Goal: Task Accomplishment & Management: Complete application form

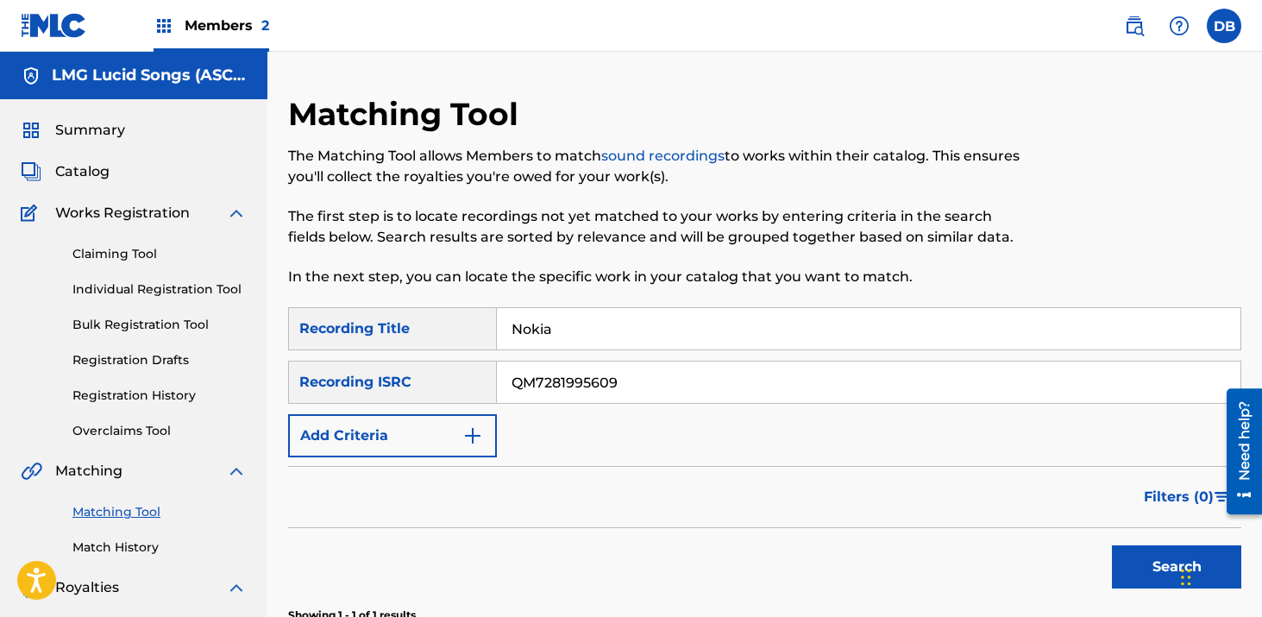
click at [249, 24] on span "Members 2" at bounding box center [227, 26] width 85 height 20
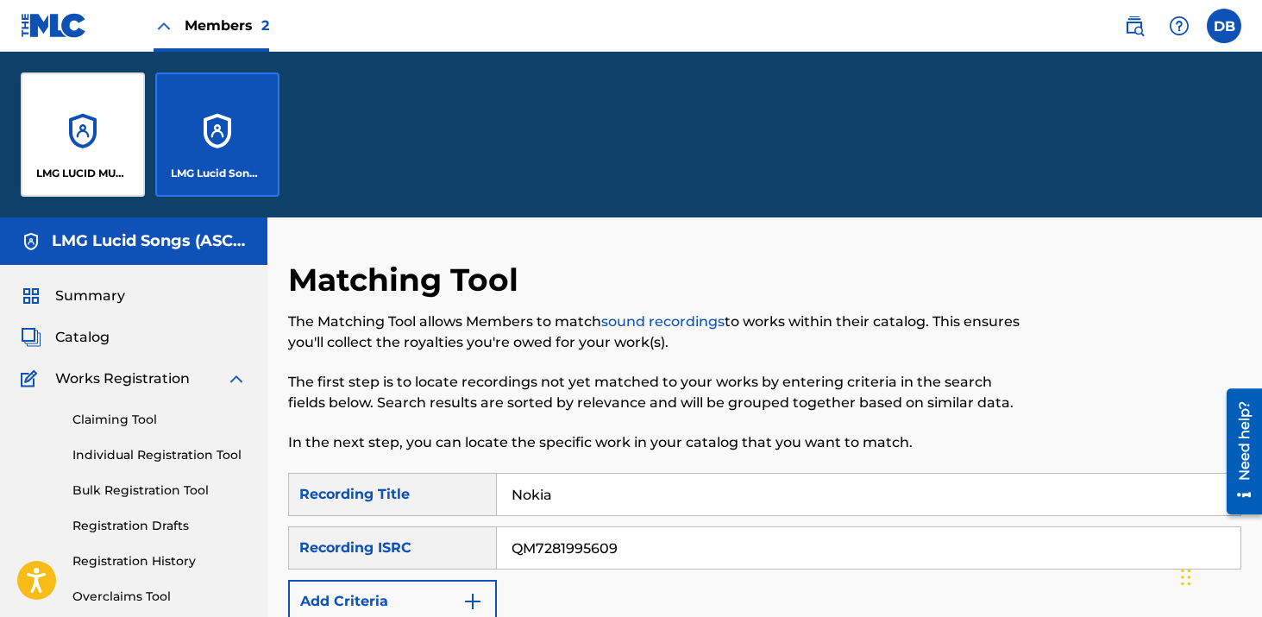
click at [234, 117] on div "LMG Lucid Songs (ASCAP)" at bounding box center [217, 134] width 124 height 124
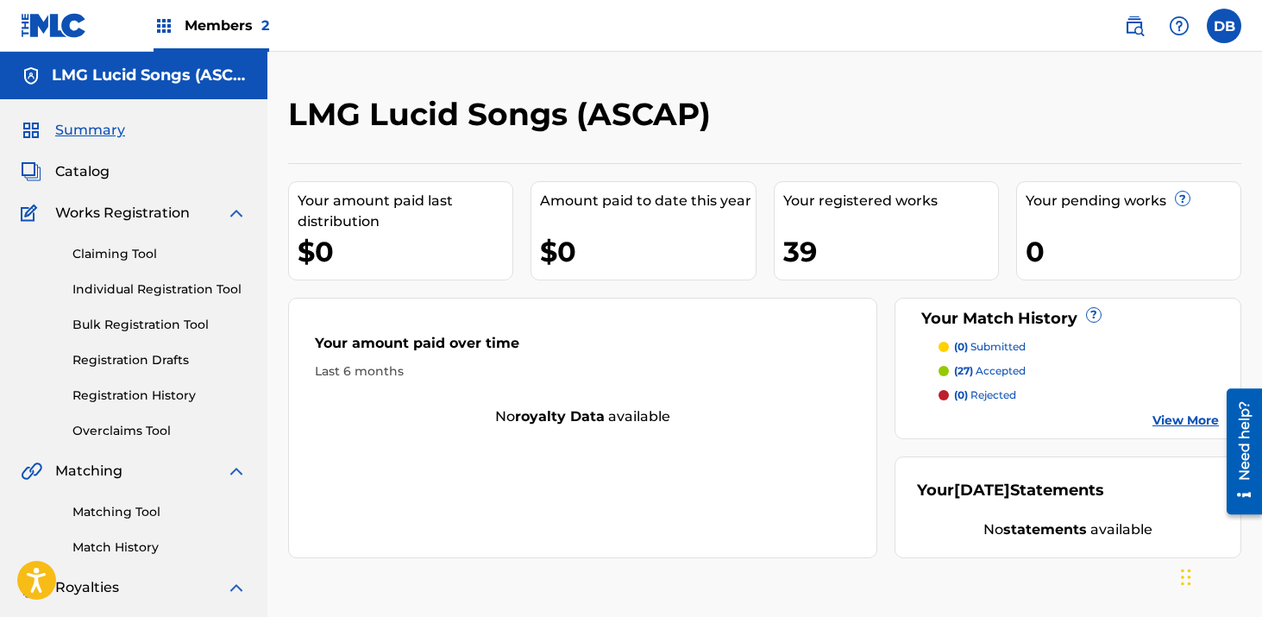
click at [164, 393] on link "Registration History" at bounding box center [159, 395] width 174 height 18
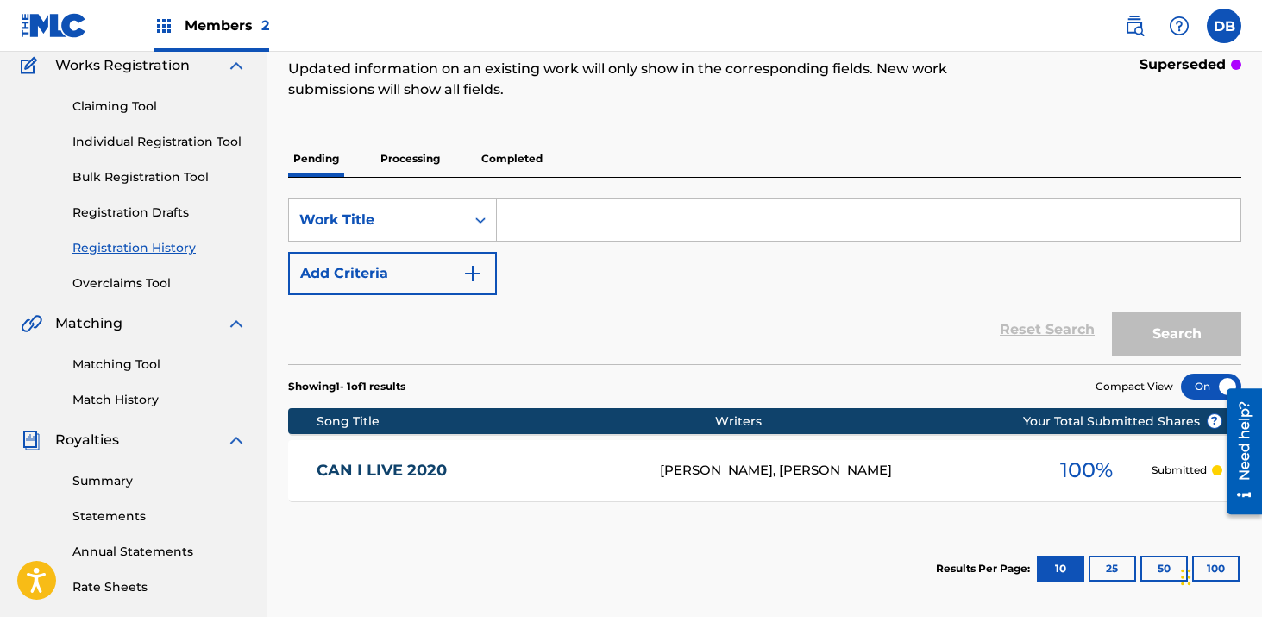
scroll to position [141, 0]
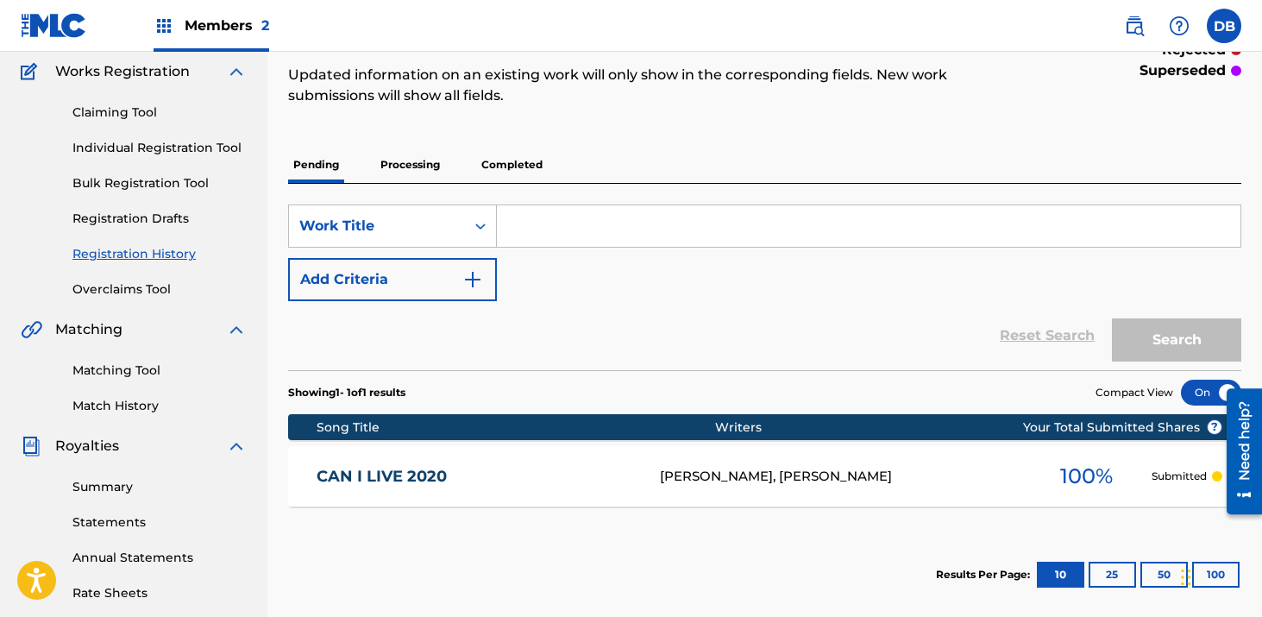
click at [404, 172] on p "Processing" at bounding box center [410, 165] width 70 height 36
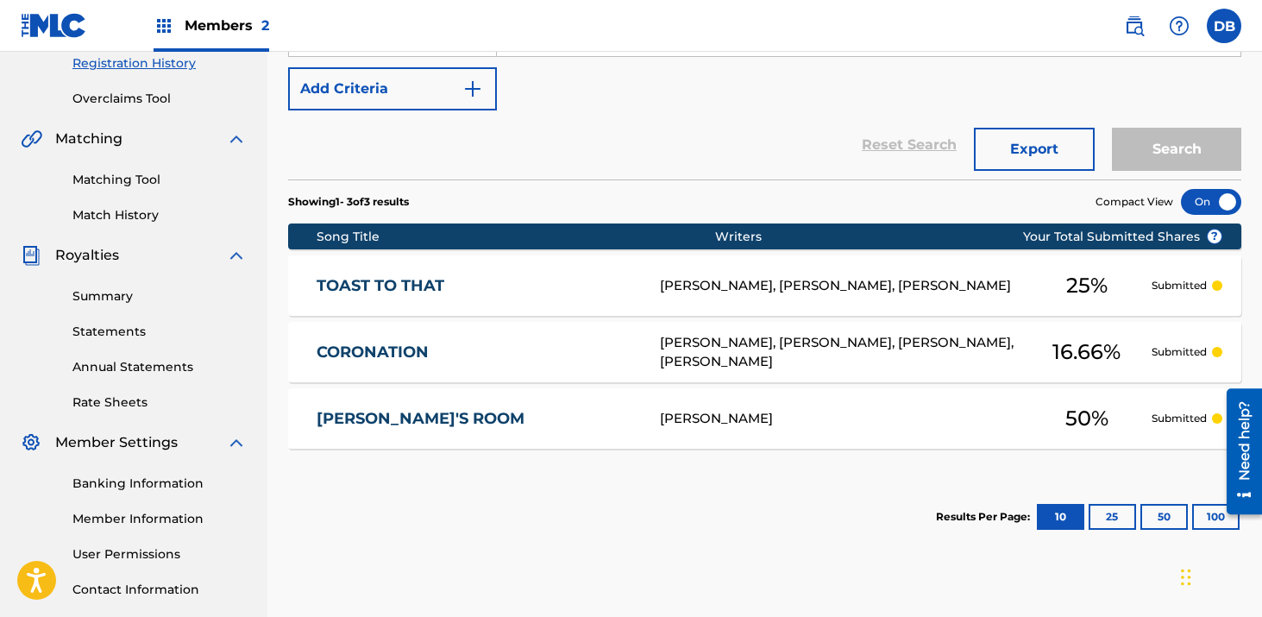
scroll to position [82, 0]
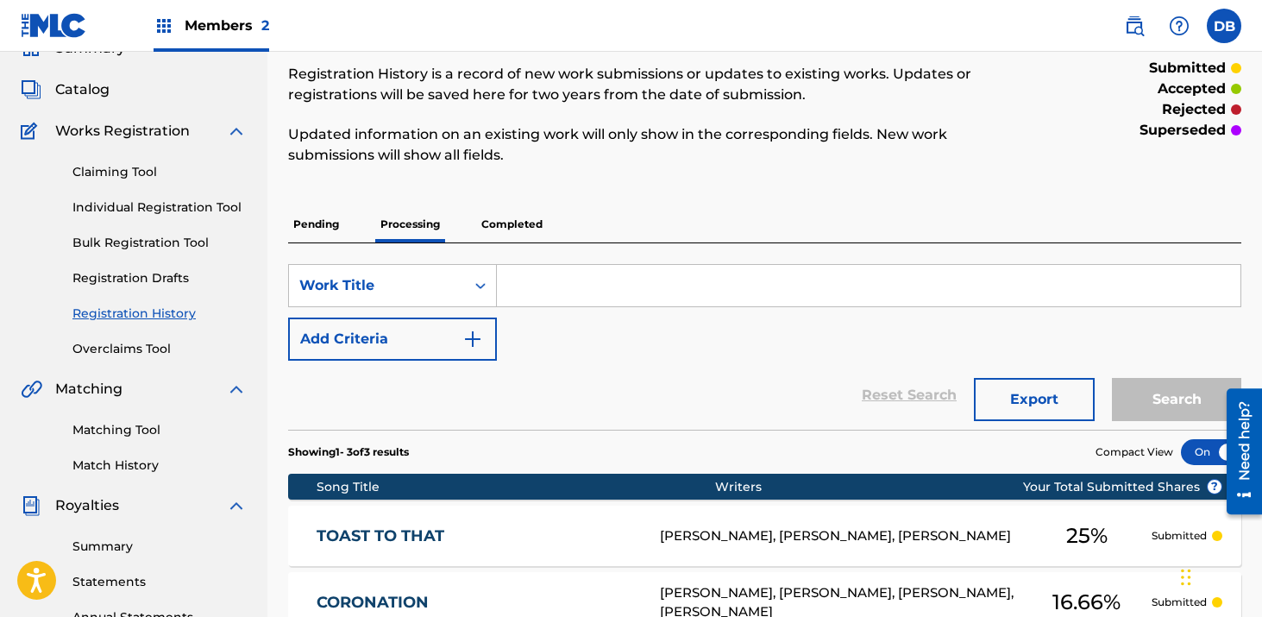
click at [517, 226] on p "Completed" at bounding box center [512, 224] width 72 height 36
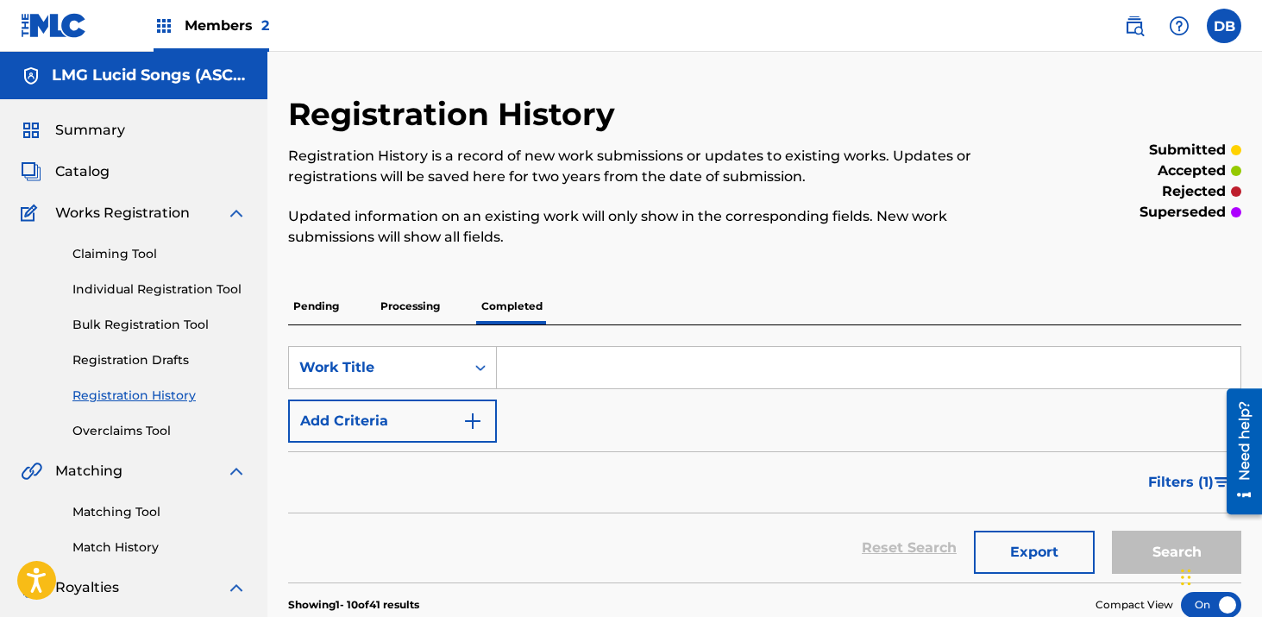
click at [542, 381] on input "Search Form" at bounding box center [868, 367] width 743 height 41
click at [1141, 32] on img at bounding box center [1134, 26] width 21 height 21
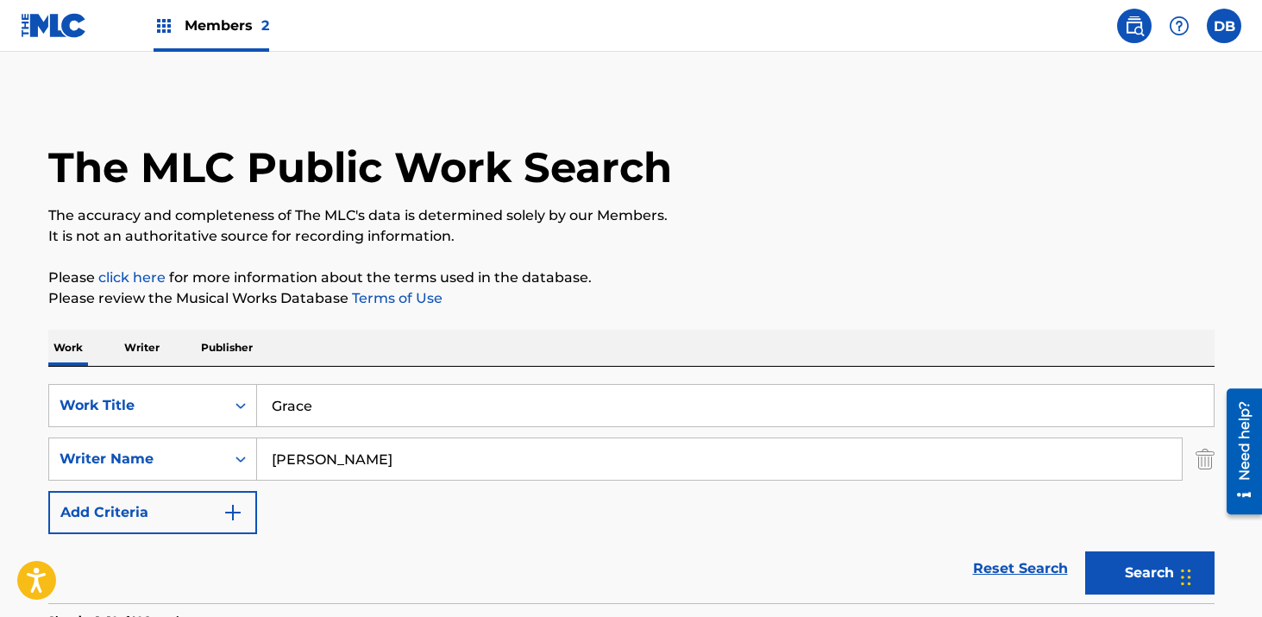
click at [349, 423] on input "Grace" at bounding box center [735, 405] width 956 height 41
click at [349, 422] on input "Grace" at bounding box center [735, 405] width 956 height 41
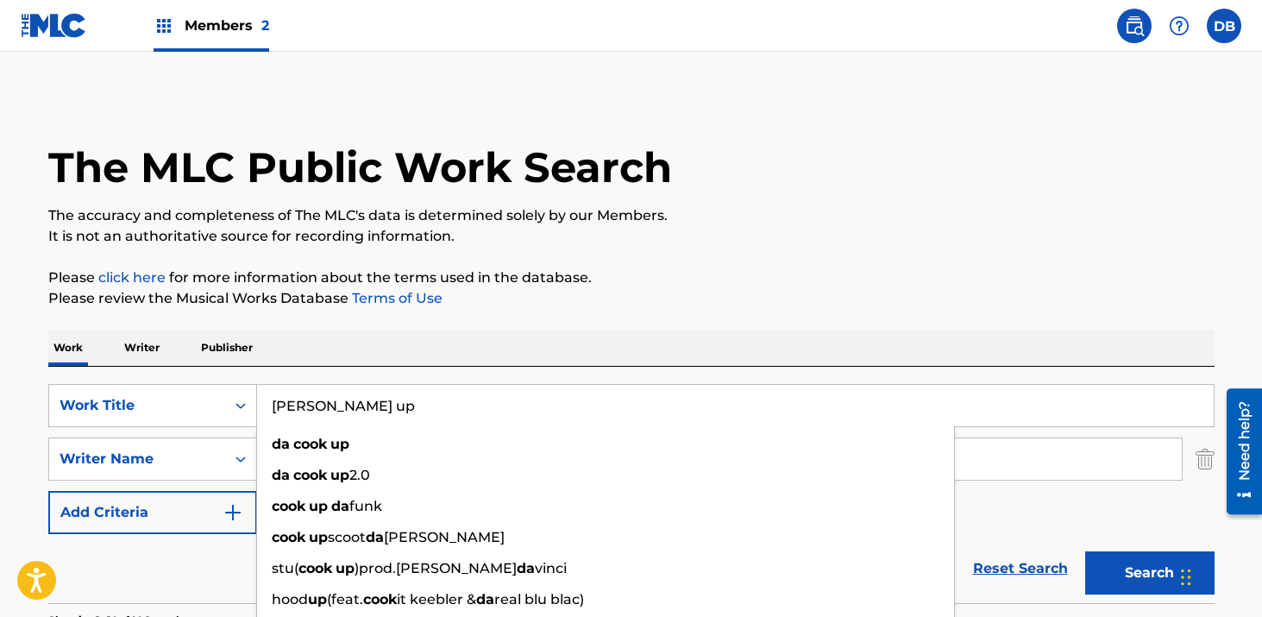
type input "[PERSON_NAME] up"
click at [573, 308] on p "Please review the Musical Works Database Terms of Use" at bounding box center [631, 298] width 1166 height 21
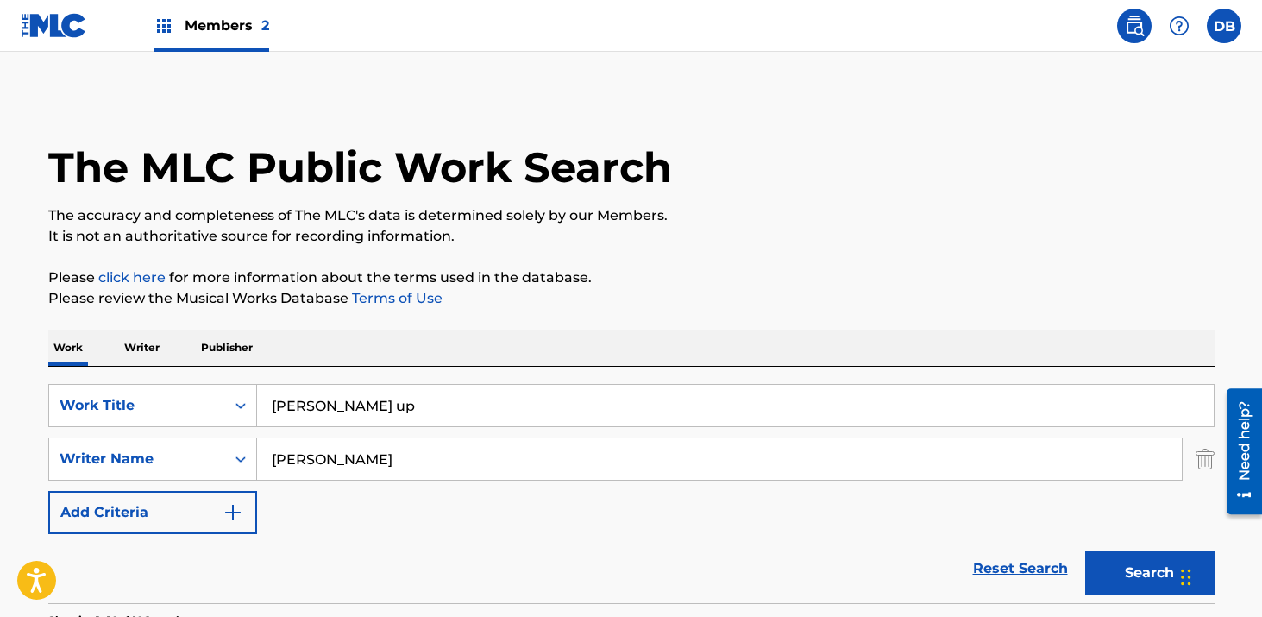
click at [418, 442] on input "[PERSON_NAME]" at bounding box center [719, 458] width 924 height 41
click at [1106, 573] on button "Search" at bounding box center [1149, 572] width 129 height 43
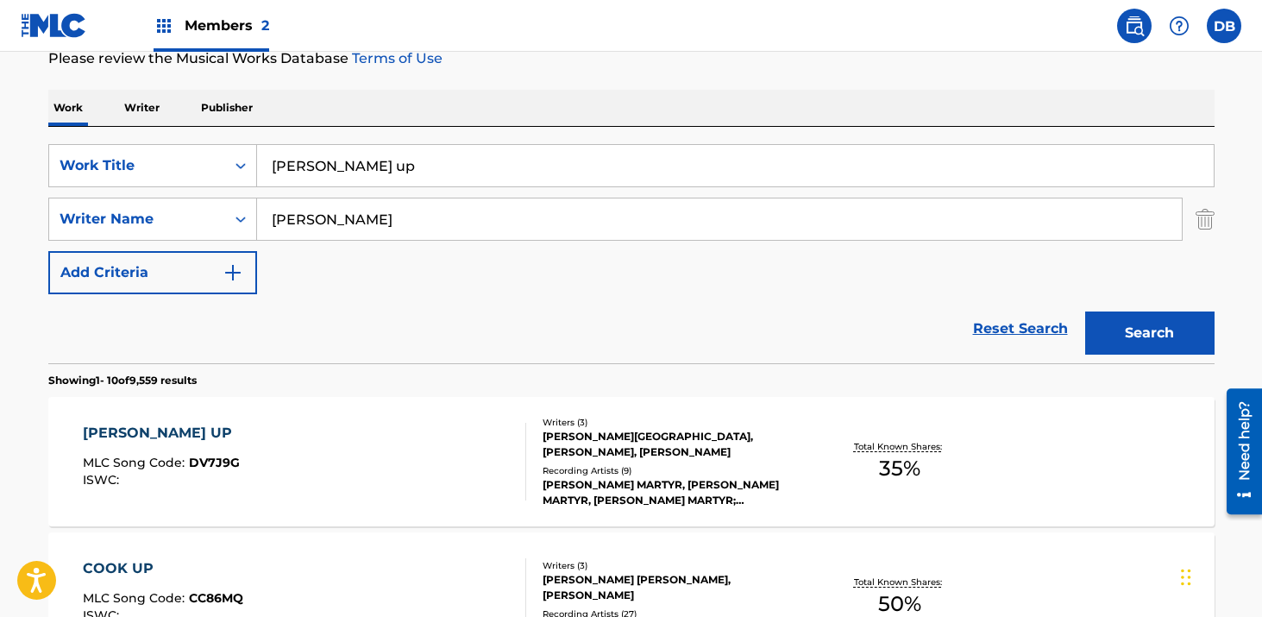
scroll to position [212, 0]
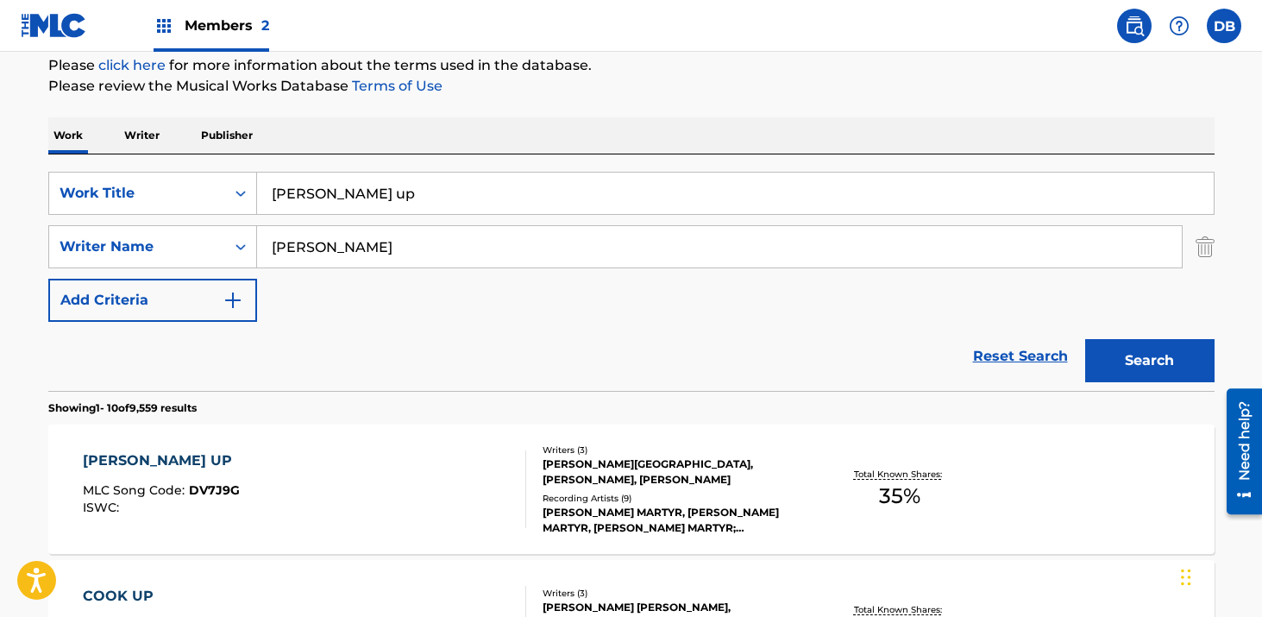
click at [223, 21] on span "Members 2" at bounding box center [227, 26] width 85 height 20
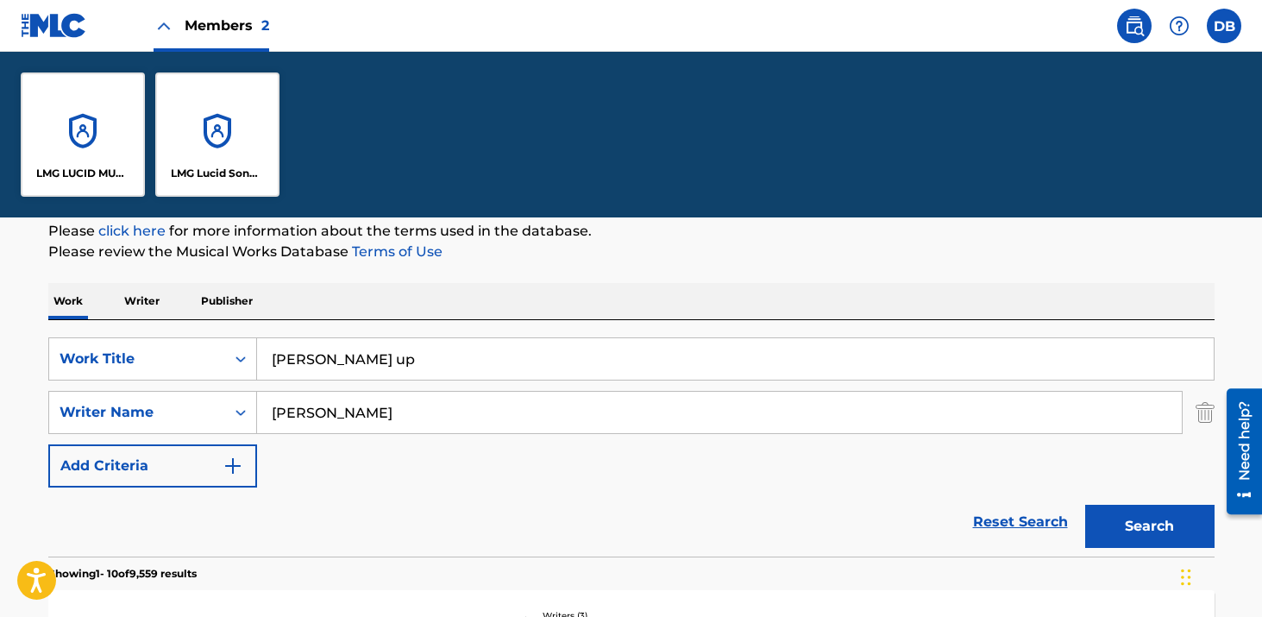
scroll to position [378, 0]
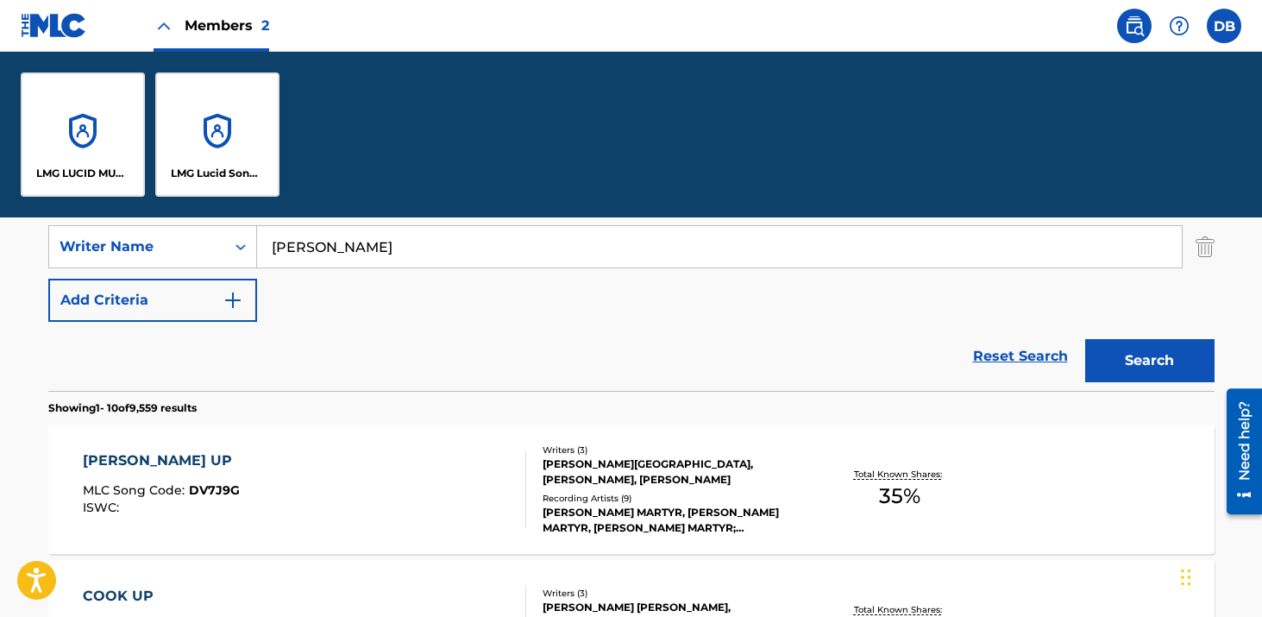
click at [247, 110] on div "LMG Lucid Songs (ASCAP)" at bounding box center [217, 134] width 124 height 124
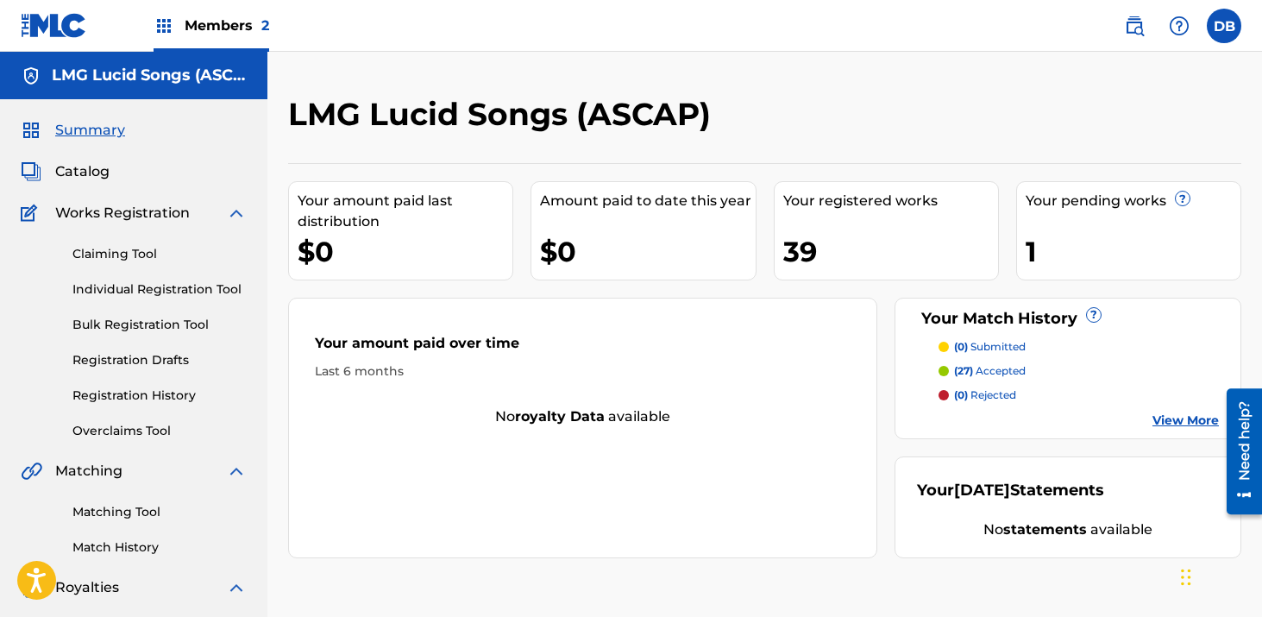
click at [129, 287] on link "Individual Registration Tool" at bounding box center [159, 289] width 174 height 18
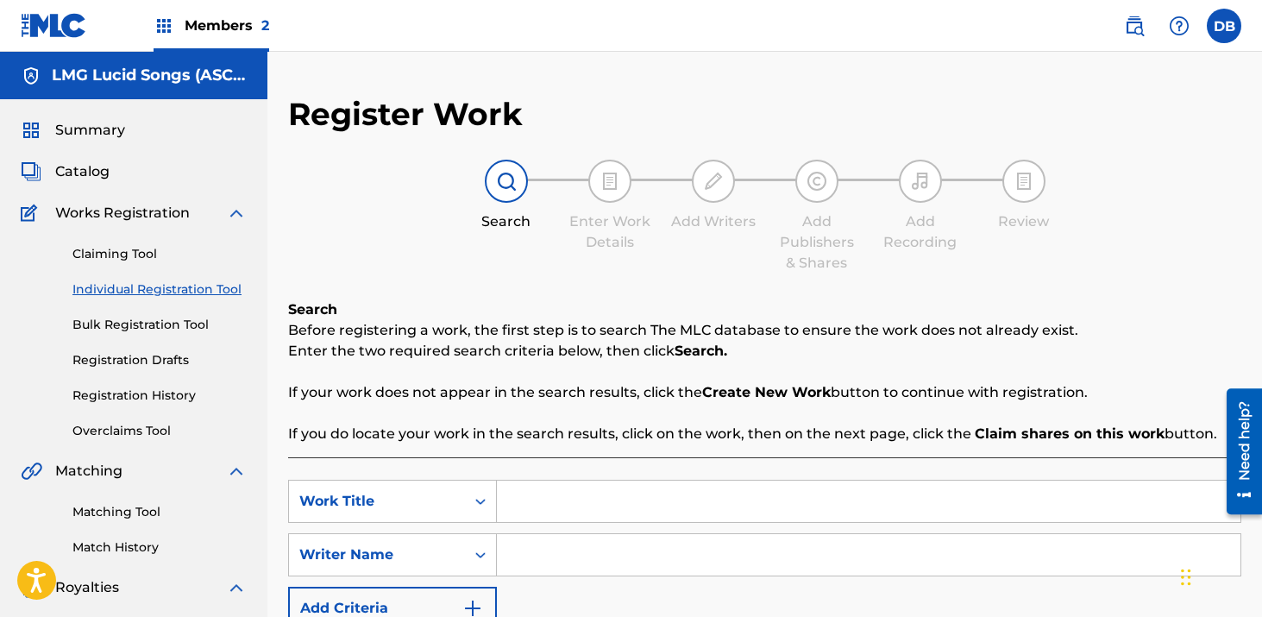
click at [596, 520] on input "Search Form" at bounding box center [868, 500] width 743 height 41
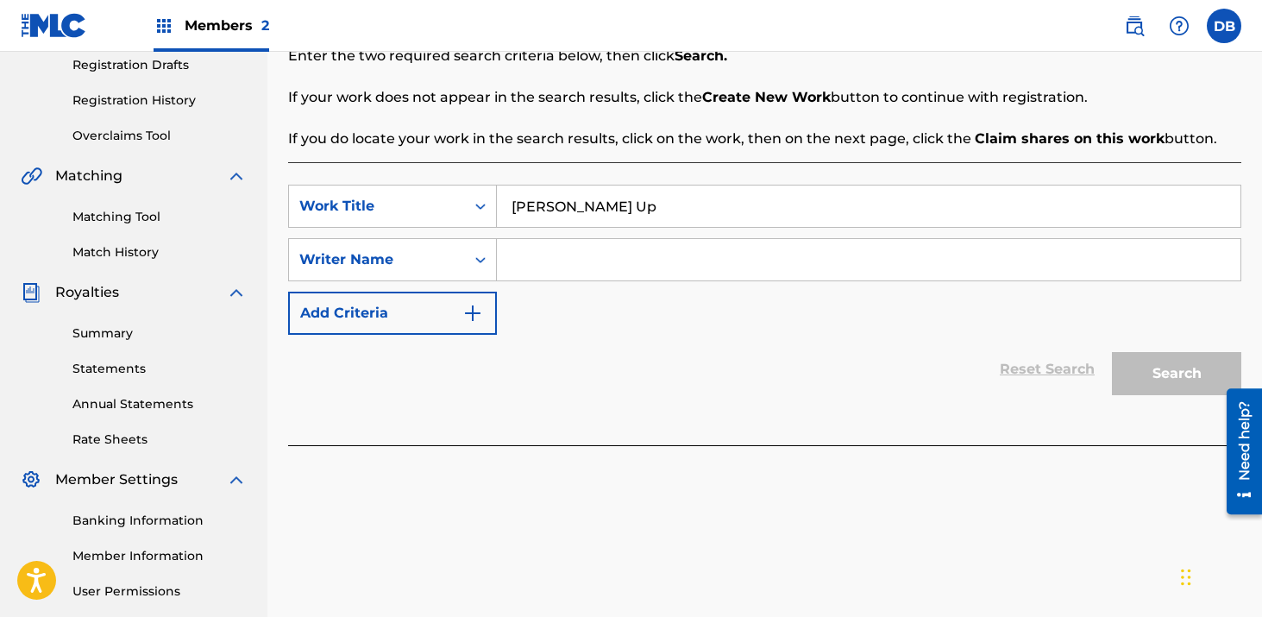
scroll to position [335, 0]
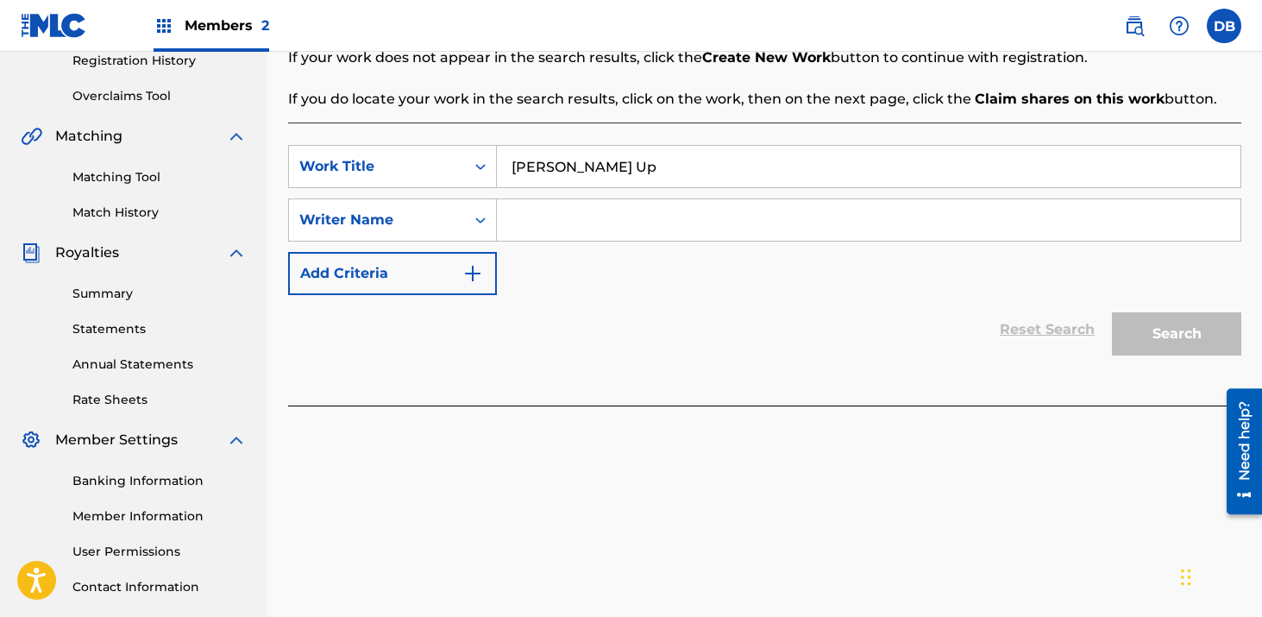
type input "[PERSON_NAME] Up"
click at [554, 229] on input "Search Form" at bounding box center [868, 219] width 743 height 41
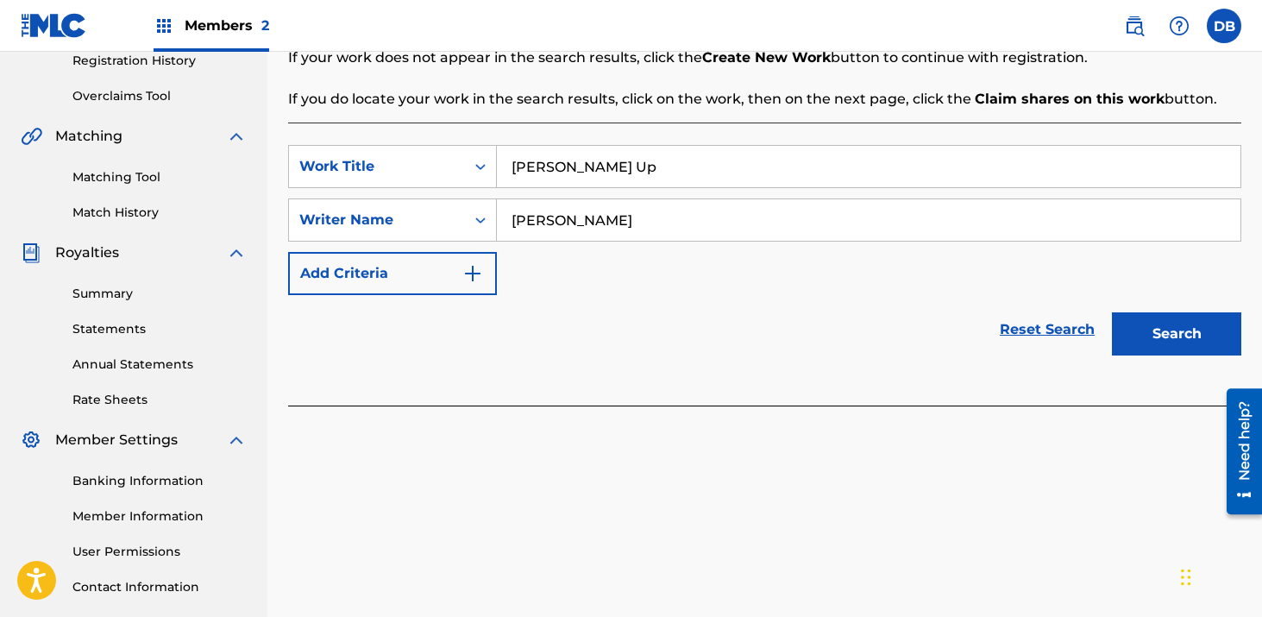
type input "[PERSON_NAME]"
click at [1112, 312] on button "Search" at bounding box center [1176, 333] width 129 height 43
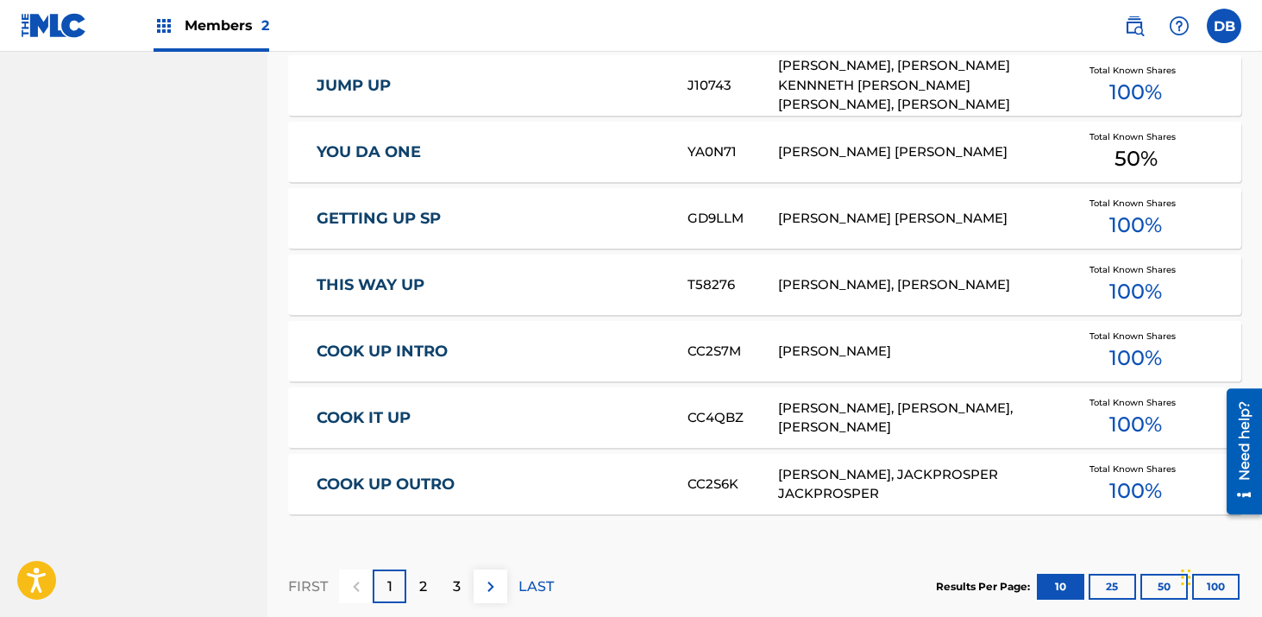
scroll to position [1149, 0]
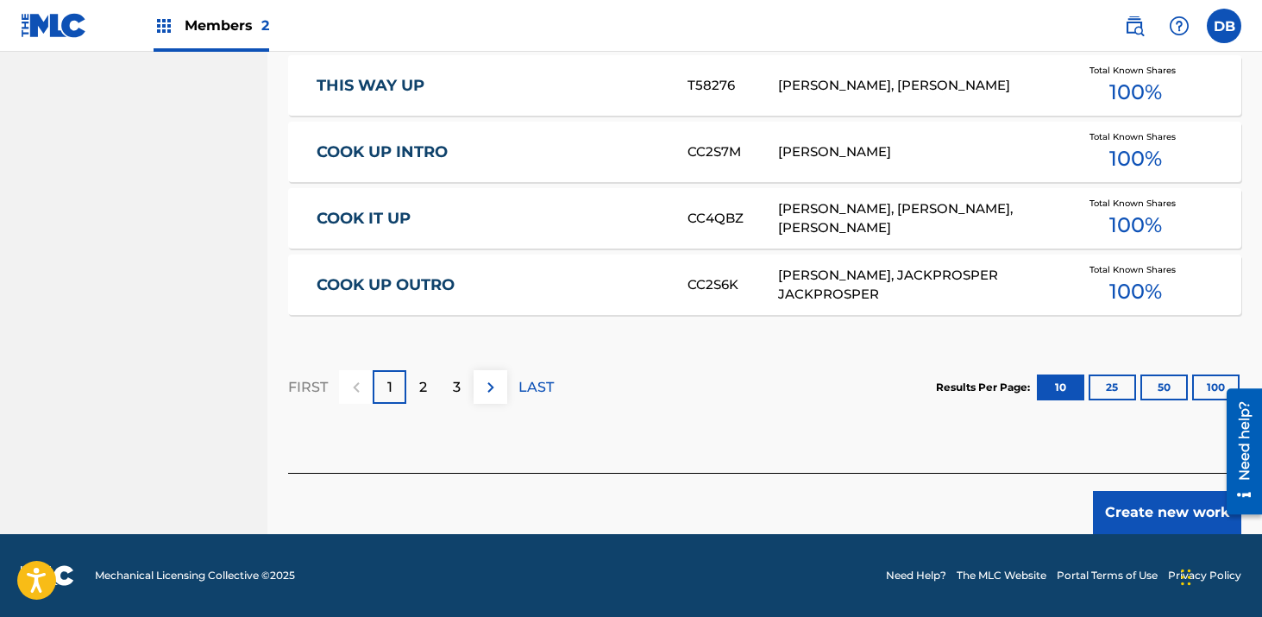
click at [1130, 516] on button "Create new work" at bounding box center [1167, 512] width 148 height 43
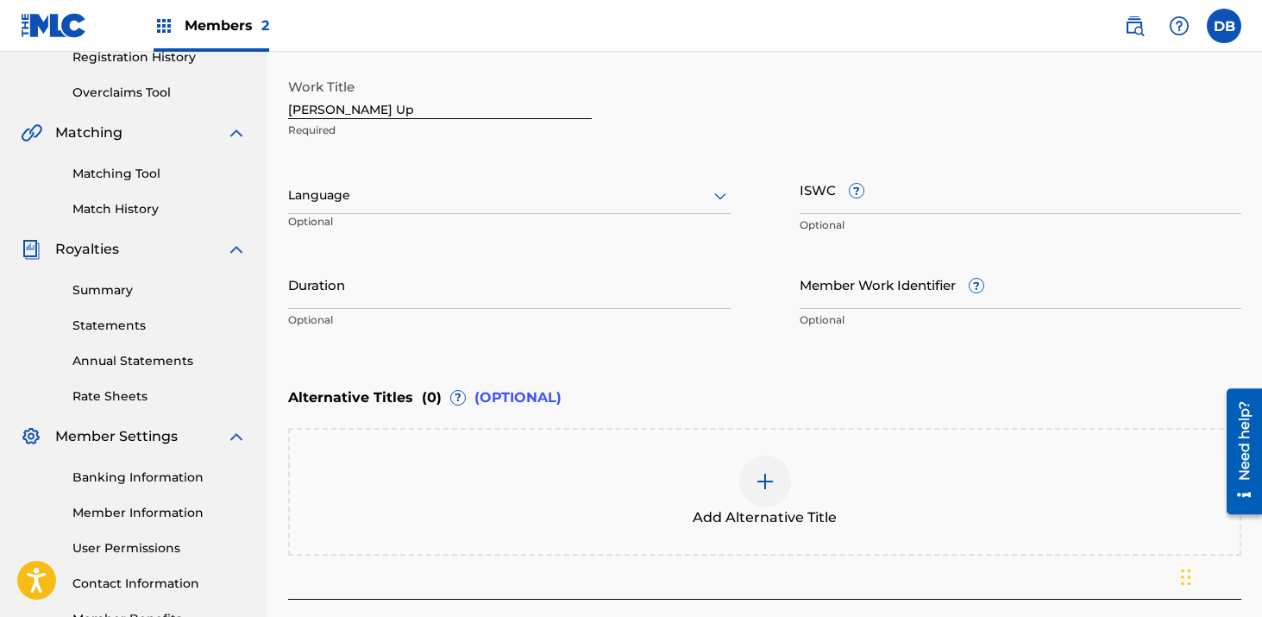
scroll to position [132, 0]
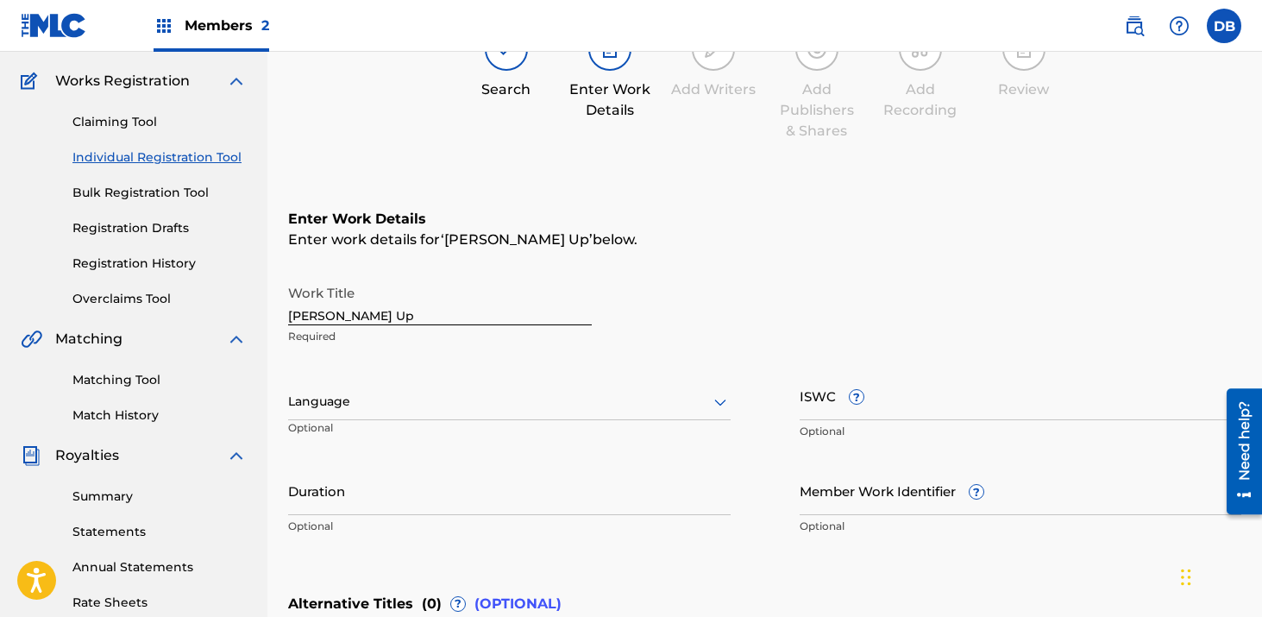
click at [409, 486] on input "Duration" at bounding box center [509, 490] width 442 height 49
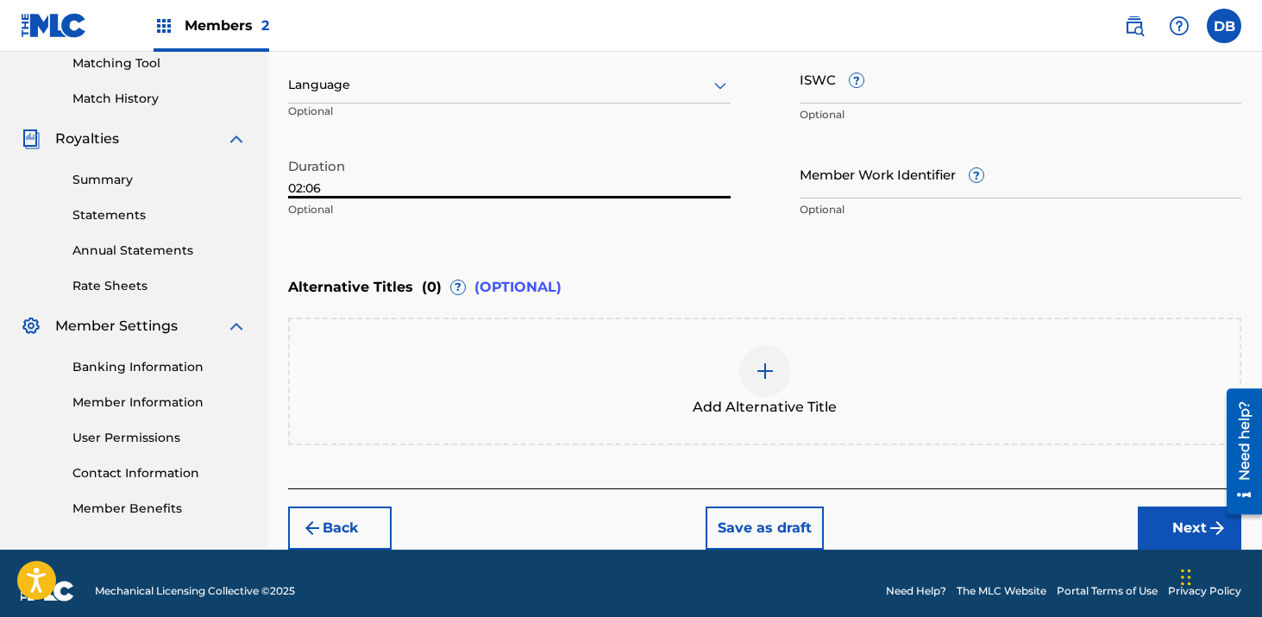
scroll to position [463, 0]
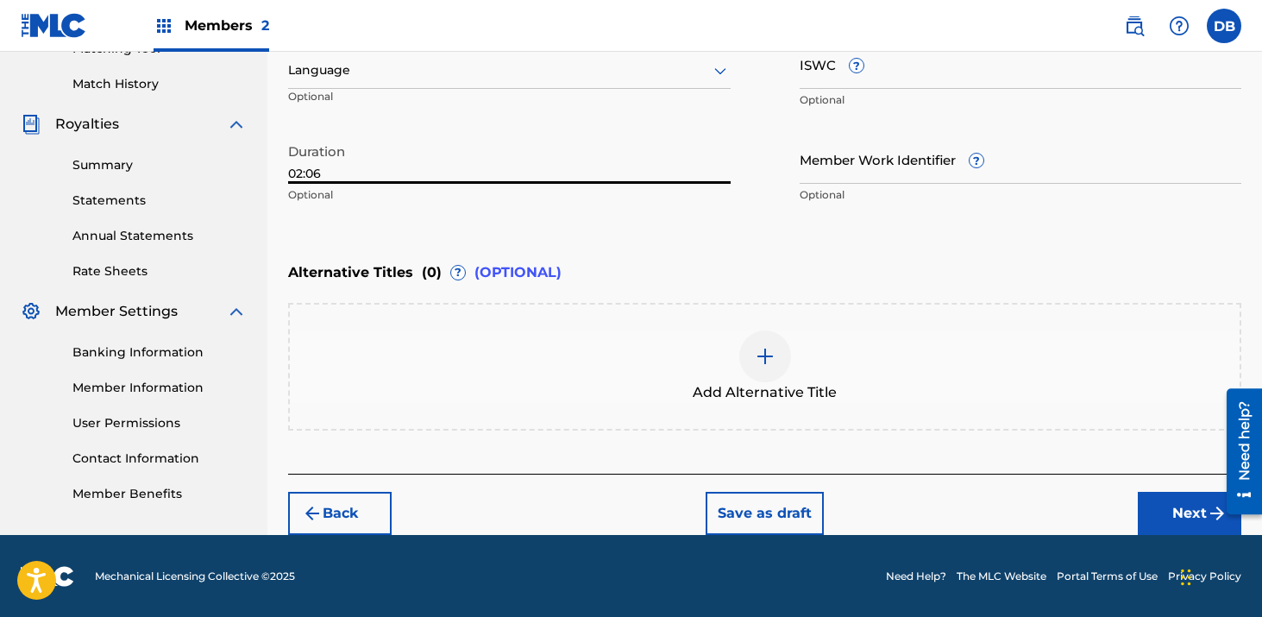
type input "02:06"
click at [1184, 519] on button "Next" at bounding box center [1188, 513] width 103 height 43
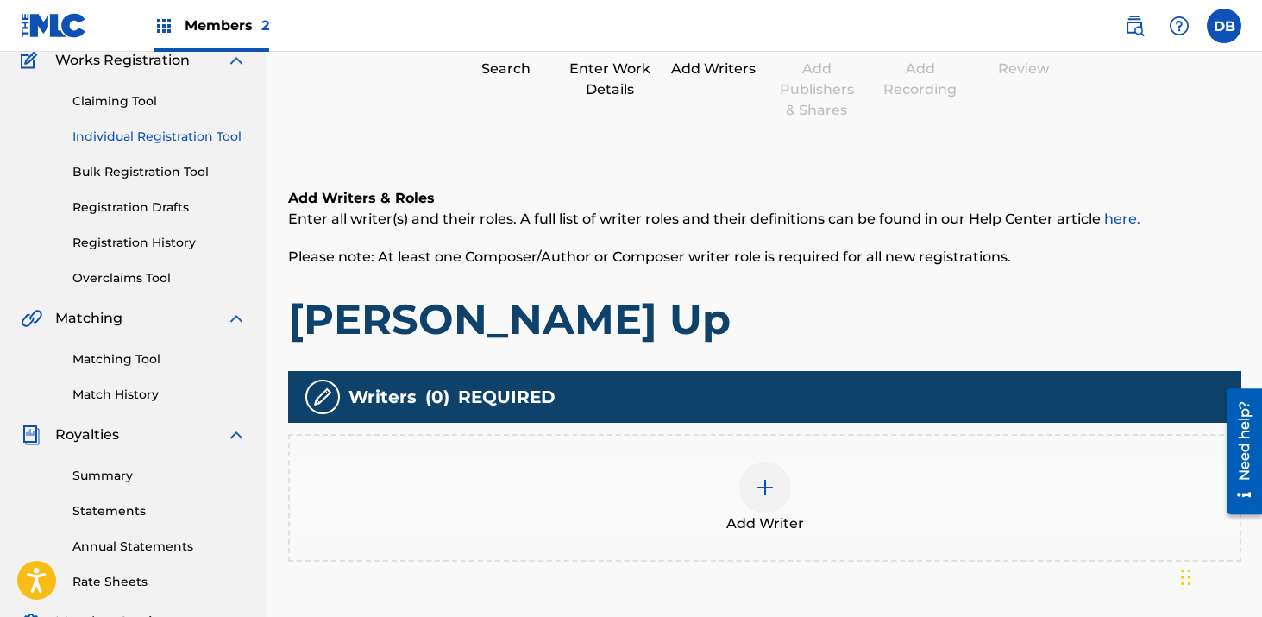
scroll to position [251, 0]
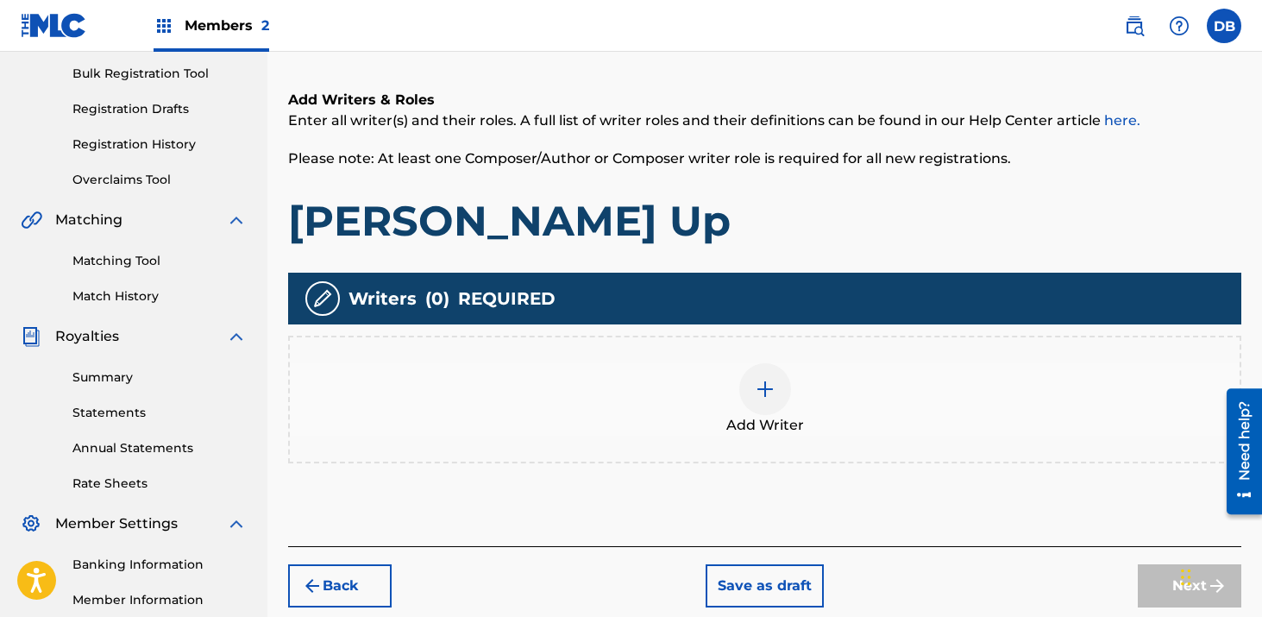
click at [763, 389] on img at bounding box center [765, 389] width 21 height 21
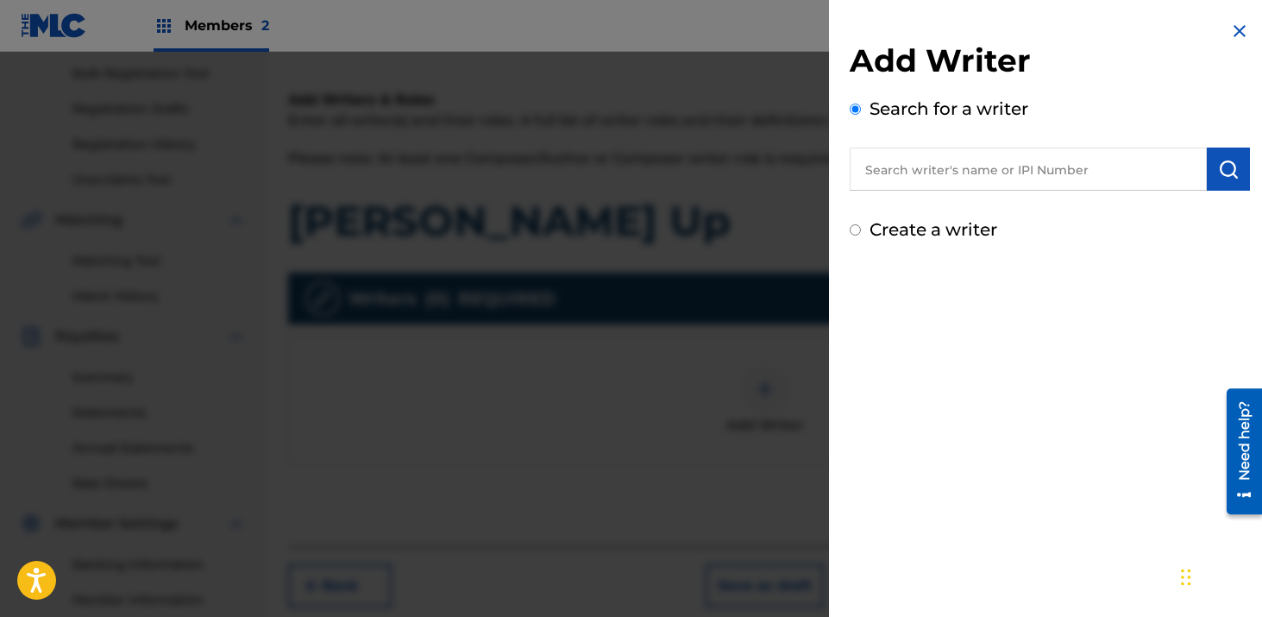
click at [890, 179] on input "text" at bounding box center [1027, 168] width 357 height 43
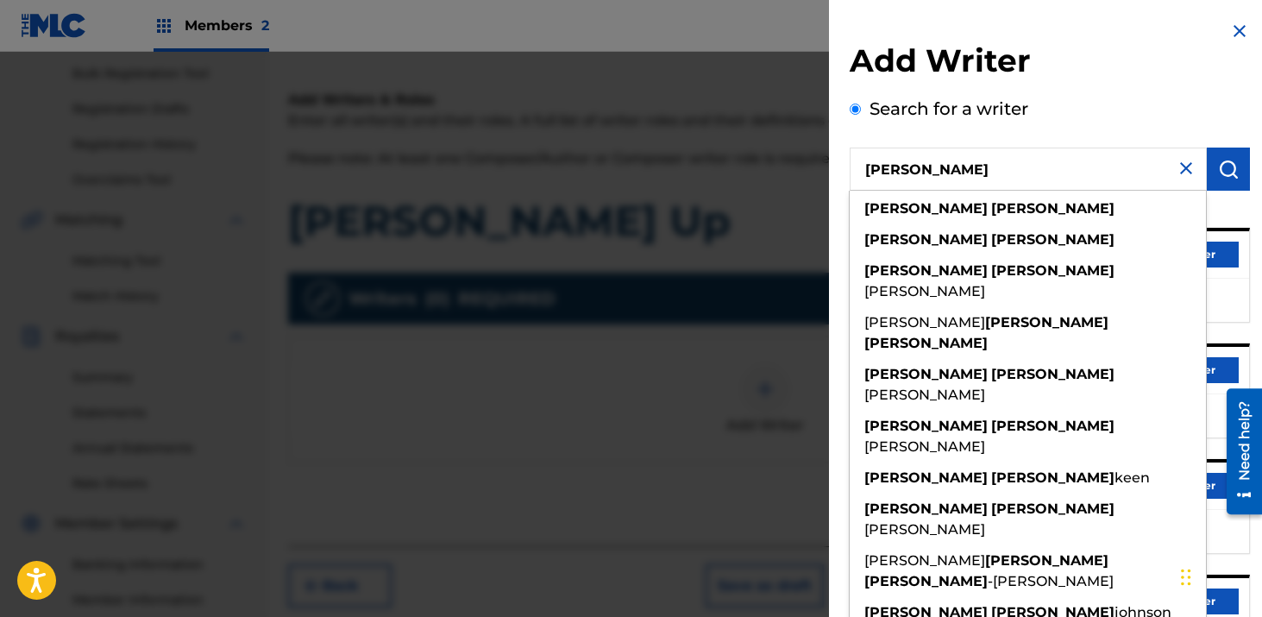
click at [1007, 126] on div "Search for a writer [PERSON_NAME] [PERSON_NAME] [PERSON_NAME] [PERSON_NAME] [PE…" at bounding box center [1049, 471] width 400 height 751
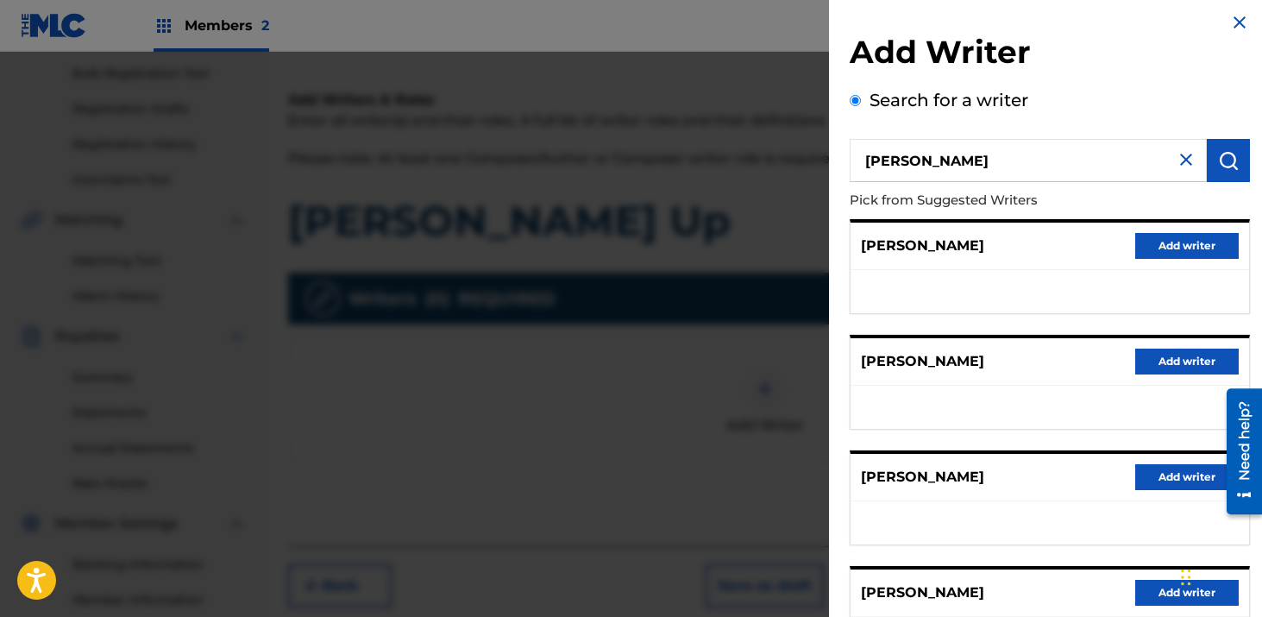
scroll to position [0, 0]
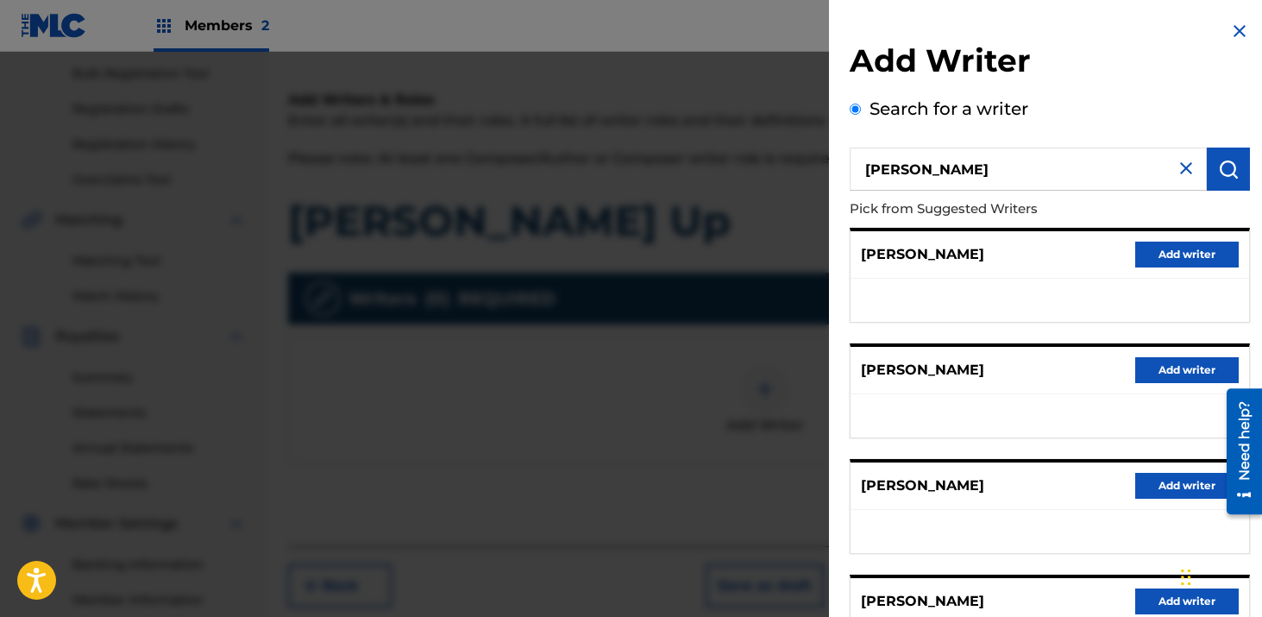
click at [937, 172] on input "[PERSON_NAME]" at bounding box center [1027, 168] width 357 height 43
type input "[PERSON_NAME]"
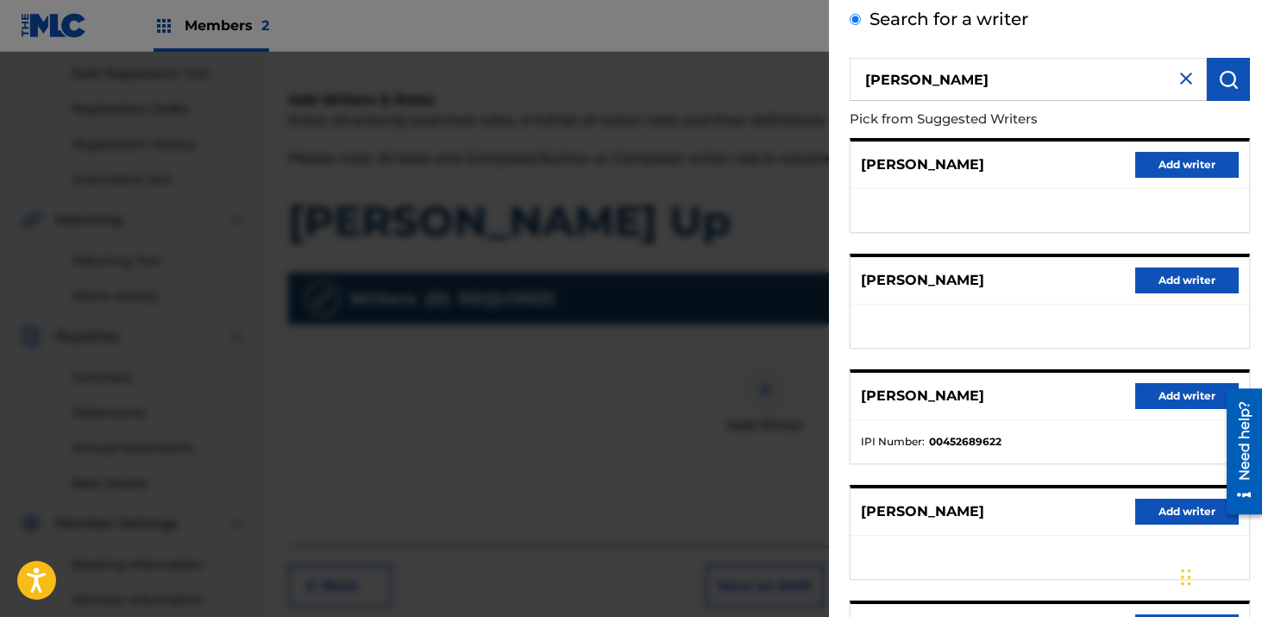
scroll to position [101, 0]
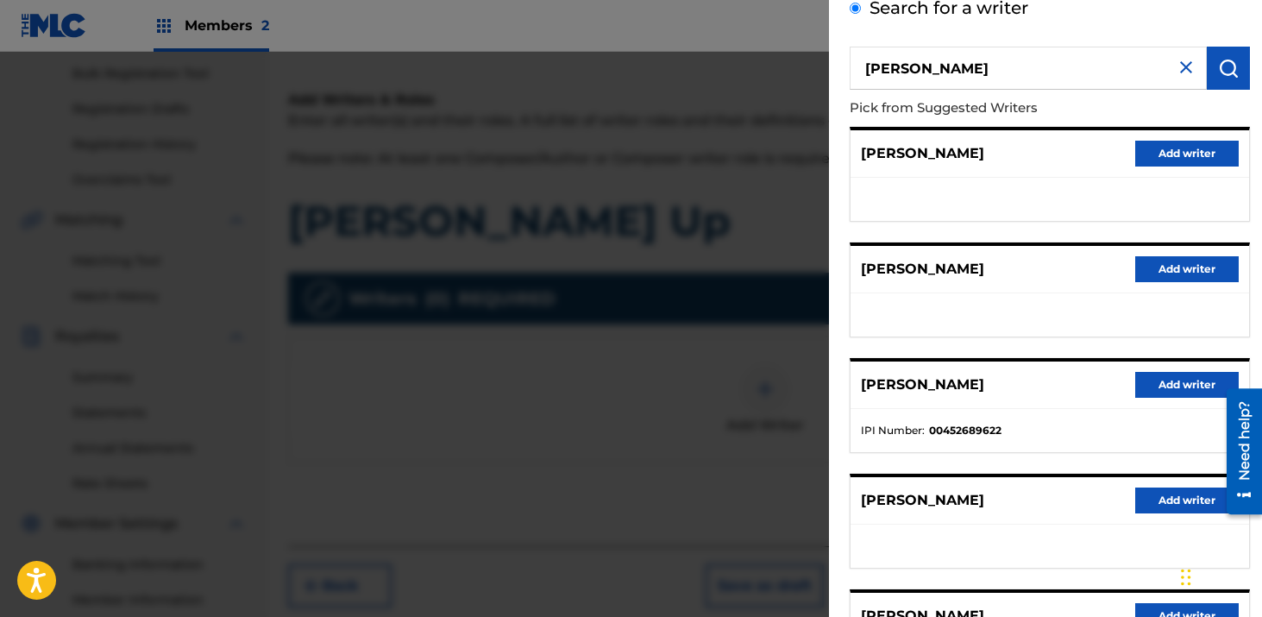
click at [1159, 391] on button "Add writer" at bounding box center [1186, 385] width 103 height 26
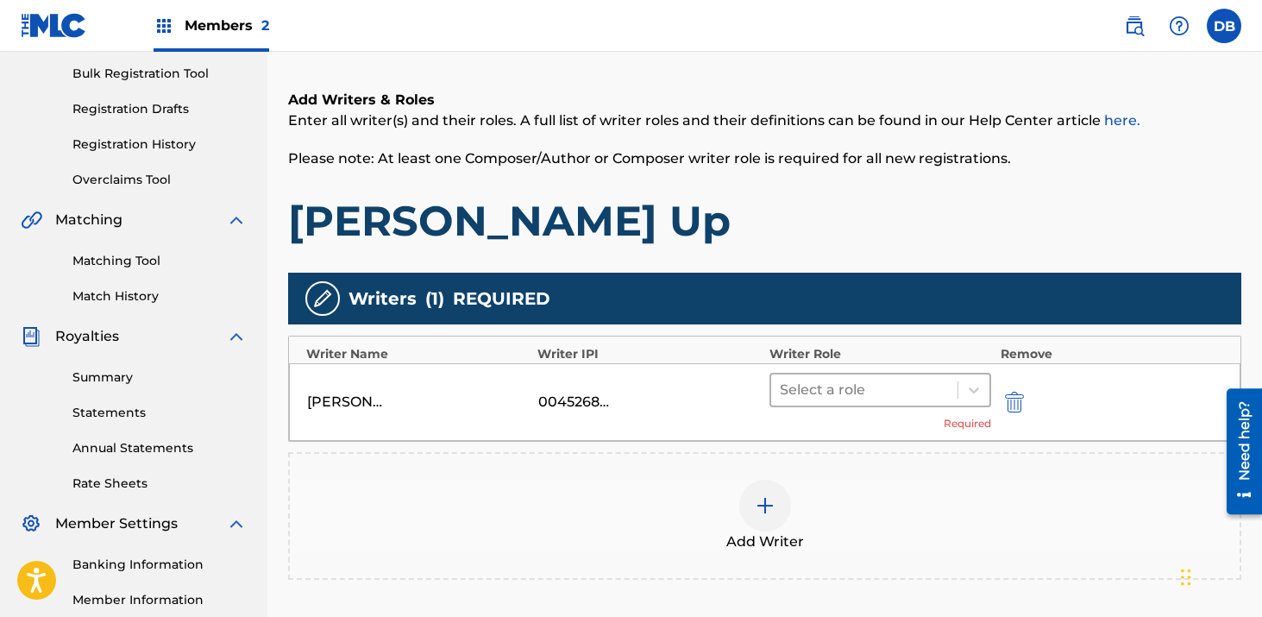
click at [820, 389] on div at bounding box center [865, 390] width 170 height 24
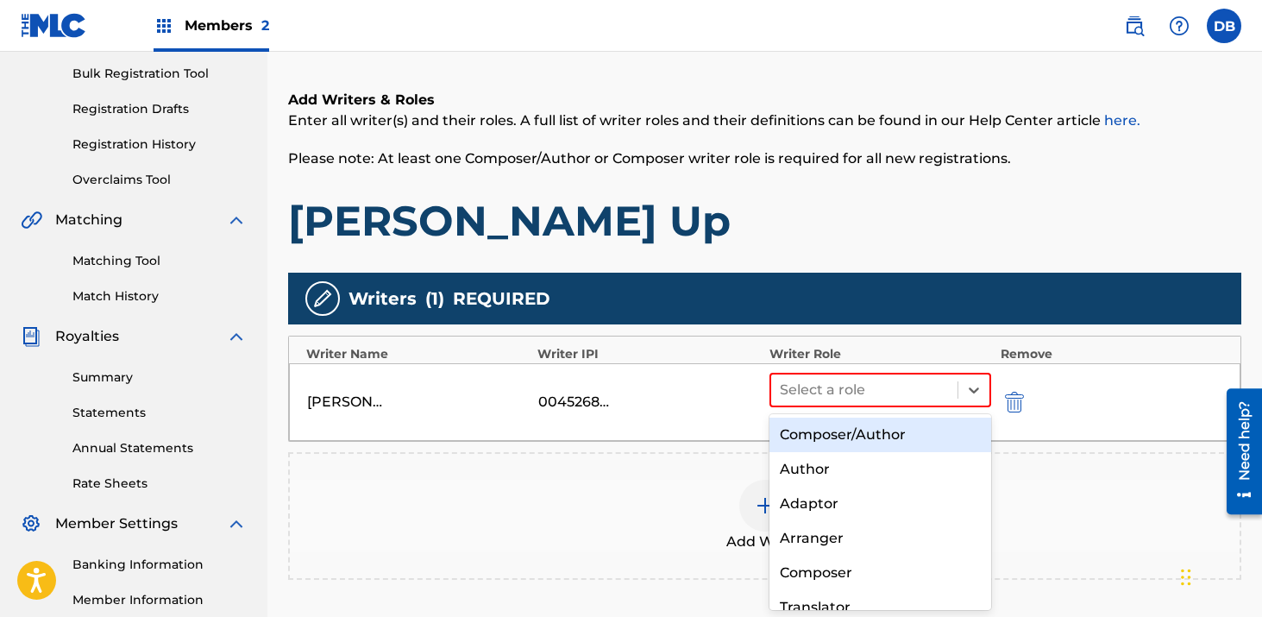
click at [823, 435] on div "Composer/Author" at bounding box center [880, 434] width 222 height 34
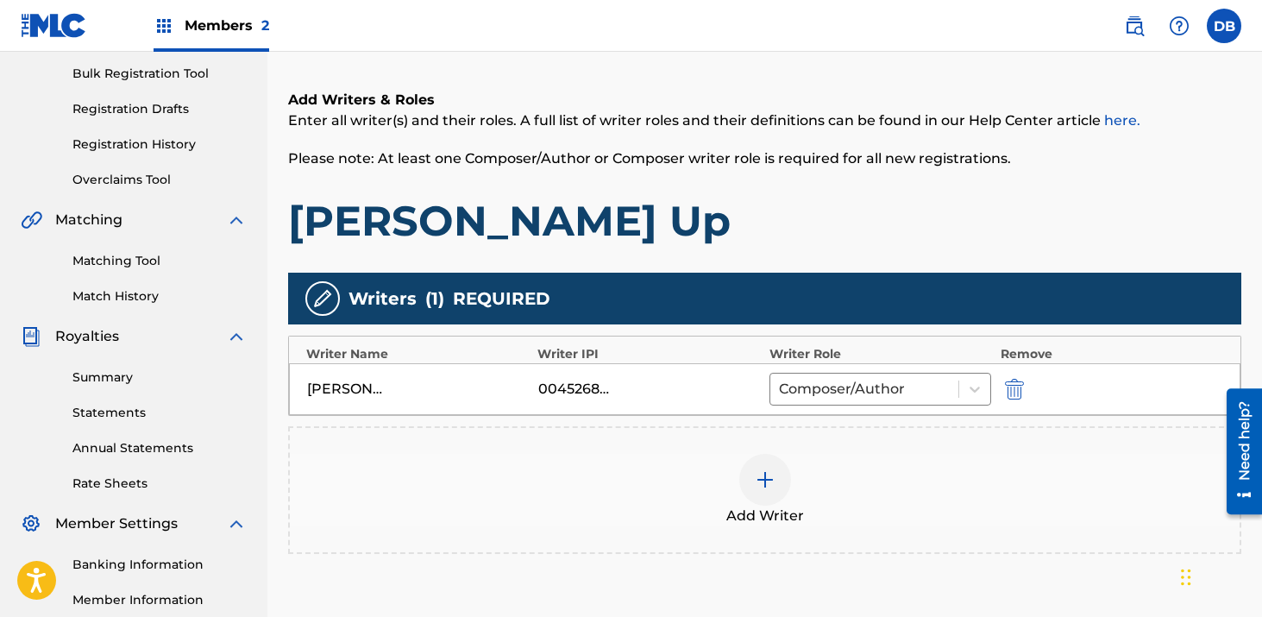
click at [757, 486] on img at bounding box center [765, 479] width 21 height 21
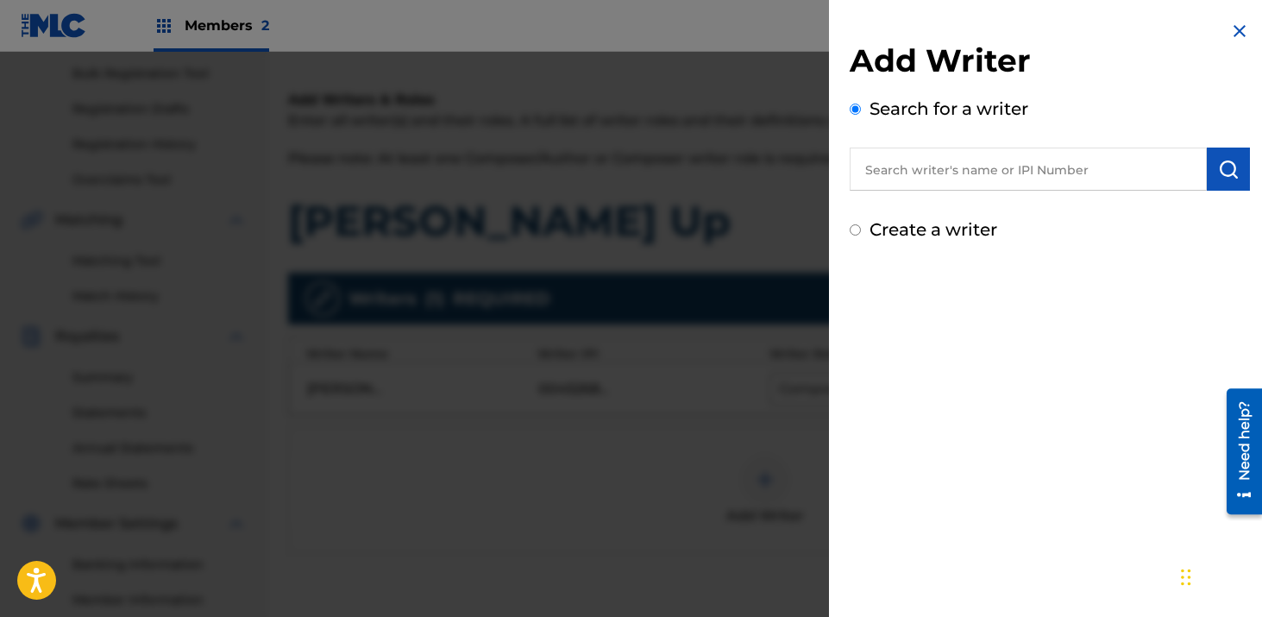
click at [914, 161] on input "text" at bounding box center [1027, 168] width 357 height 43
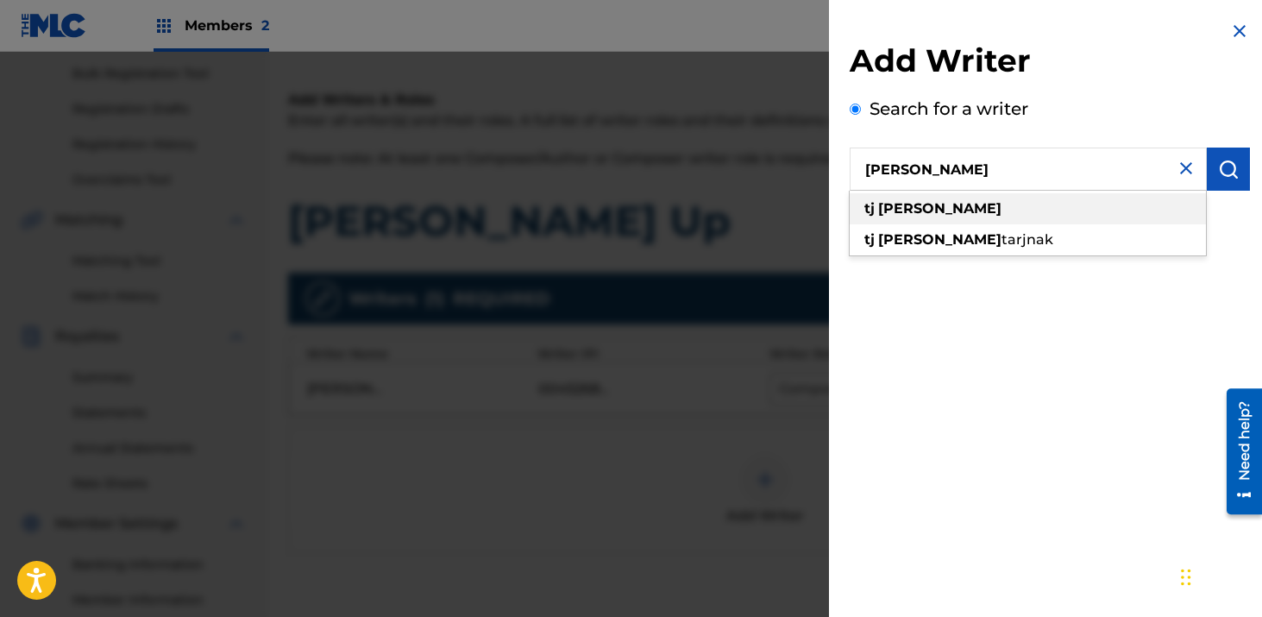
click at [1031, 204] on div "[PERSON_NAME]" at bounding box center [1027, 208] width 356 height 31
type input "[PERSON_NAME]"
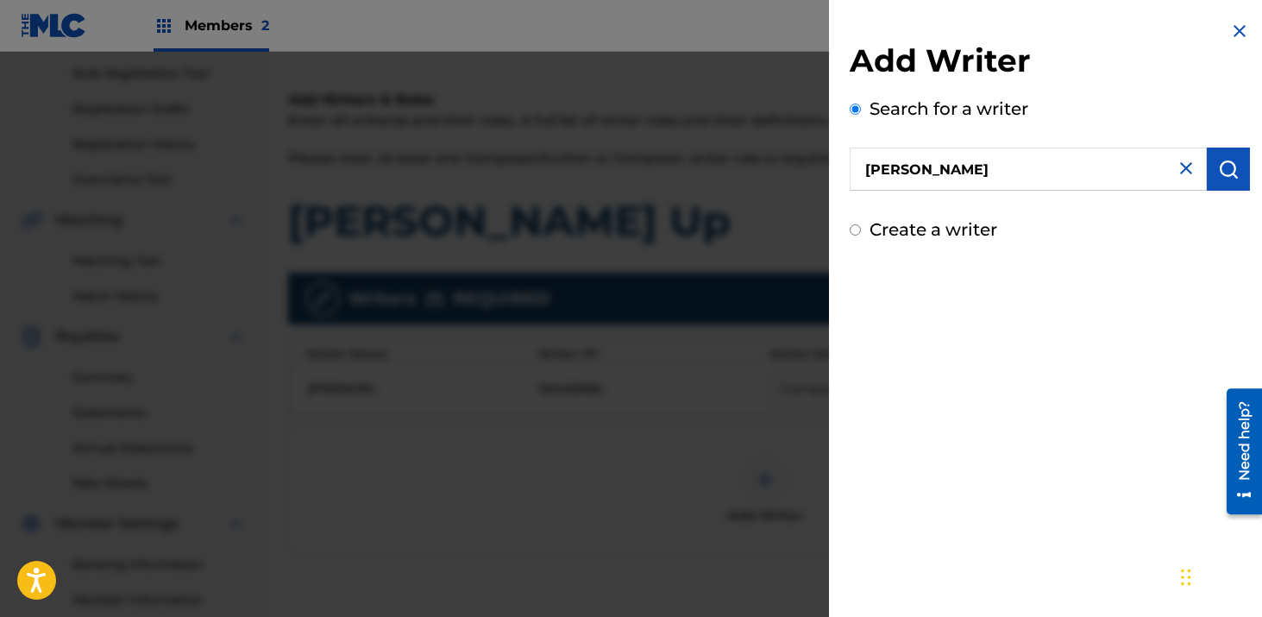
click at [1216, 181] on button "submit" at bounding box center [1227, 168] width 43 height 43
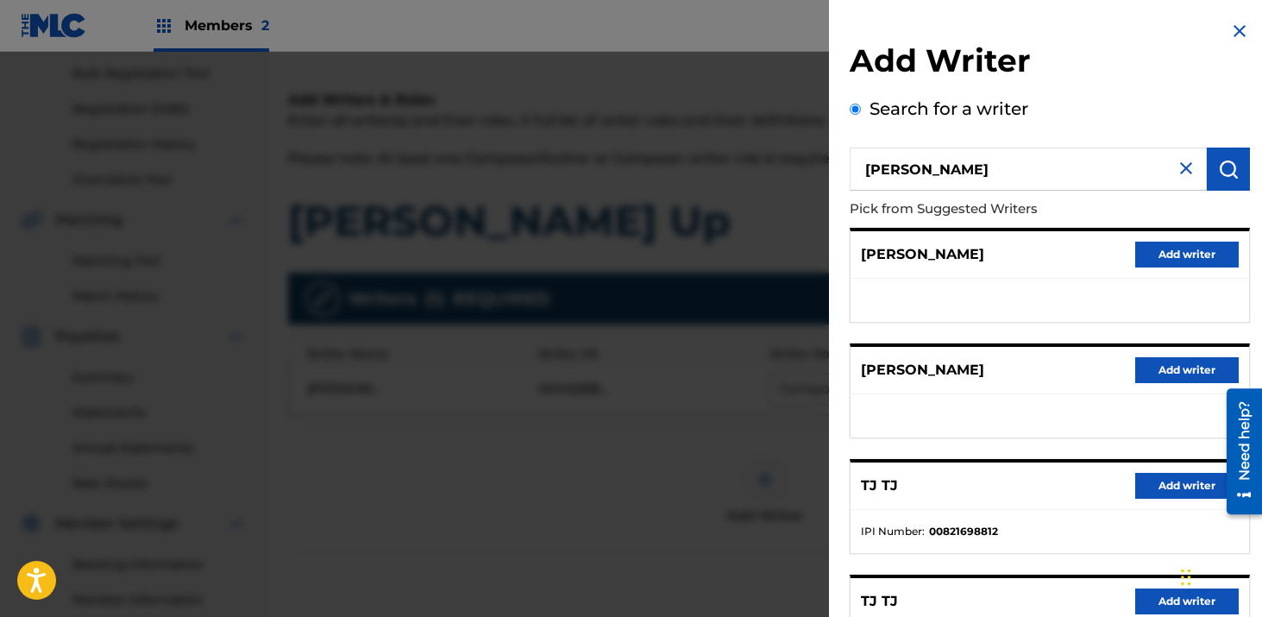
click at [1180, 367] on button "Add writer" at bounding box center [1186, 370] width 103 height 26
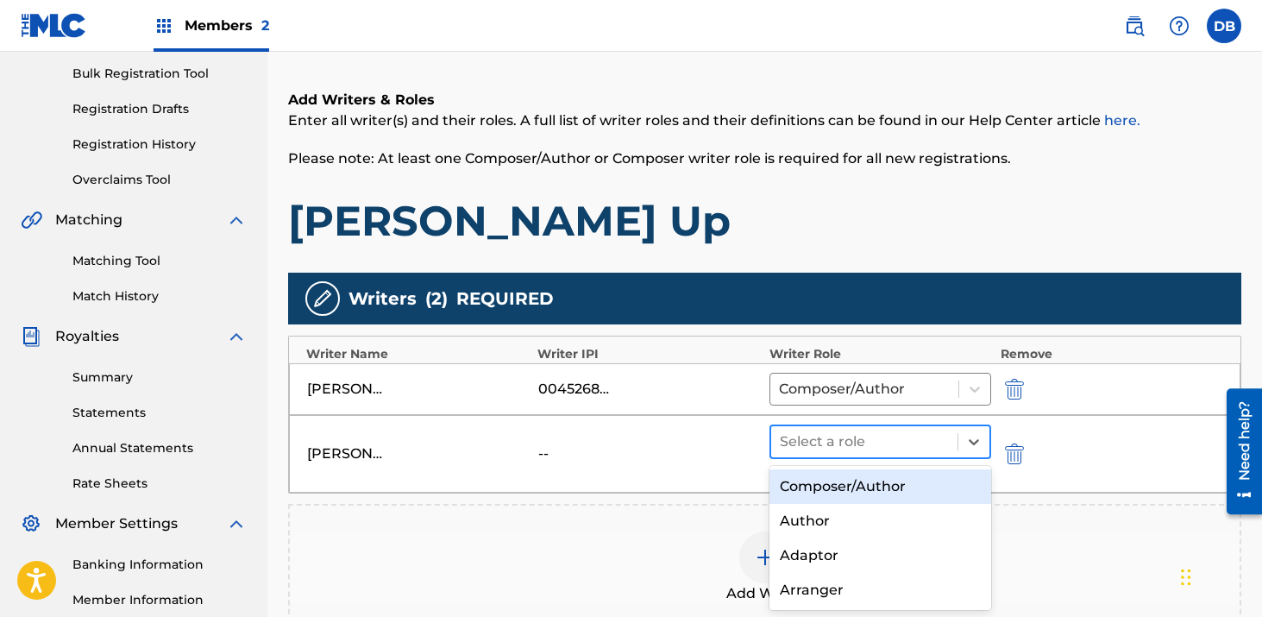
click at [882, 451] on div at bounding box center [865, 441] width 170 height 24
click at [864, 483] on div "Composer/Author" at bounding box center [880, 486] width 222 height 34
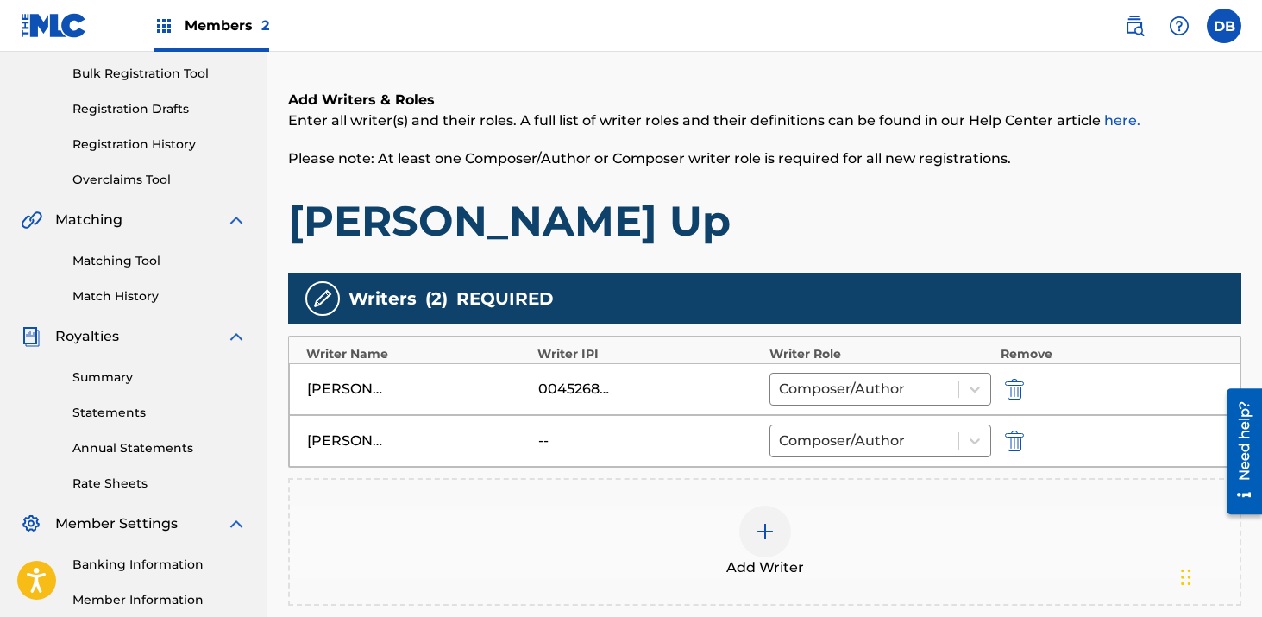
click at [749, 542] on div at bounding box center [765, 531] width 52 height 52
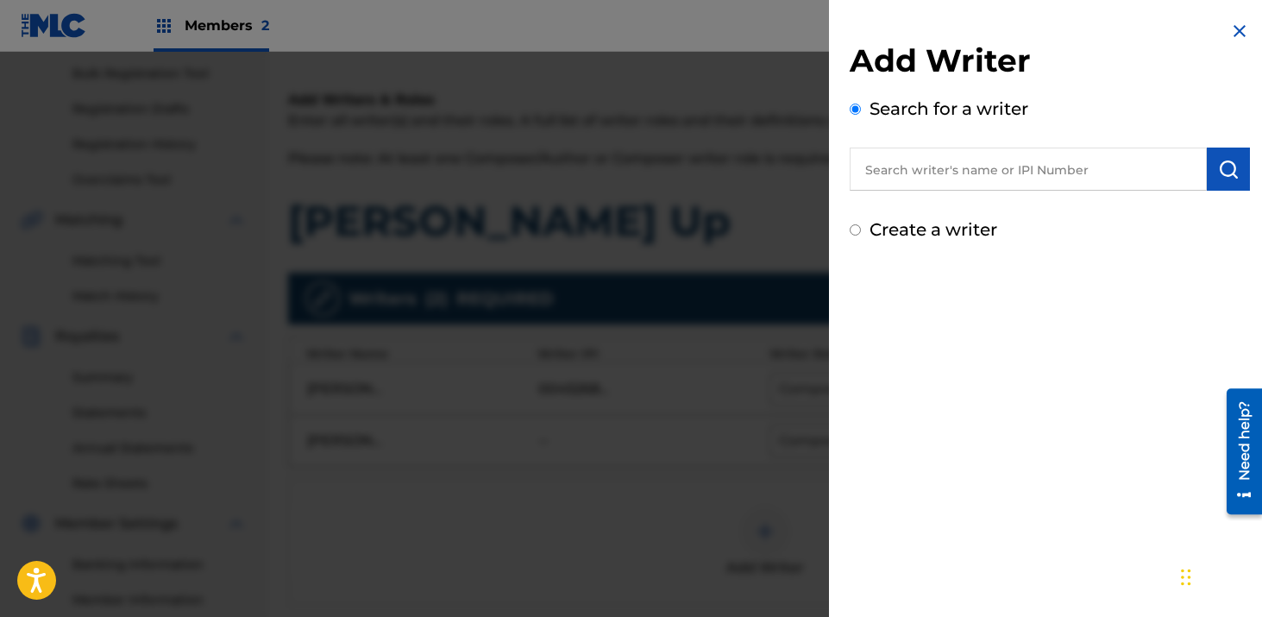
click at [915, 161] on input "text" at bounding box center [1027, 168] width 357 height 43
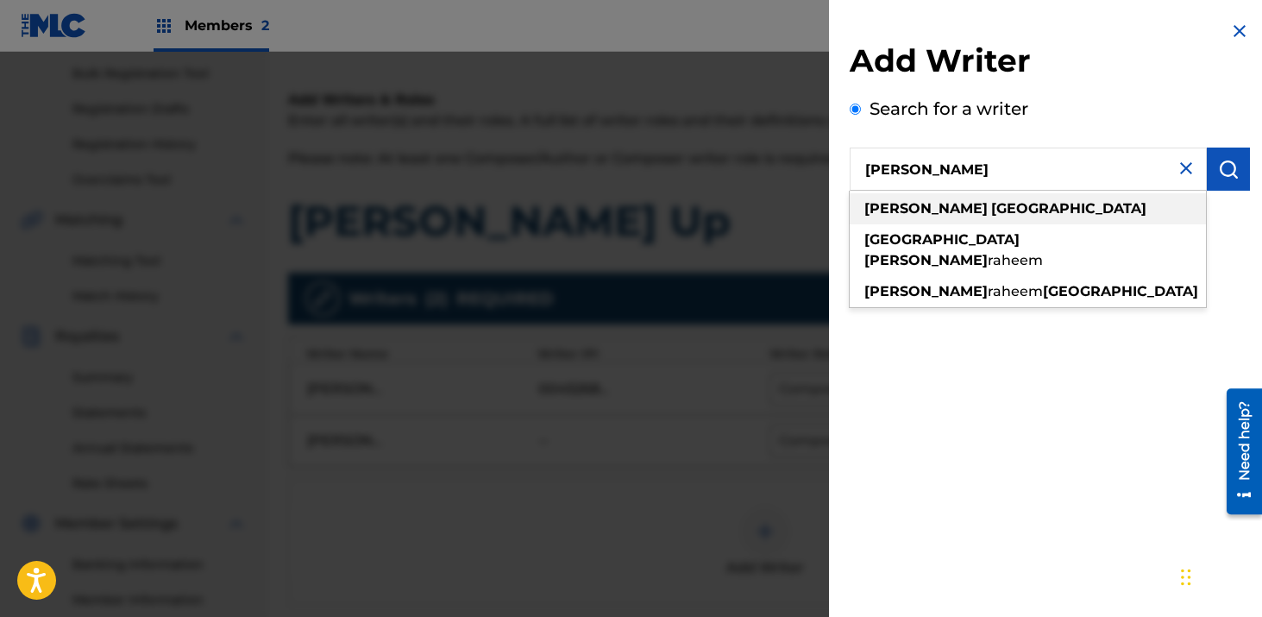
click at [1005, 211] on div "[PERSON_NAME]" at bounding box center [1027, 208] width 356 height 31
type input "[PERSON_NAME]"
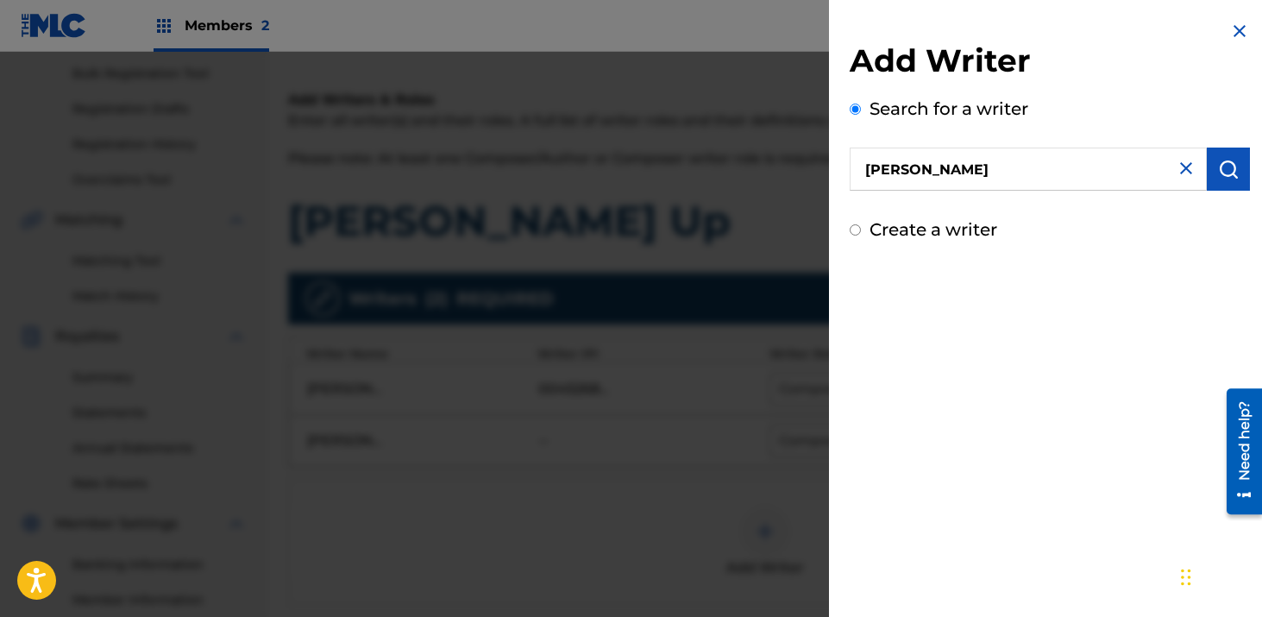
click at [1221, 172] on img "submit" at bounding box center [1228, 169] width 21 height 21
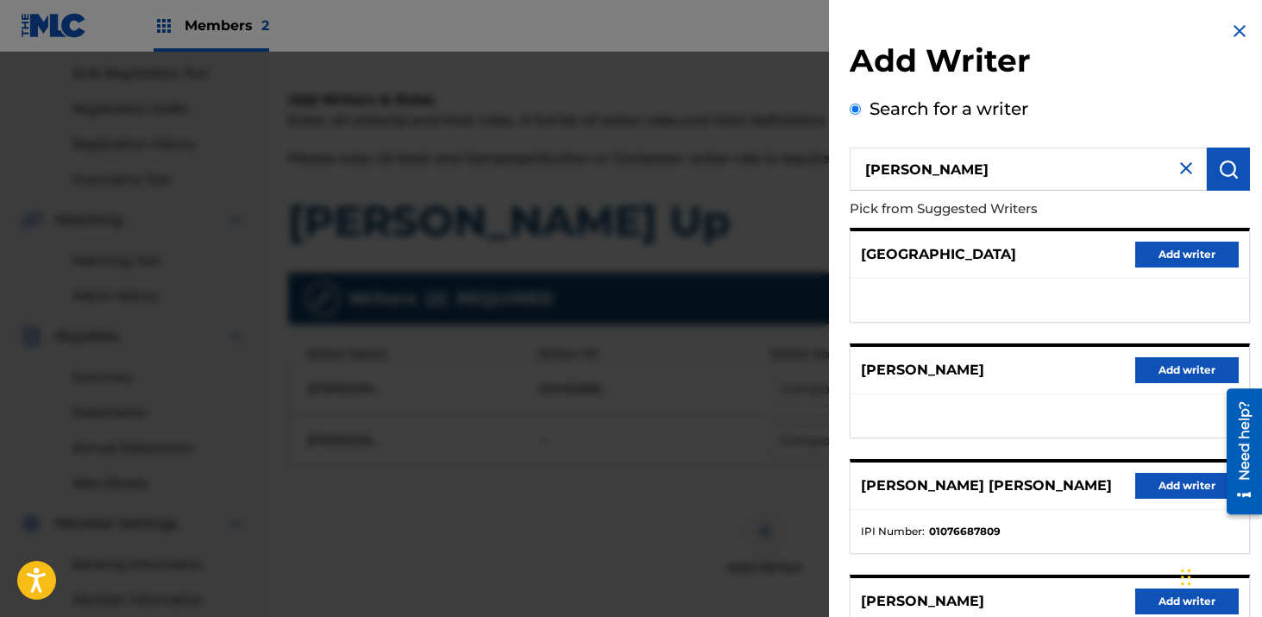
click at [1135, 371] on button "Add writer" at bounding box center [1186, 370] width 103 height 26
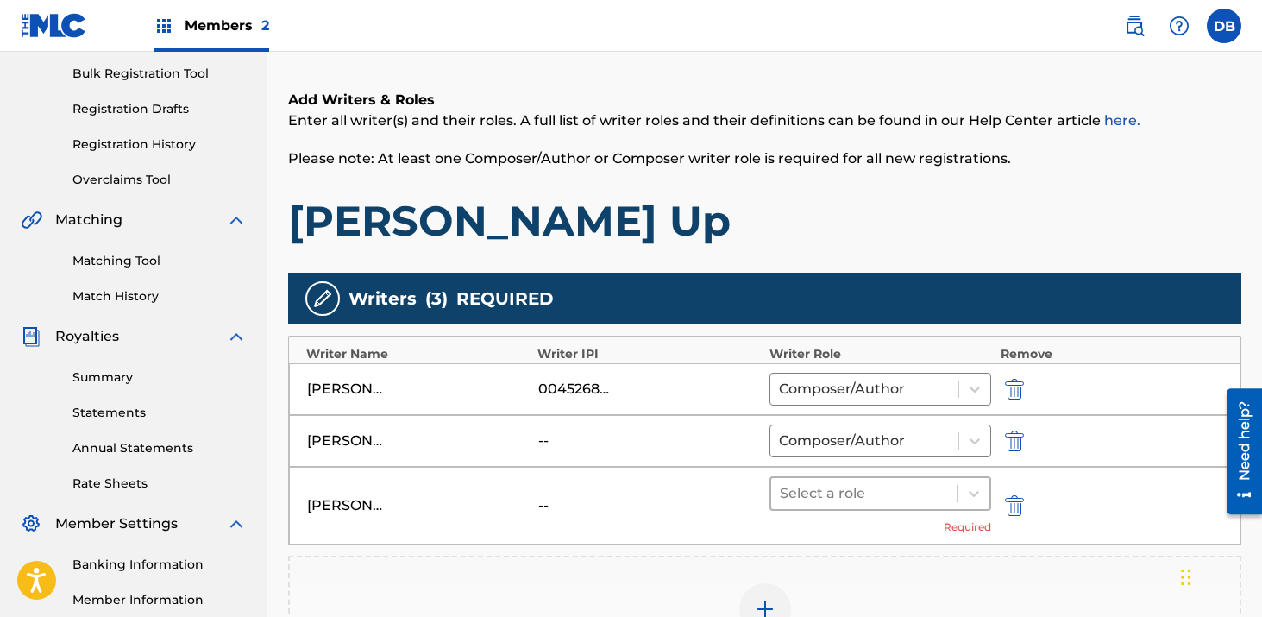
click at [834, 489] on div at bounding box center [865, 493] width 170 height 24
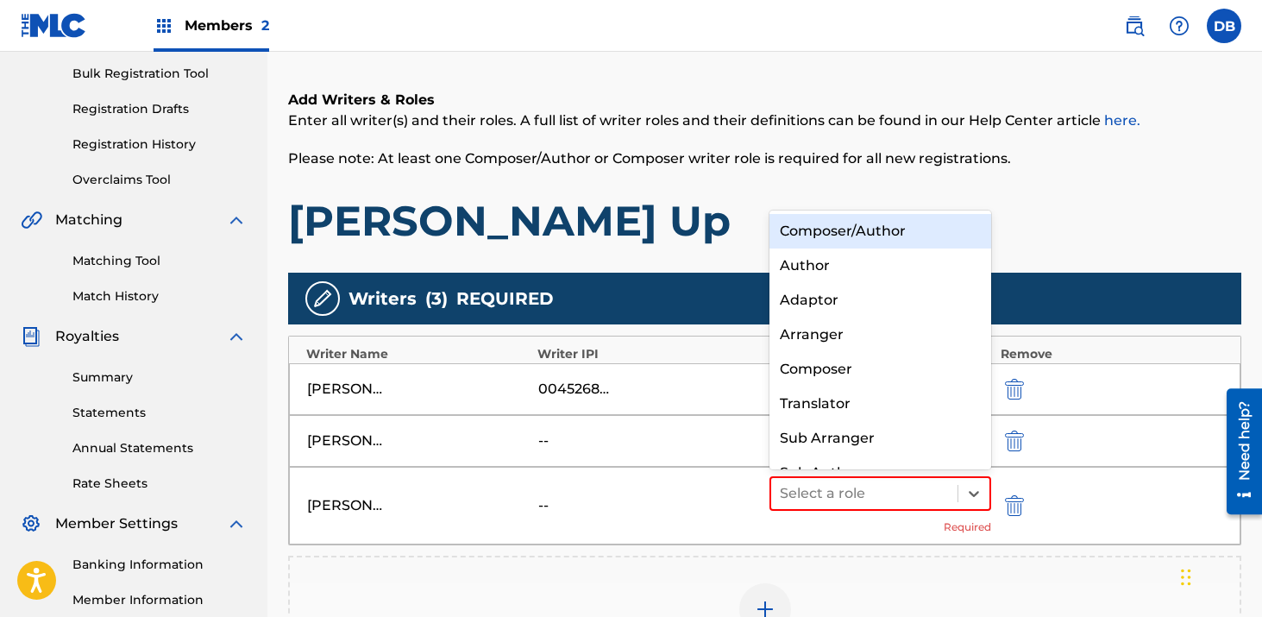
click at [834, 233] on div "Composer/Author" at bounding box center [880, 231] width 222 height 34
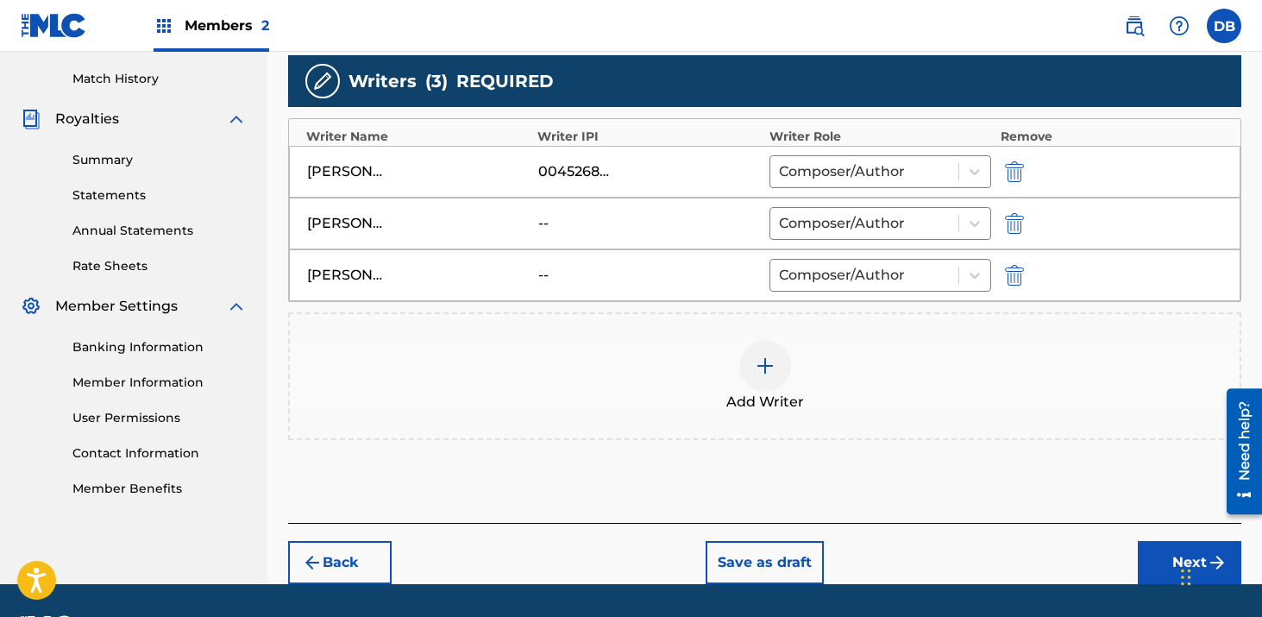
scroll to position [518, 0]
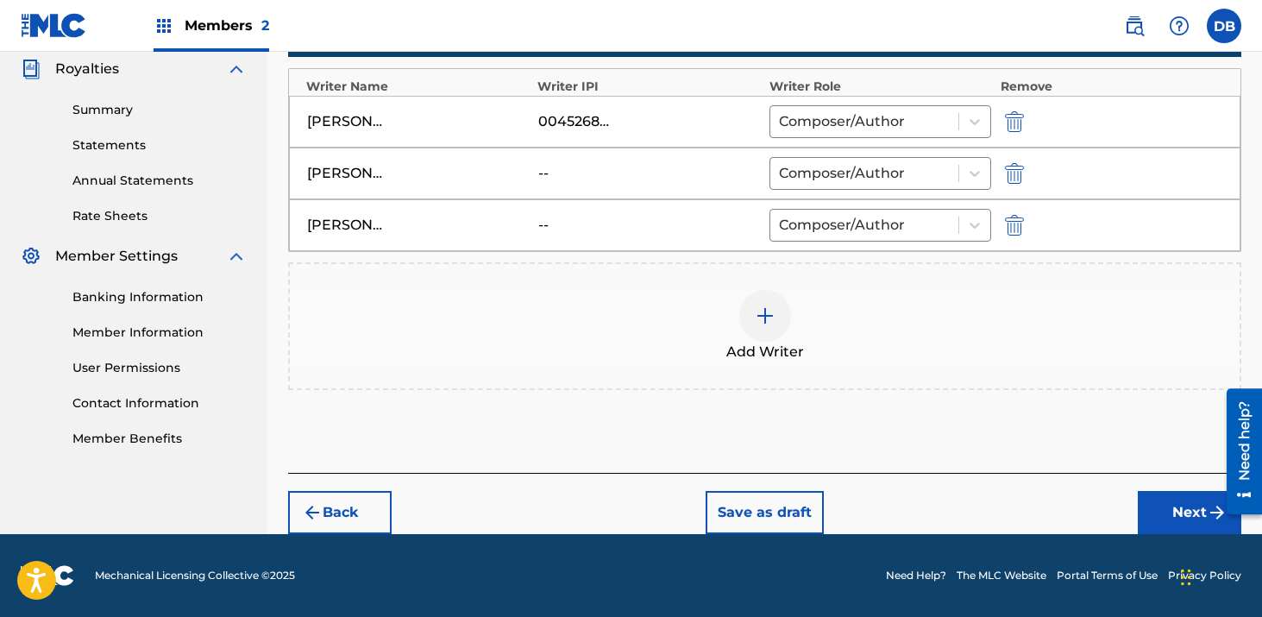
click at [1160, 510] on button "Next" at bounding box center [1188, 512] width 103 height 43
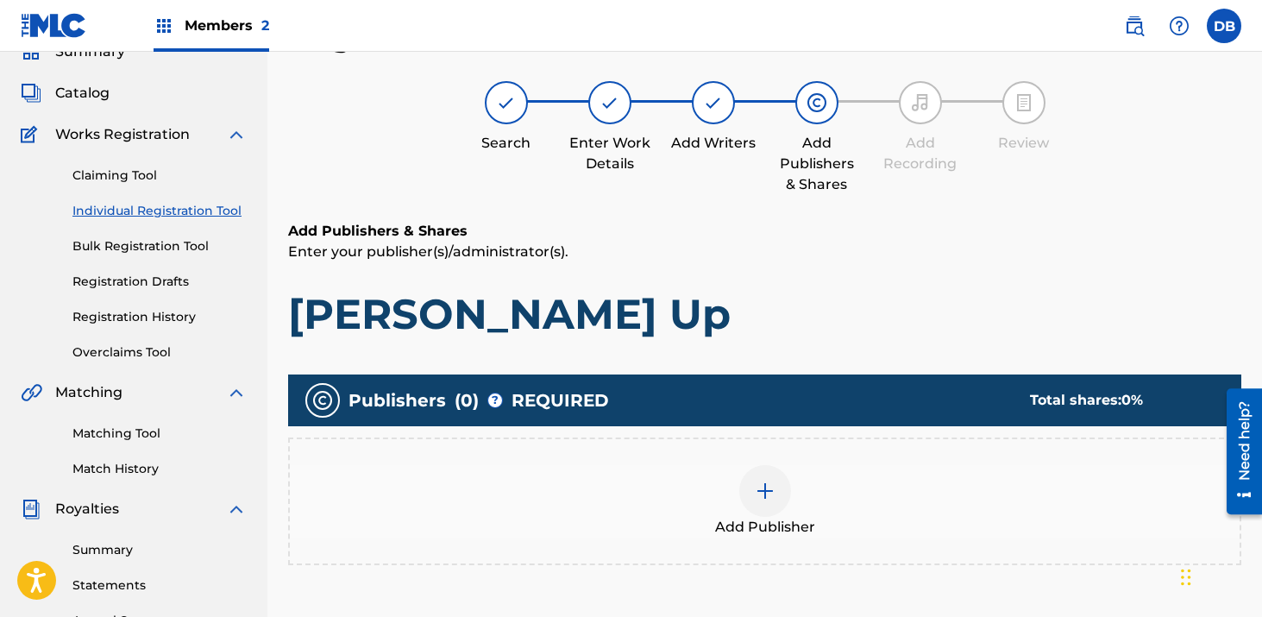
scroll to position [78, 0]
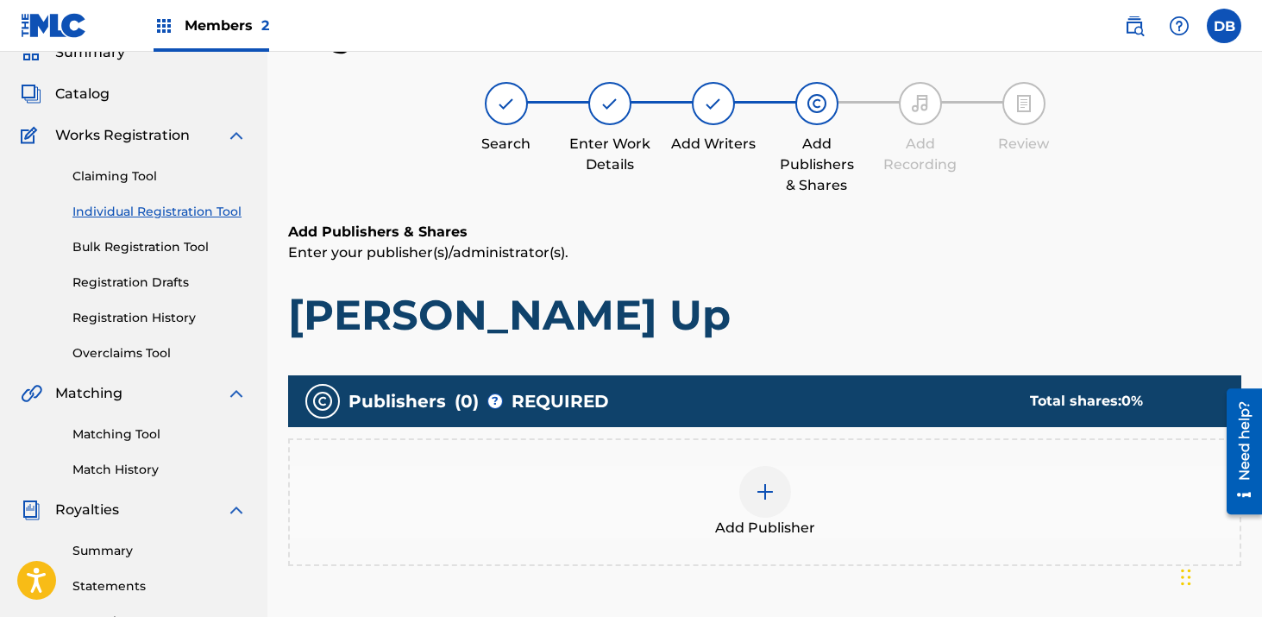
click at [760, 496] on img at bounding box center [765, 491] width 21 height 21
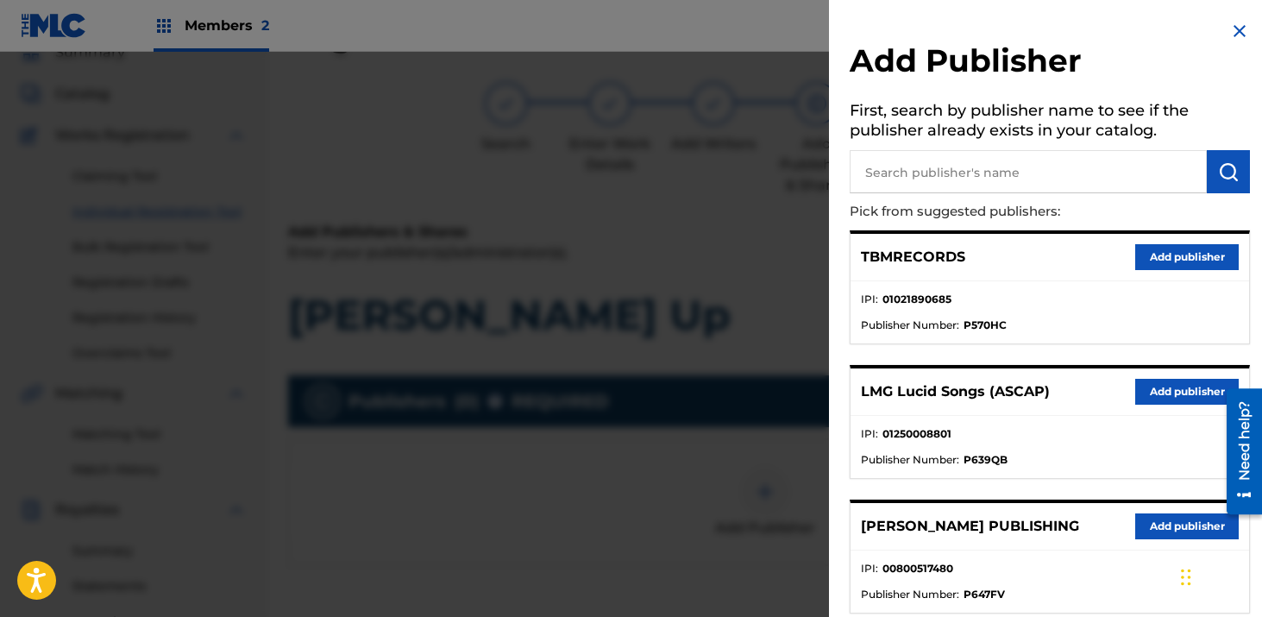
click at [1161, 391] on button "Add publisher" at bounding box center [1186, 392] width 103 height 26
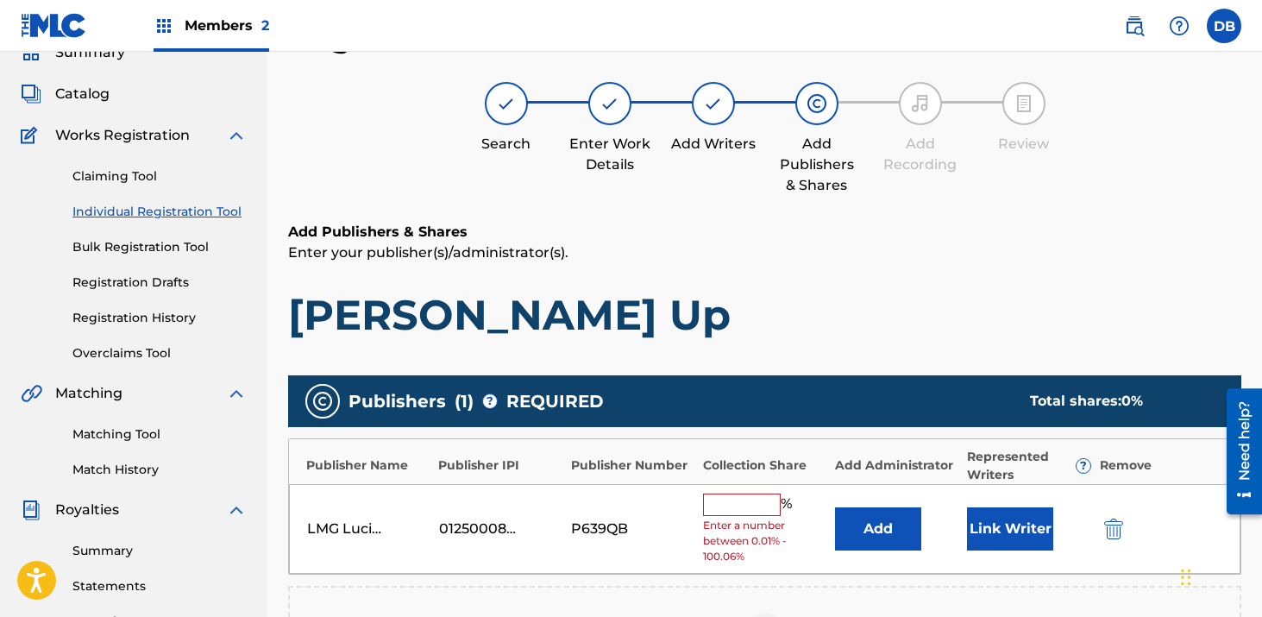
click at [747, 511] on input "text" at bounding box center [742, 504] width 78 height 22
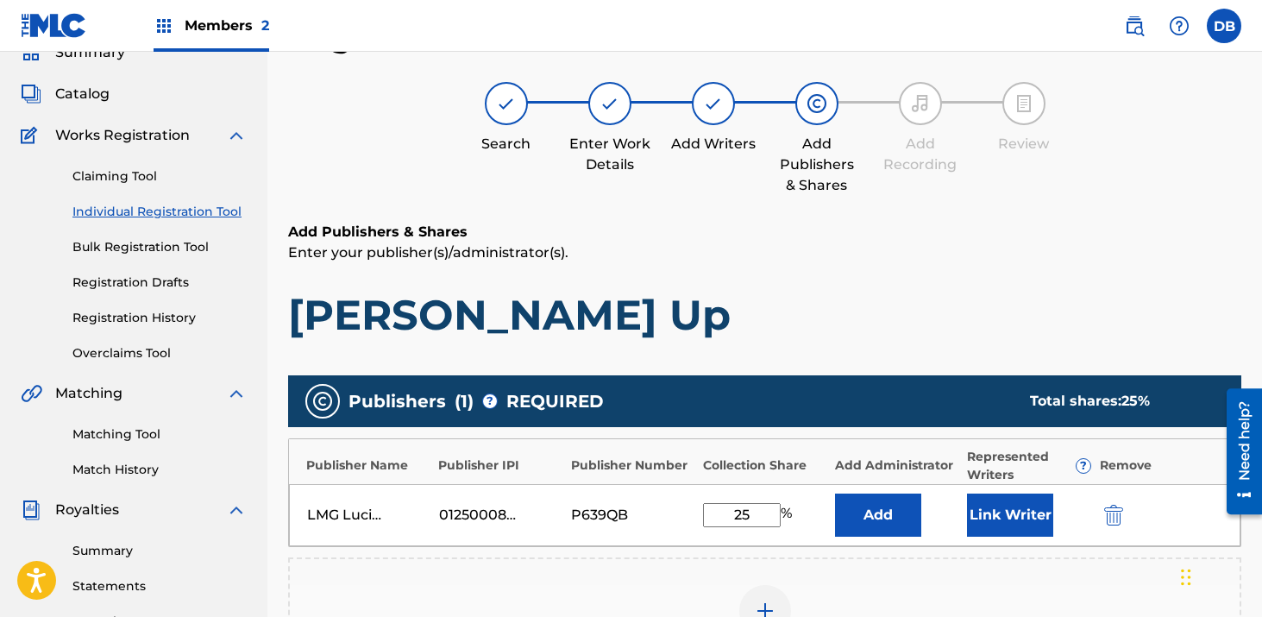
type input "25"
click at [886, 499] on button "Add" at bounding box center [878, 514] width 86 height 43
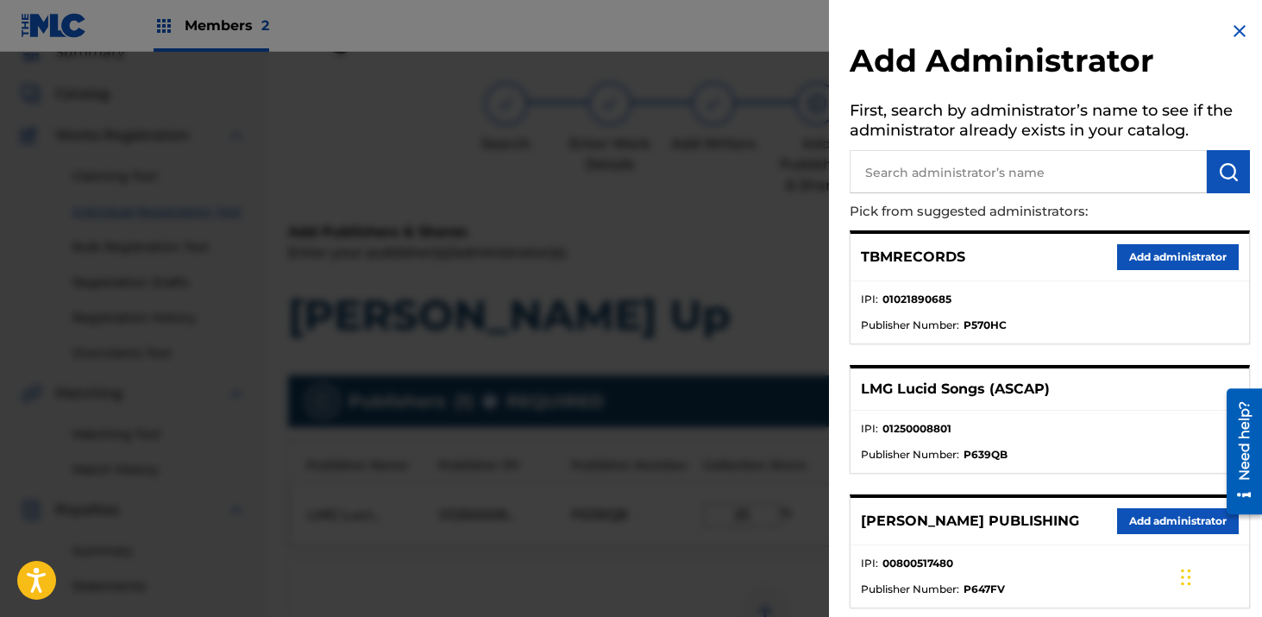
click at [767, 291] on div at bounding box center [631, 360] width 1262 height 617
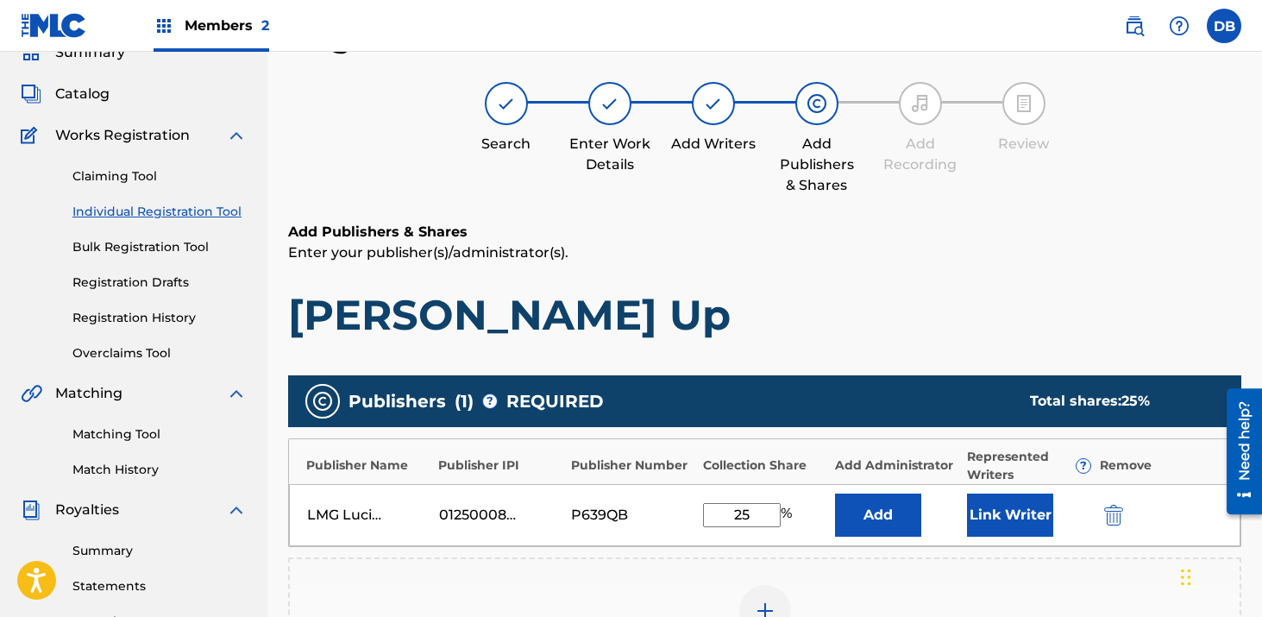
click at [996, 517] on button "Link Writer" at bounding box center [1010, 514] width 86 height 43
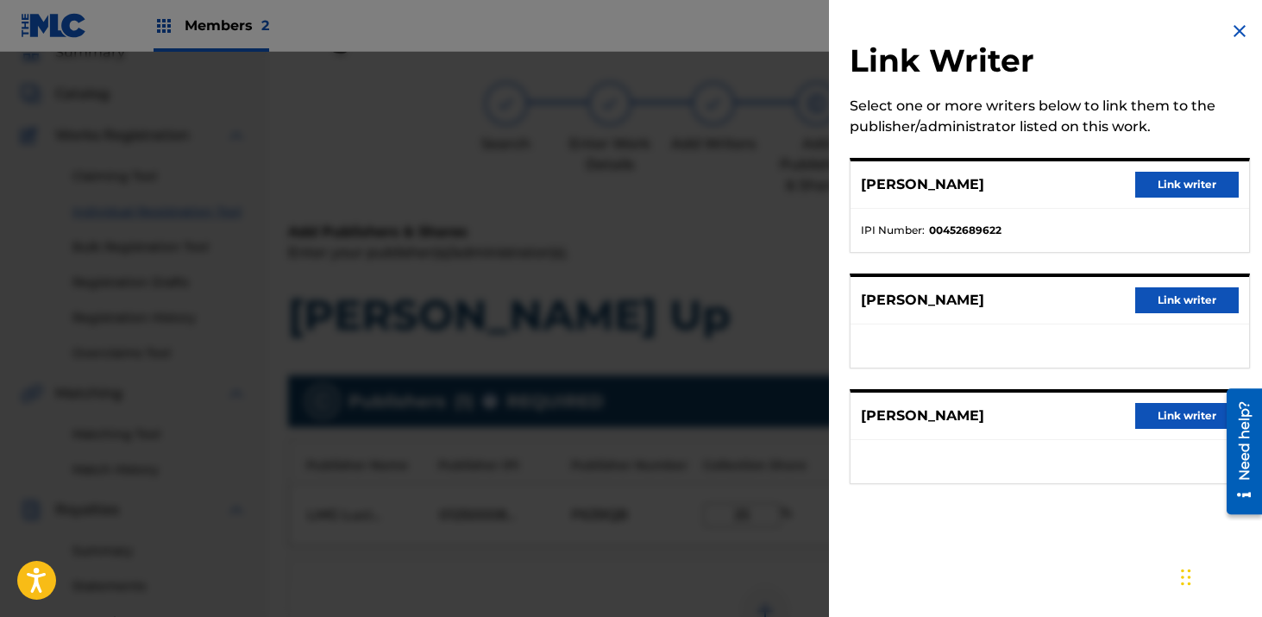
click at [1166, 185] on button "Link writer" at bounding box center [1186, 185] width 103 height 26
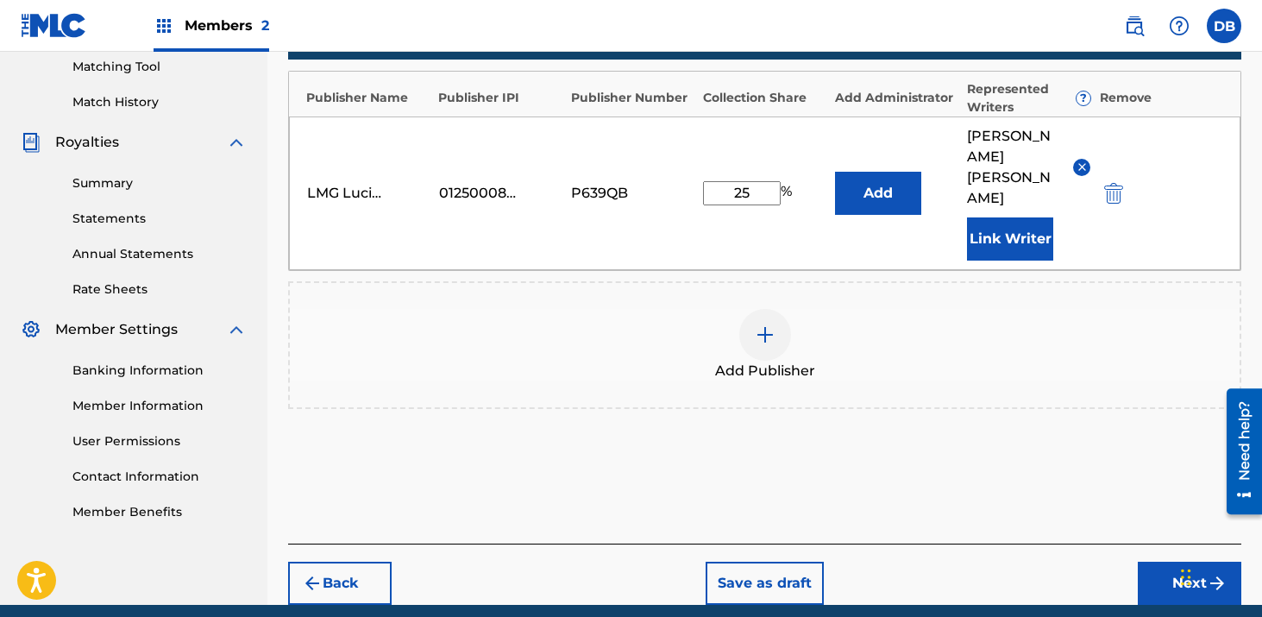
scroll to position [474, 0]
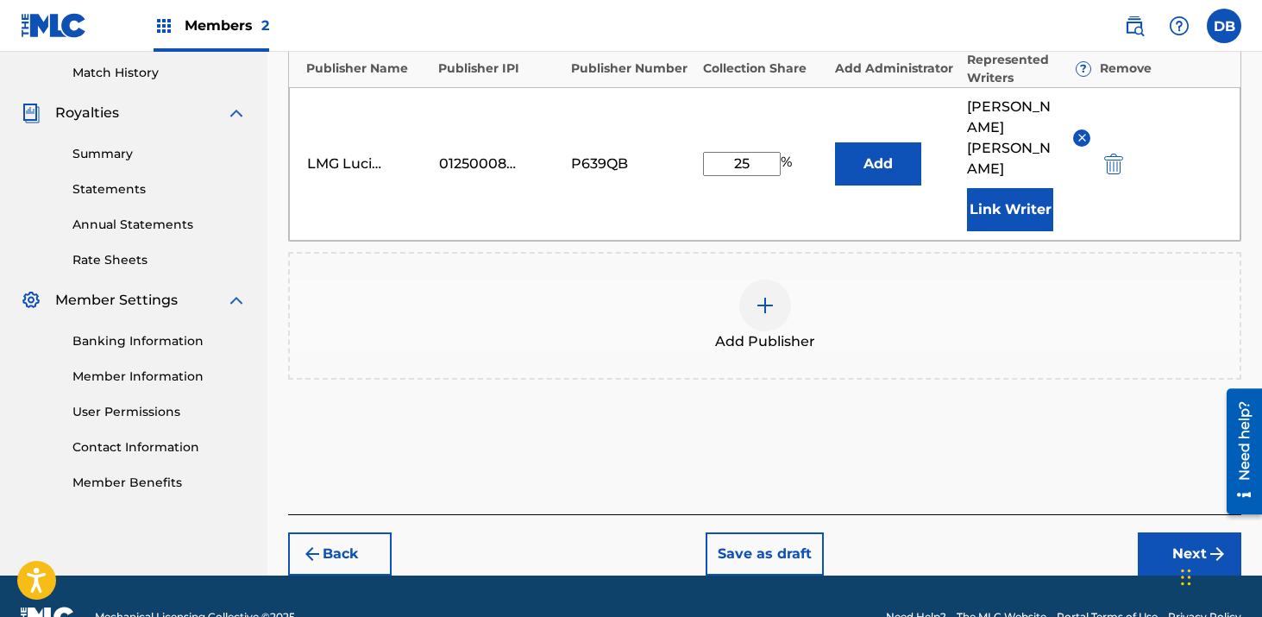
click at [1179, 532] on button "Next" at bounding box center [1188, 553] width 103 height 43
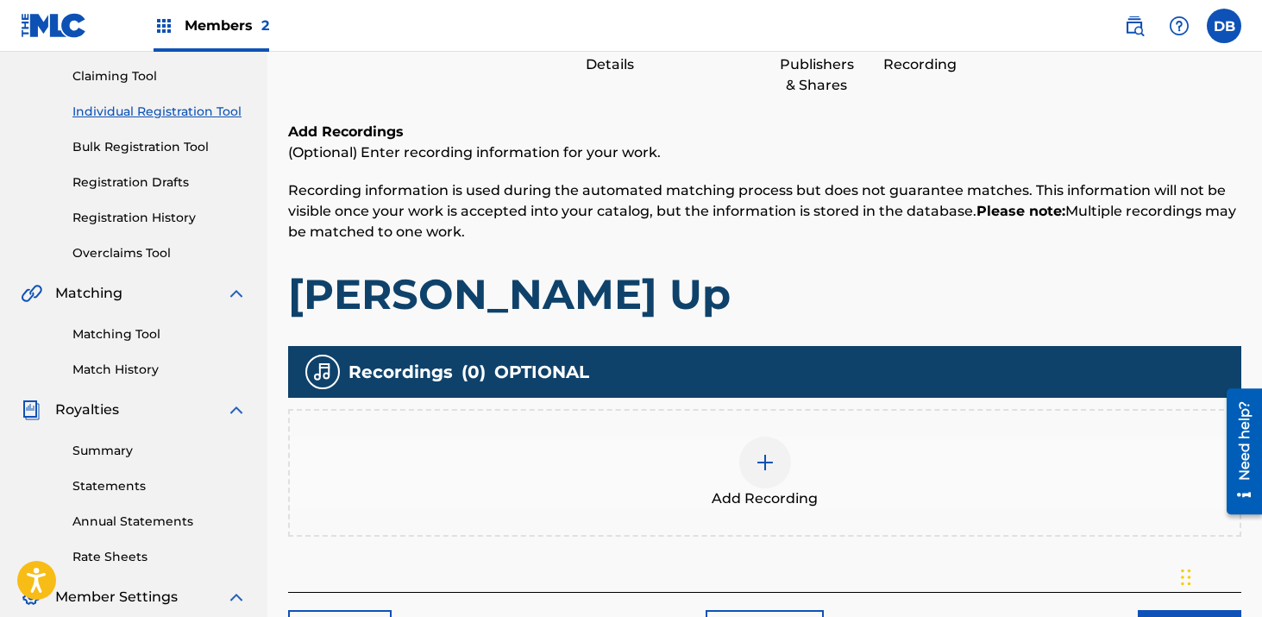
scroll to position [185, 0]
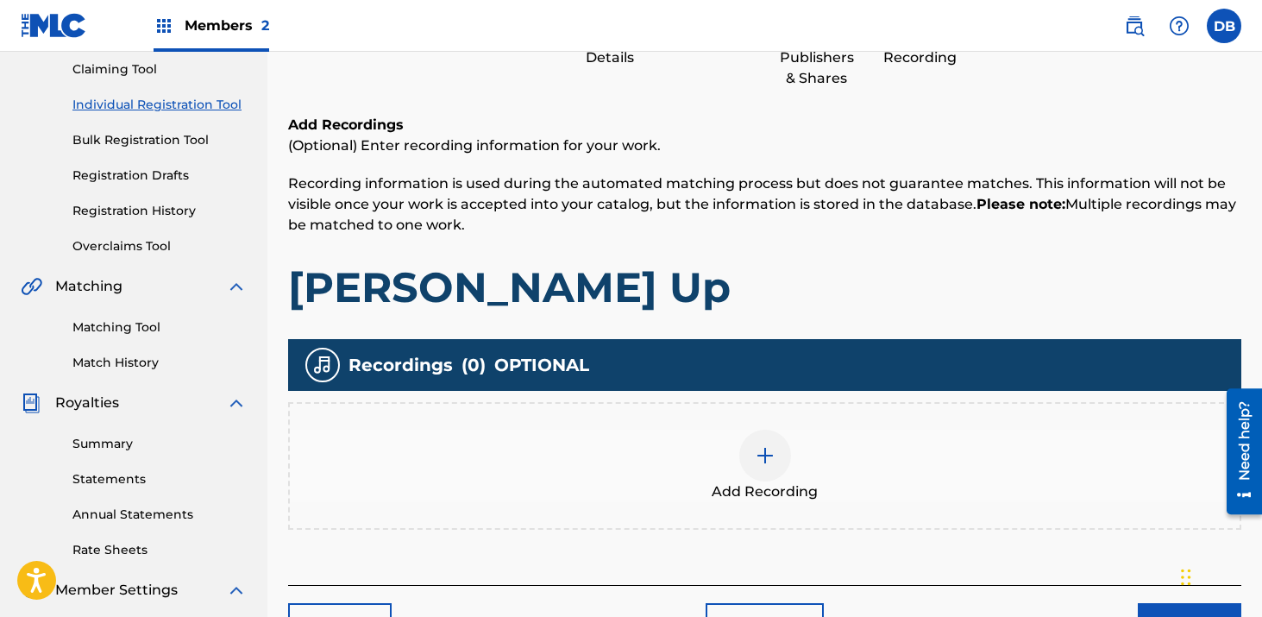
click at [770, 451] on img at bounding box center [765, 455] width 21 height 21
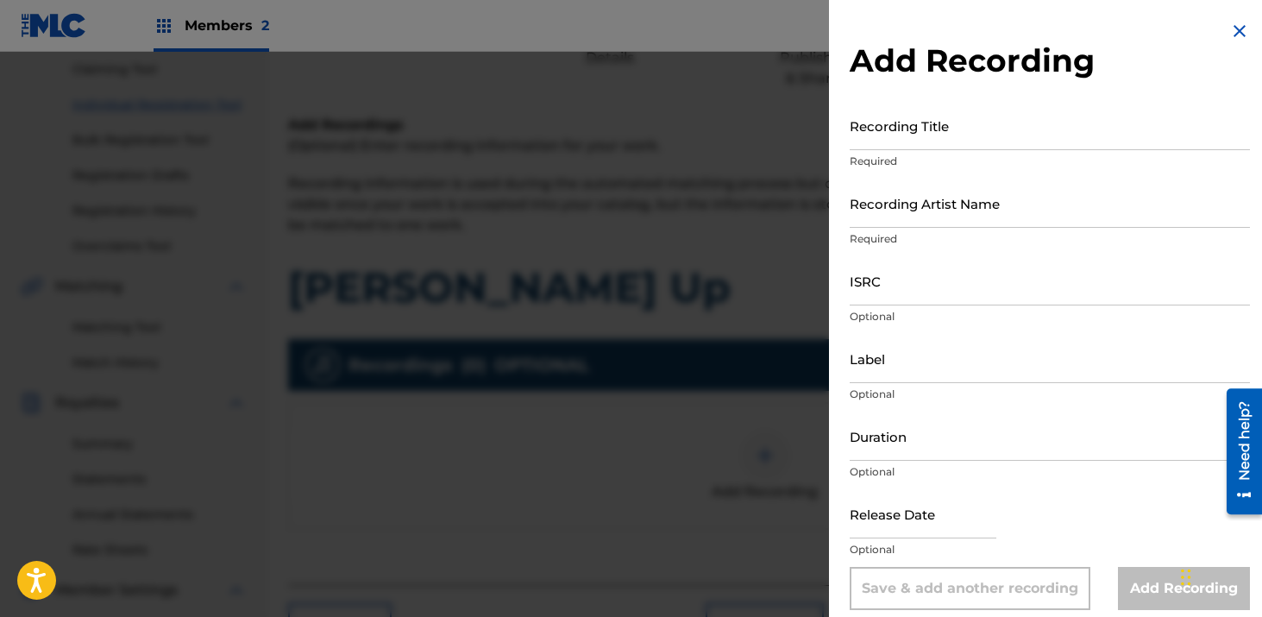
click at [930, 143] on input "Recording Title" at bounding box center [1049, 125] width 400 height 49
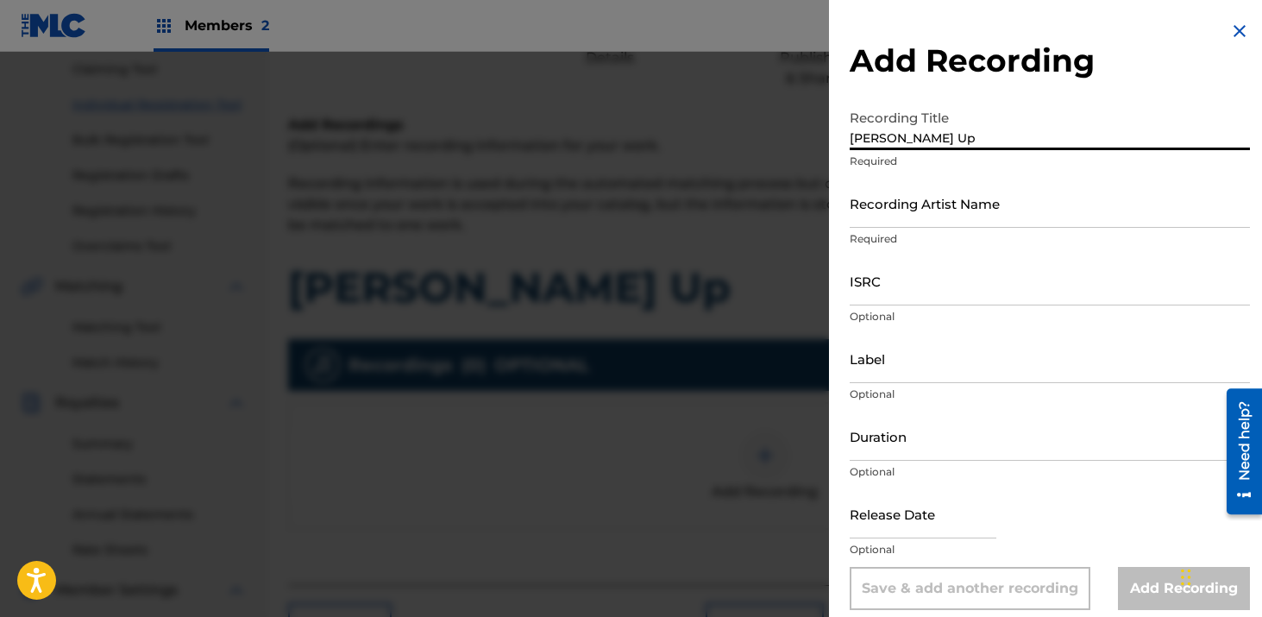
type input "[PERSON_NAME] Up"
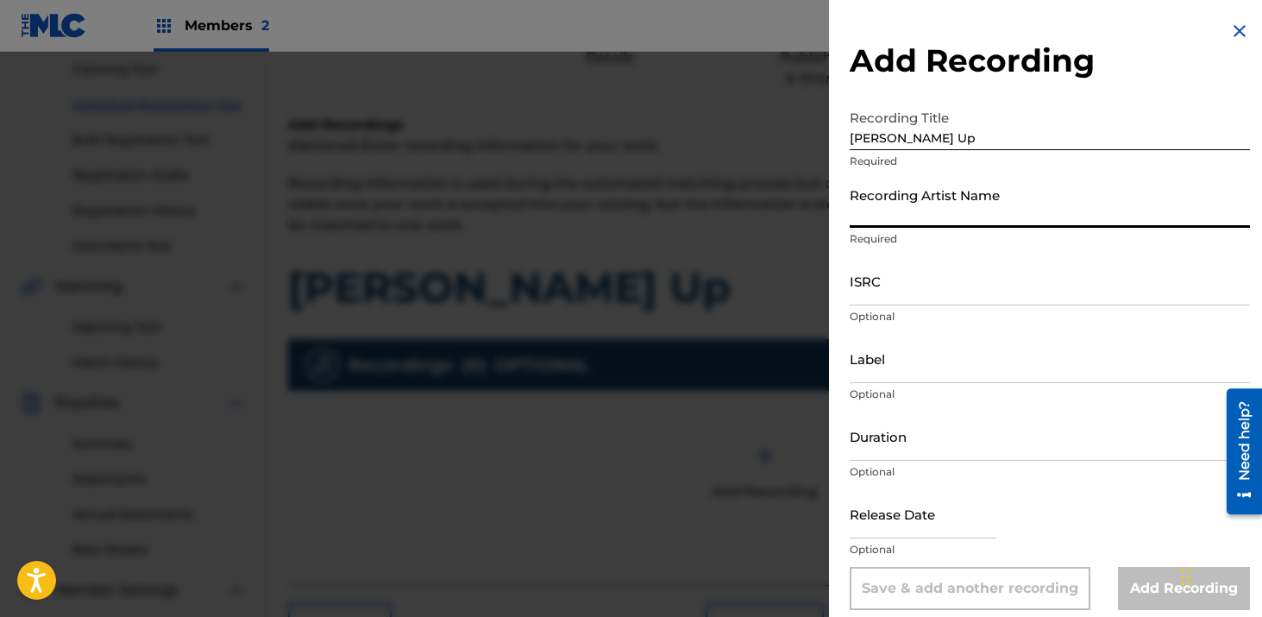
click at [940, 197] on input "Recording Artist Name" at bounding box center [1049, 203] width 400 height 49
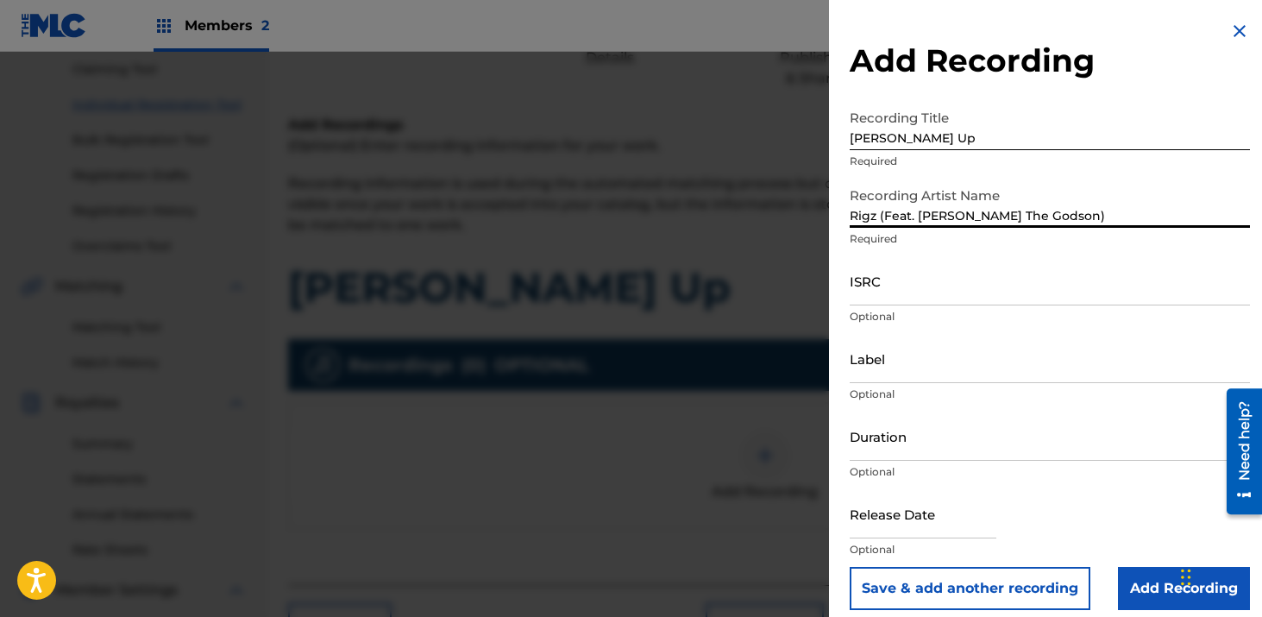
type input "Rigz (Feat. [PERSON_NAME] The Godson)"
click at [962, 281] on input "ISRC" at bounding box center [1049, 280] width 400 height 49
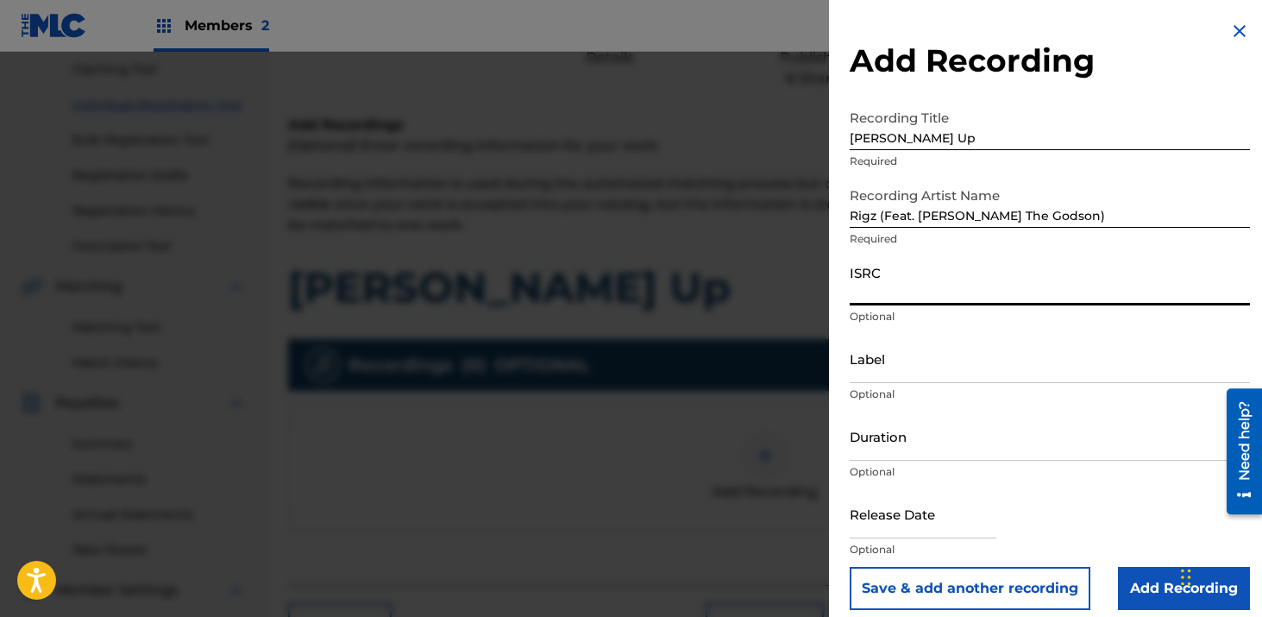
paste input "TCADN1873508"
type input "TCADN1873508"
click at [955, 378] on input "Label" at bounding box center [1049, 358] width 400 height 49
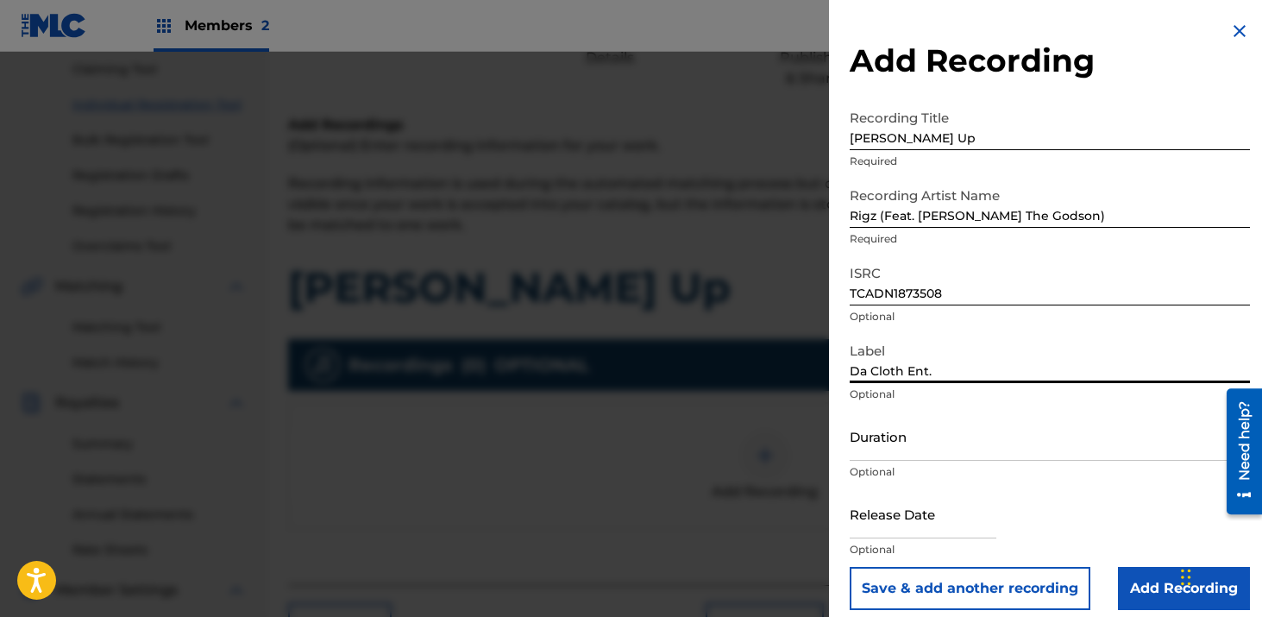
type input "Da Cloth Ent."
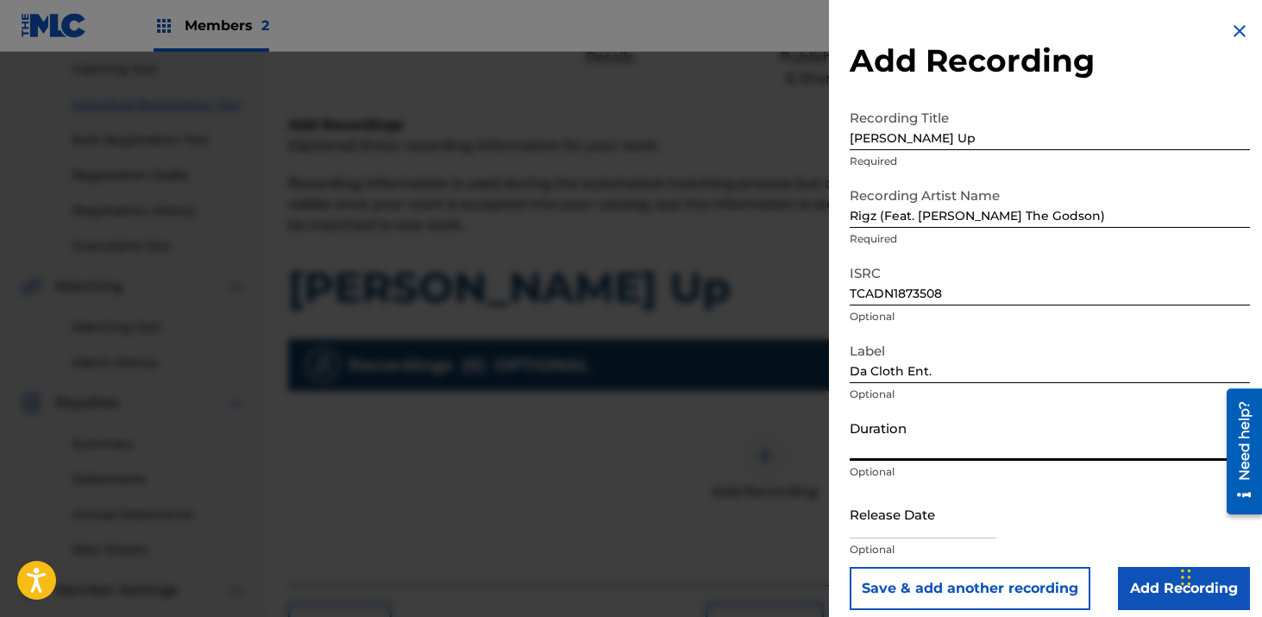
click at [897, 446] on input "Duration" at bounding box center [1049, 435] width 400 height 49
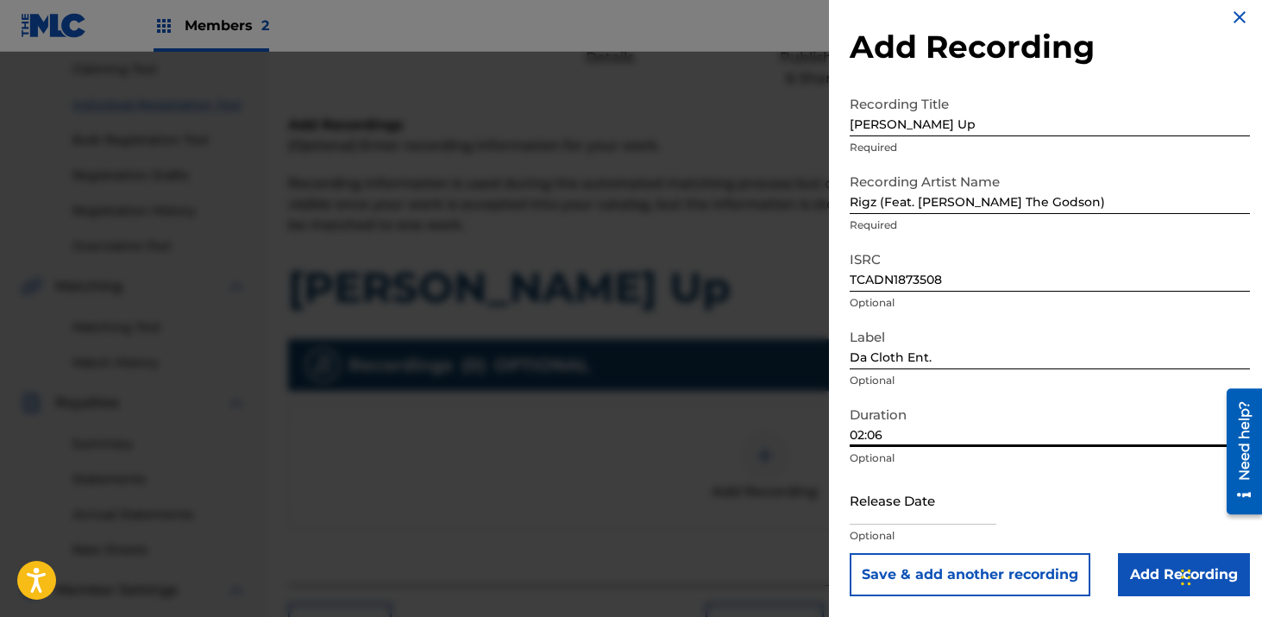
type input "02:06"
click at [878, 509] on input "text" at bounding box center [922, 499] width 147 height 49
select select "8"
select select "2025"
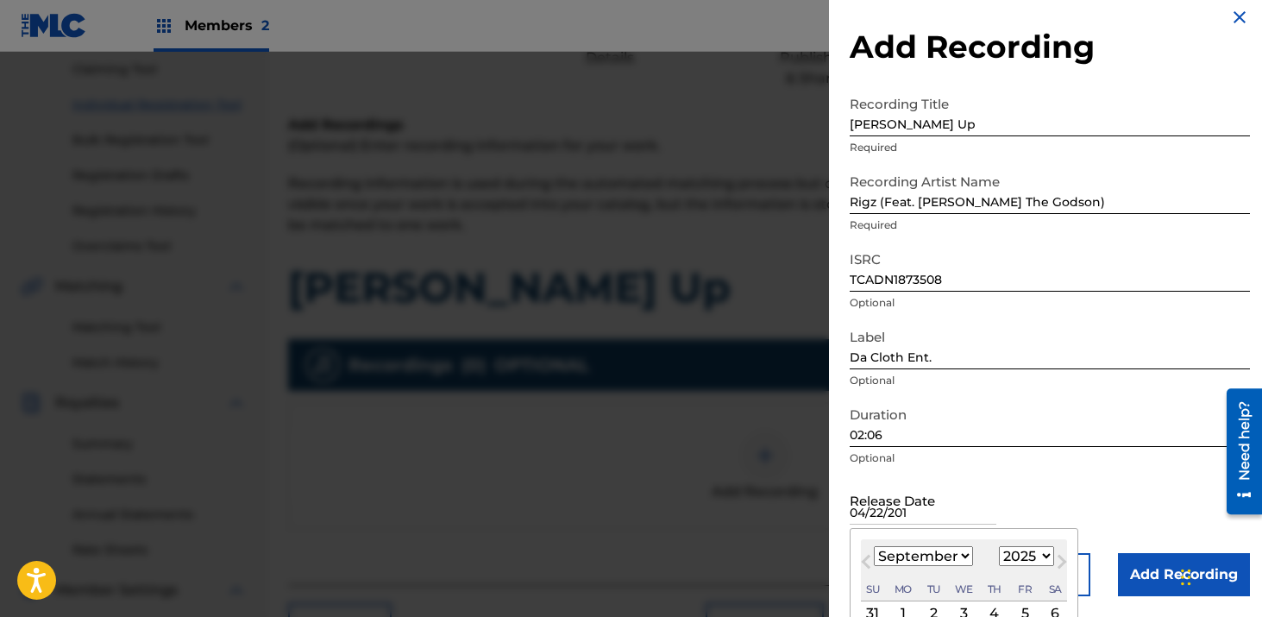
type input "[DATE]"
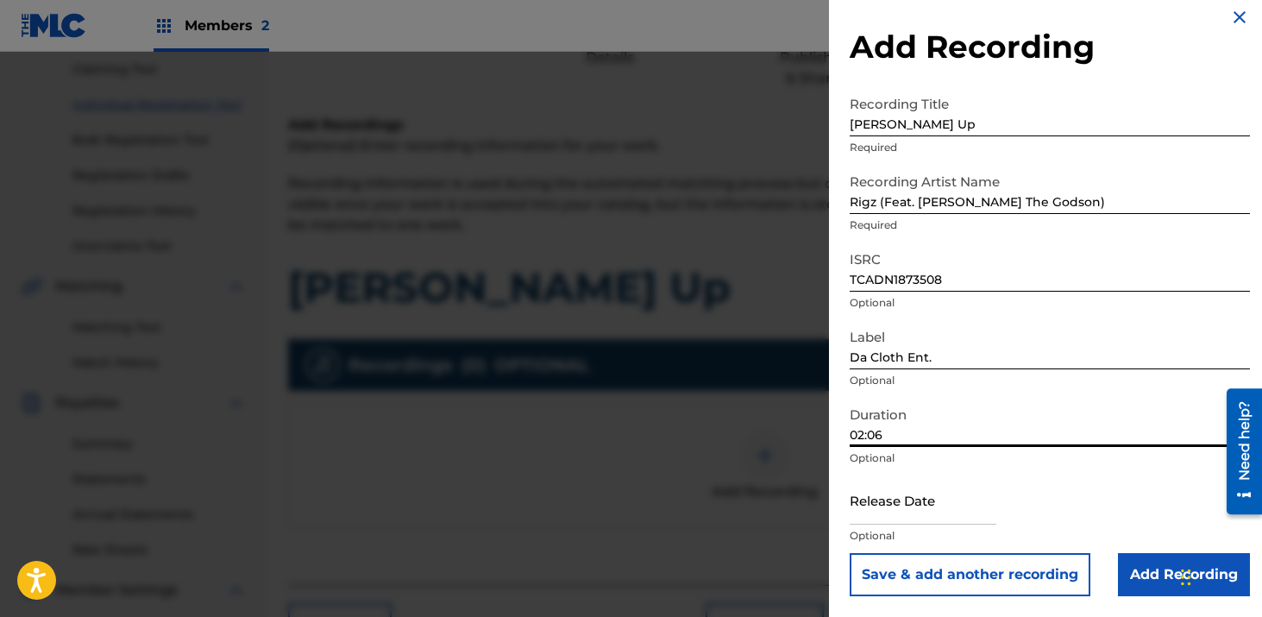
click at [1119, 415] on input "02:06" at bounding box center [1049, 422] width 400 height 49
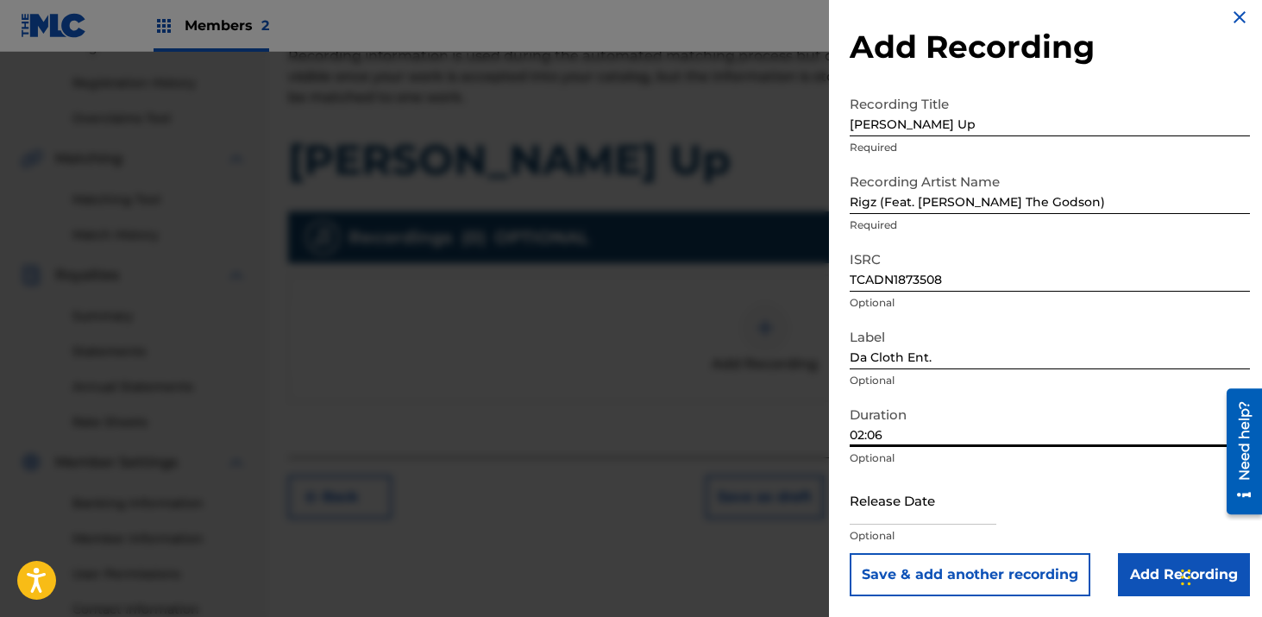
scroll to position [347, 0]
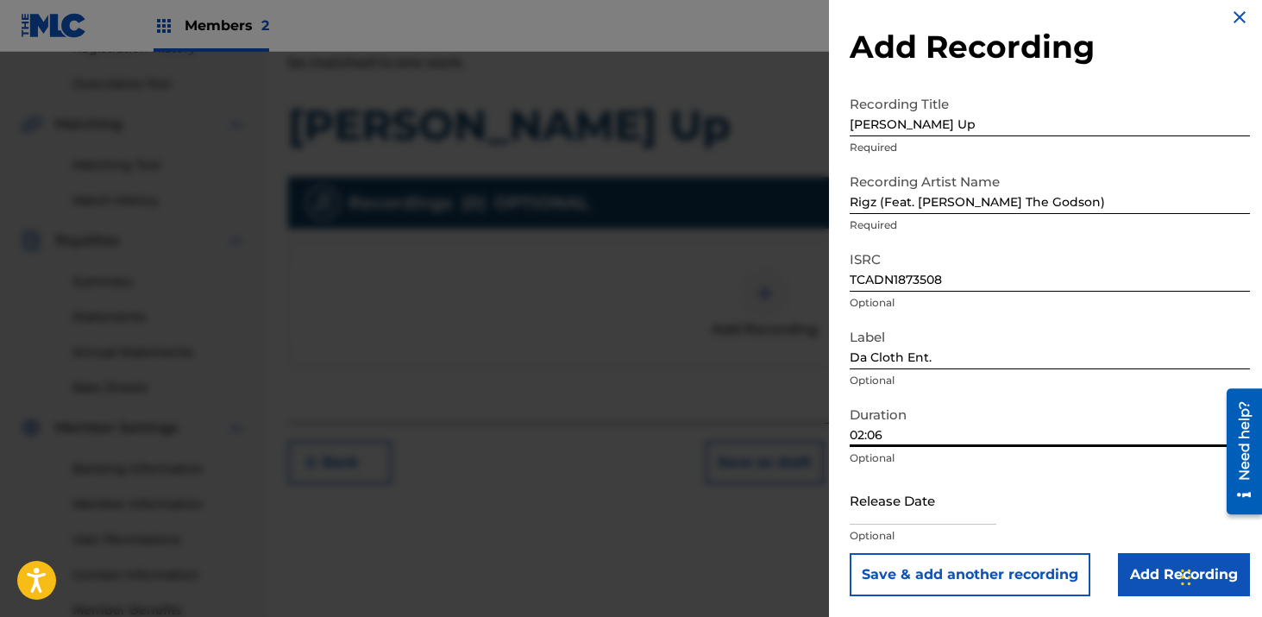
select select "8"
select select "2025"
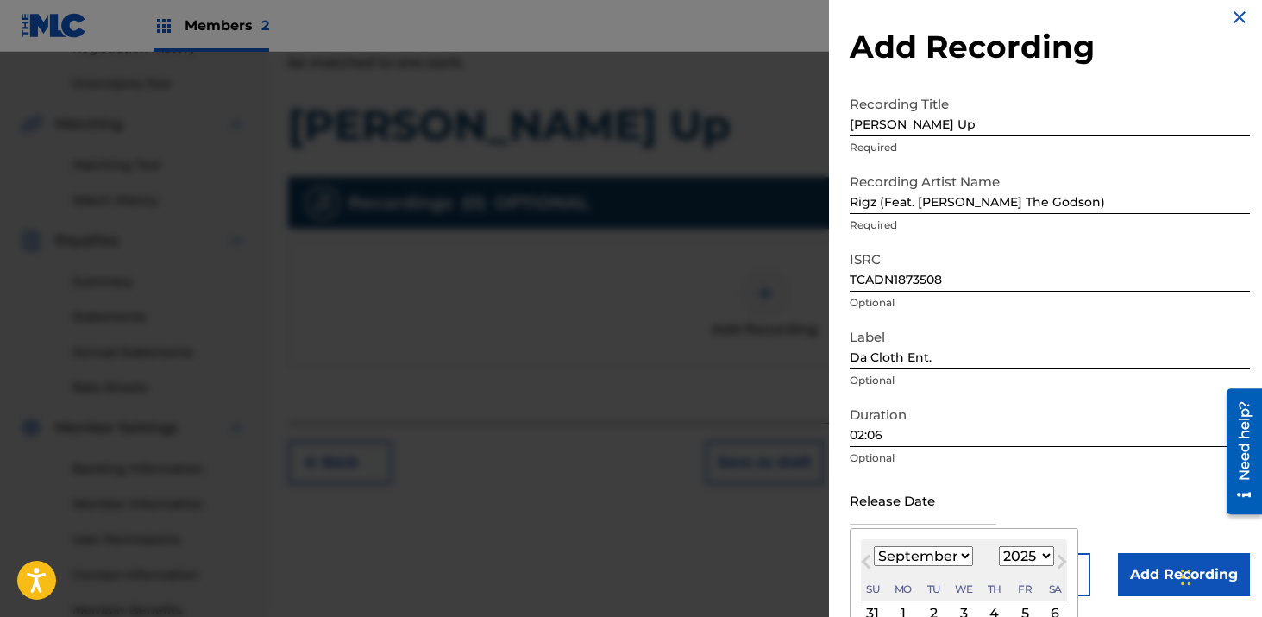
click at [938, 511] on input "text" at bounding box center [922, 499] width 147 height 49
click at [943, 550] on select "January February March April May June July August September October November De…" at bounding box center [923, 556] width 99 height 20
select select "3"
click at [874, 546] on select "January February March April May June July August September October November De…" at bounding box center [923, 556] width 99 height 20
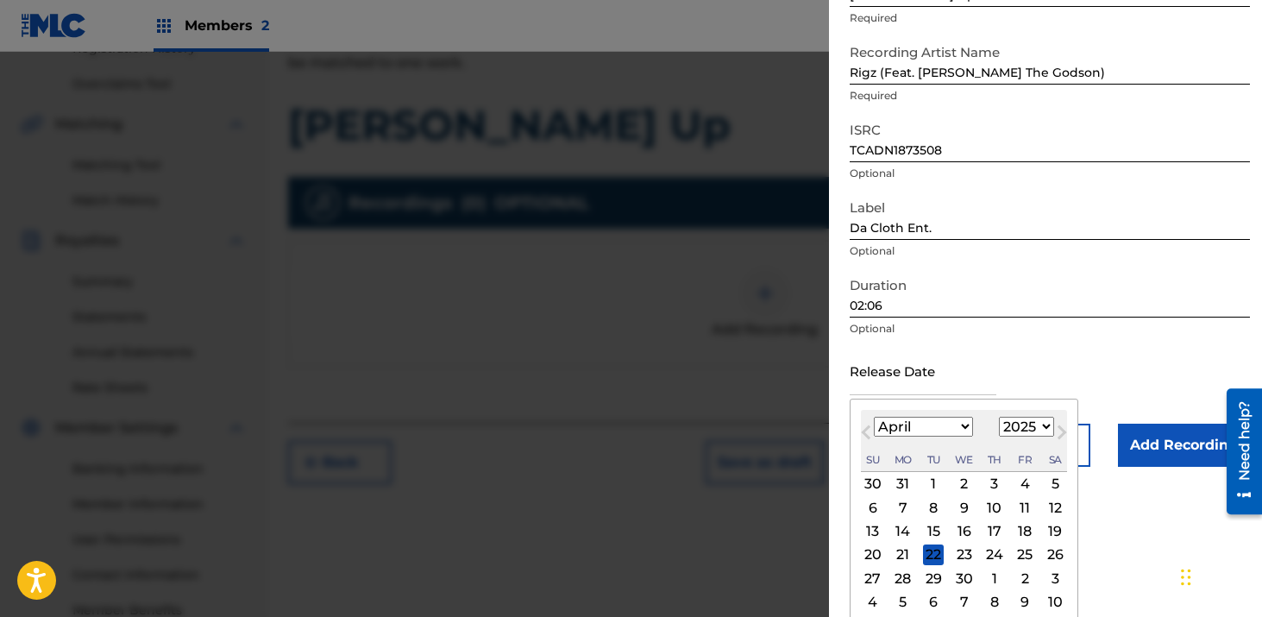
scroll to position [150, 0]
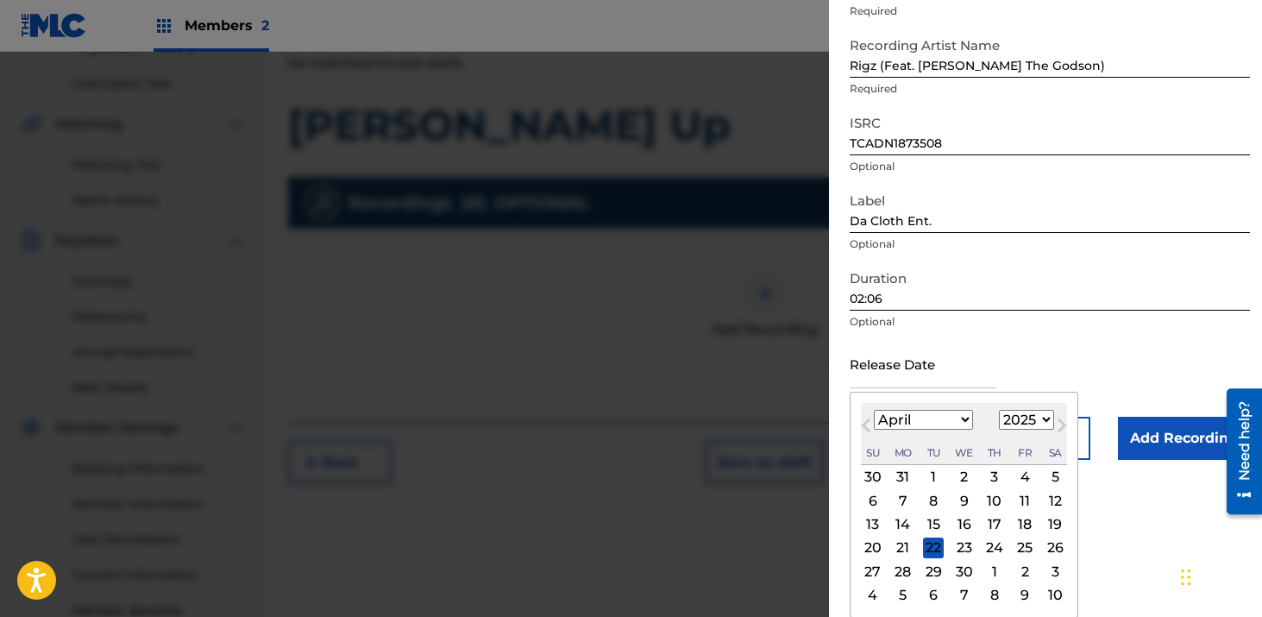
click at [1032, 425] on select "1899 1900 1901 1902 1903 1904 1905 1906 1907 1908 1909 1910 1911 1912 1913 1914…" at bounding box center [1026, 420] width 55 height 20
click at [999, 410] on select "1899 1900 1901 1902 1903 1904 1905 1906 1907 1908 1909 1910 1911 1912 1913 1914…" at bounding box center [1026, 420] width 55 height 20
click at [1041, 416] on select "1899 1900 1901 1902 1903 1904 1905 1906 1907 1908 1909 1910 1911 1912 1913 1914…" at bounding box center [1026, 420] width 55 height 20
click at [1012, 426] on select "1899 1900 1901 1902 1903 1904 1905 1906 1907 1908 1909 1910 1911 1912 1913 1914…" at bounding box center [1026, 420] width 55 height 20
select select "2018"
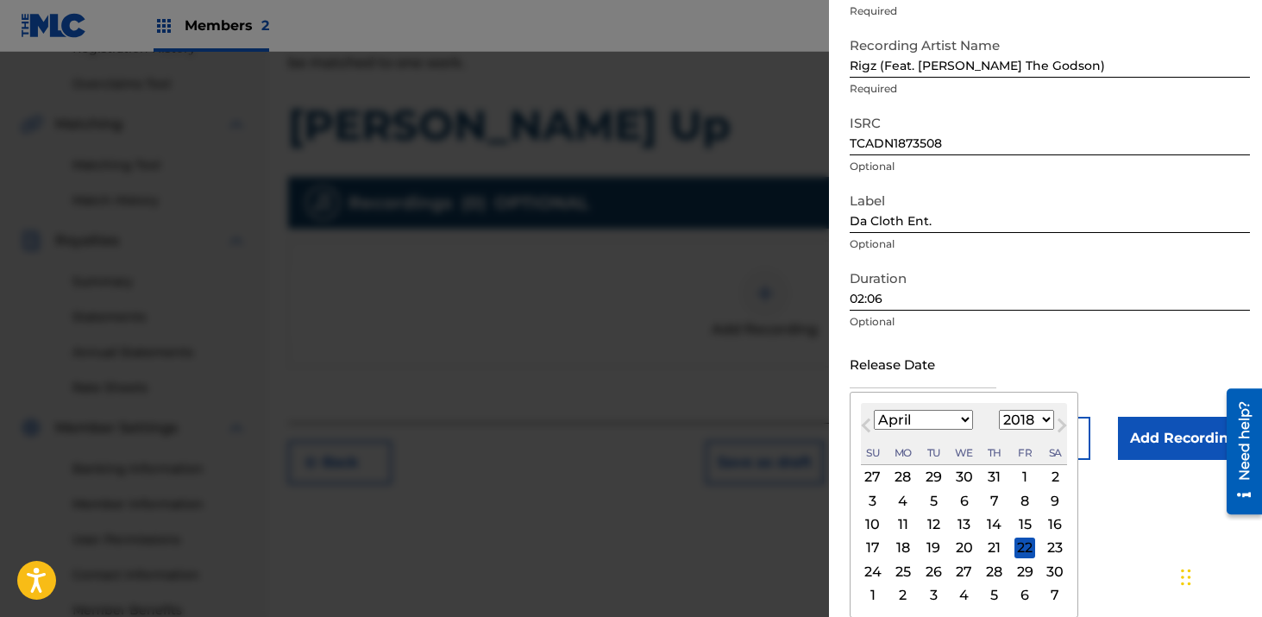
click at [999, 410] on select "1899 1900 1901 1902 1903 1904 1905 1906 1907 1908 1909 1910 1911 1912 1913 1914…" at bounding box center [1026, 420] width 55 height 20
click at [1125, 323] on form "Recording Title [PERSON_NAME] Up Required Recording Artist Name [PERSON_NAME] (…" at bounding box center [1049, 205] width 400 height 509
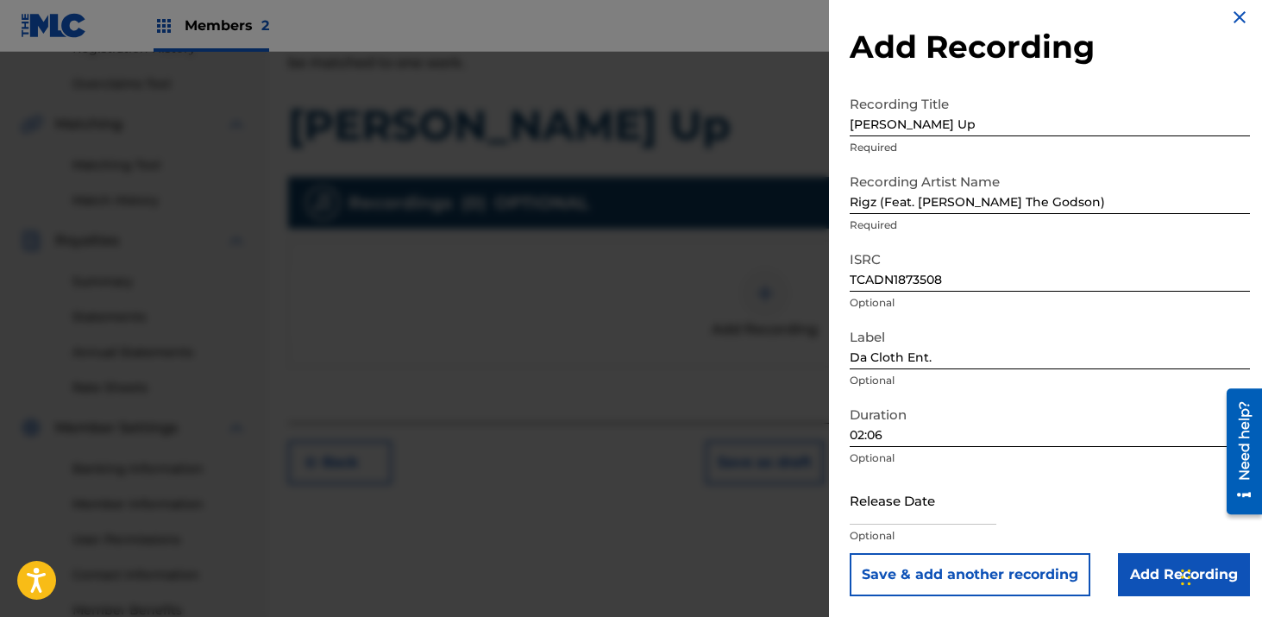
click at [1019, 503] on div "Release Date Optional" at bounding box center [1049, 514] width 400 height 78
select select "8"
select select "2025"
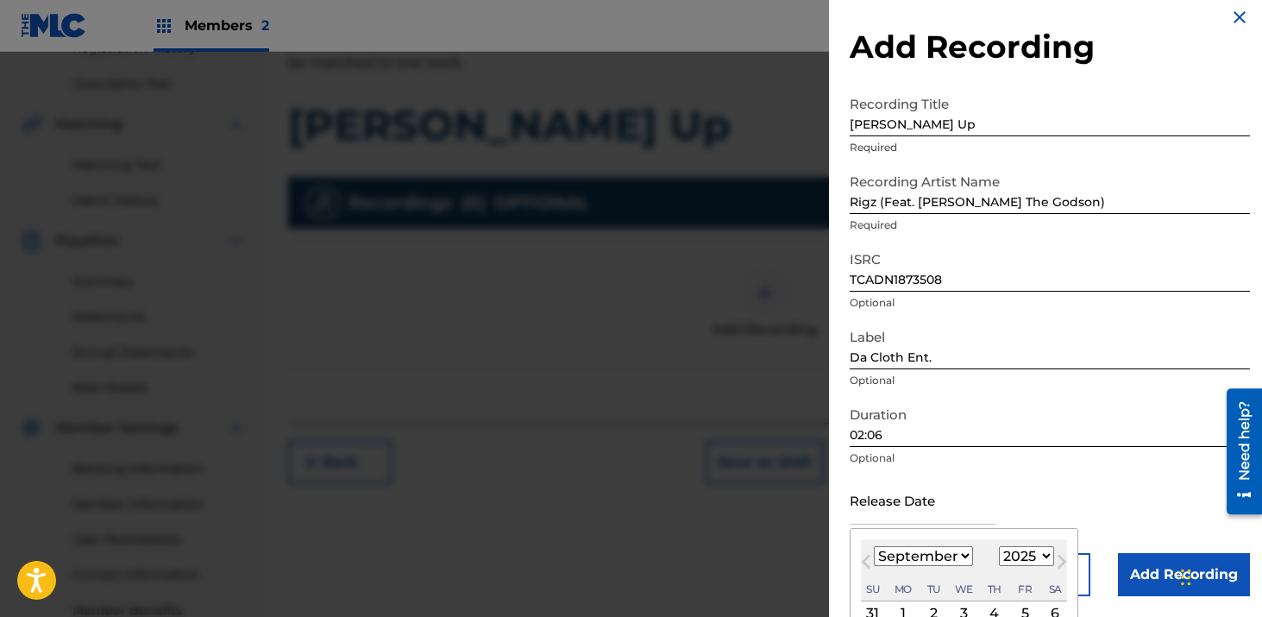
click at [935, 504] on div "Release Date Previous Month Next Month [DATE] January February March April May …" at bounding box center [1049, 514] width 400 height 78
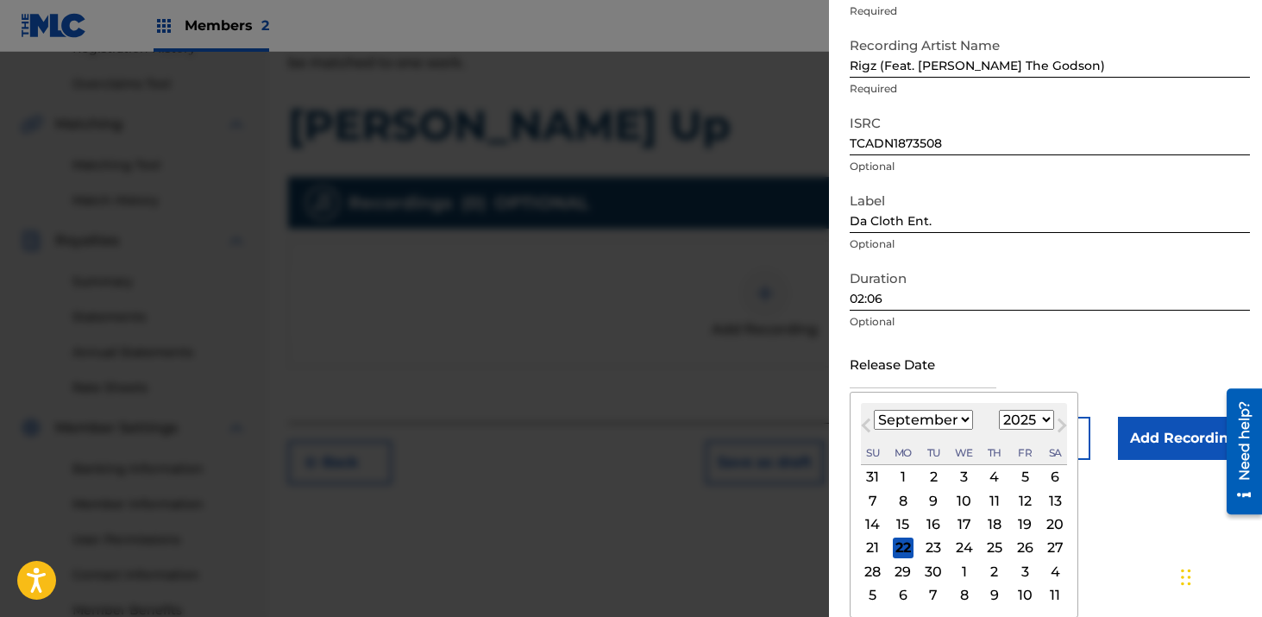
click at [857, 460] on div "Previous Month Next Month [DATE] January February March April May June July Aug…" at bounding box center [963, 504] width 229 height 226
click at [921, 424] on select "January February March April May June July August September October November De…" at bounding box center [923, 420] width 99 height 20
select select "3"
click at [874, 410] on select "January February March April May June July August September October November De…" at bounding box center [923, 420] width 99 height 20
click at [1012, 417] on select "1899 1900 1901 1902 1903 1904 1905 1906 1907 1908 1909 1910 1911 1912 1913 1914…" at bounding box center [1026, 420] width 55 height 20
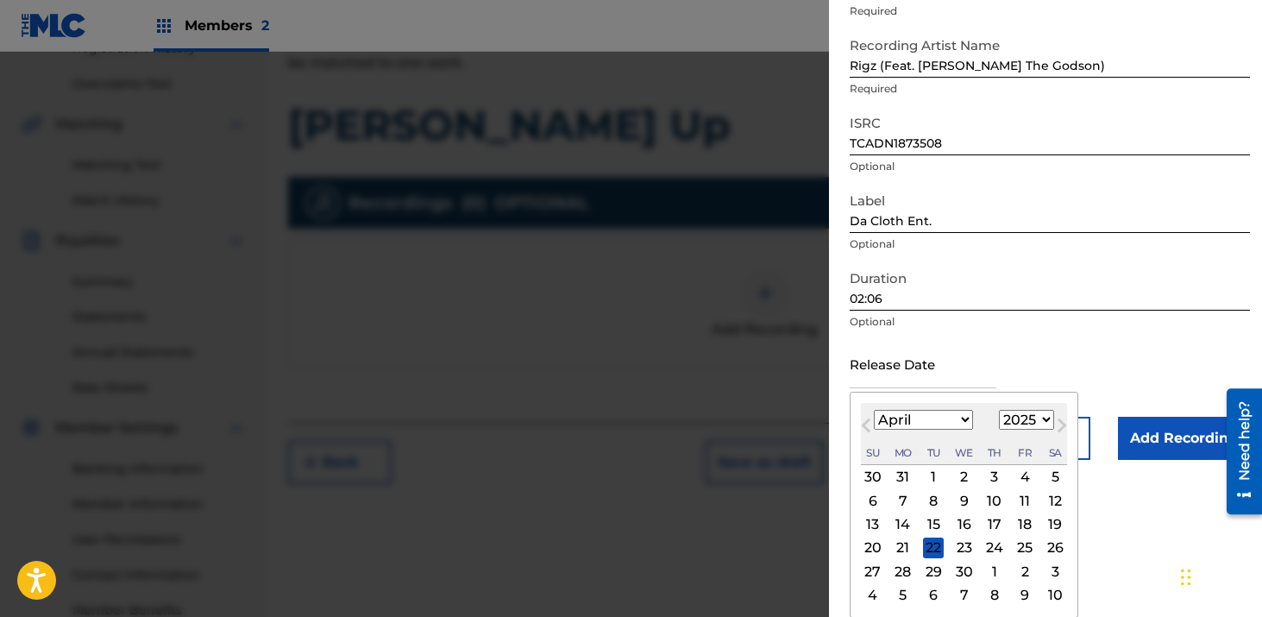
select select "2018"
click at [999, 410] on select "1899 1900 1901 1902 1903 1904 1905 1906 1907 1908 1909 1910 1911 1912 1913 1914…" at bounding box center [1026, 420] width 55 height 20
click at [871, 549] on div "22" at bounding box center [872, 547] width 21 height 21
type input "[DATE]"
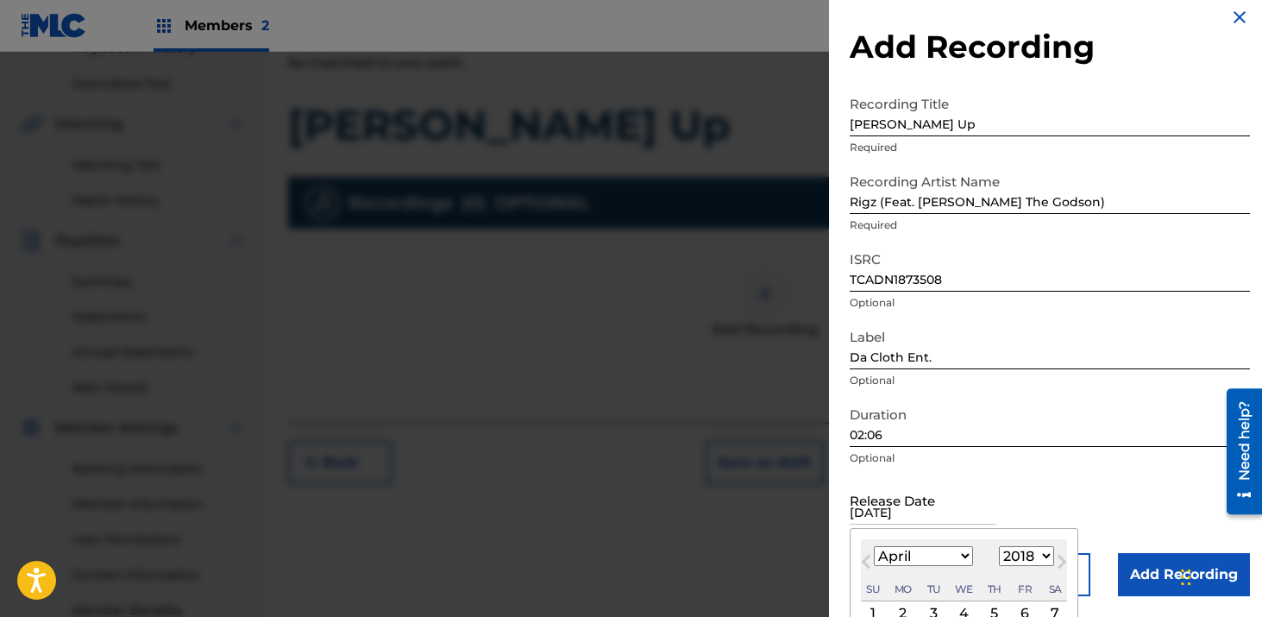
click at [871, 549] on div "Release Date [DATE] [DATE] Previous Month Next Month April [DATE] February Marc…" at bounding box center [1049, 514] width 400 height 78
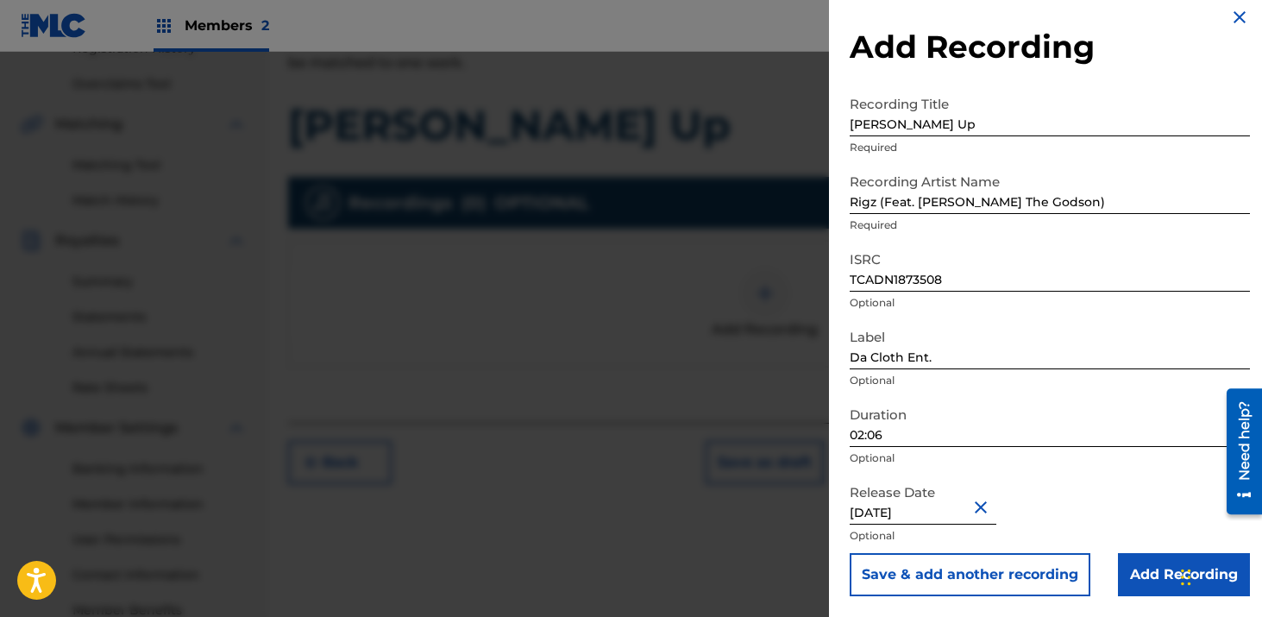
click at [1140, 579] on input "Add Recording" at bounding box center [1184, 574] width 132 height 43
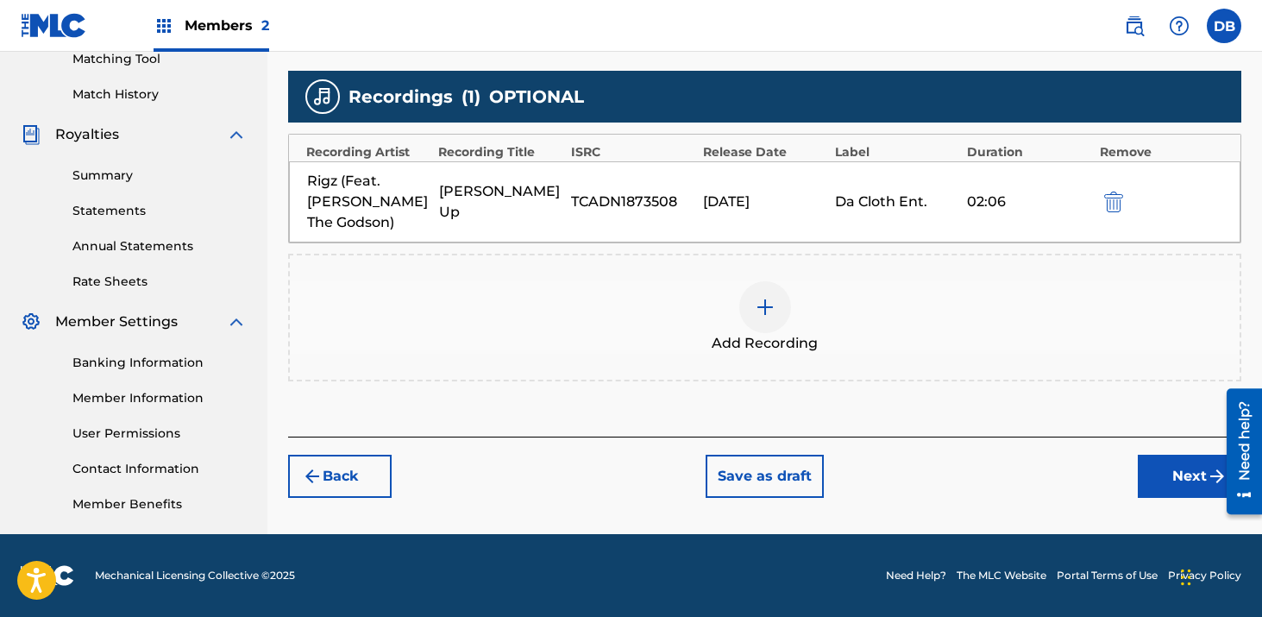
click at [1198, 460] on button "Next" at bounding box center [1188, 475] width 103 height 43
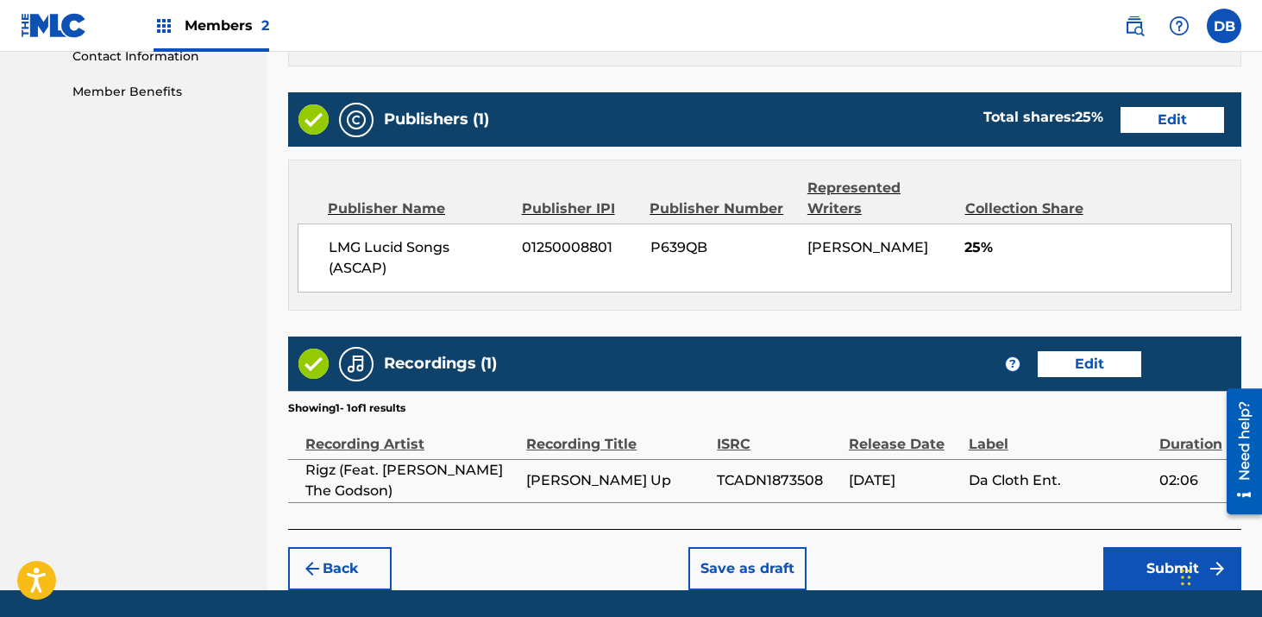
scroll to position [918, 0]
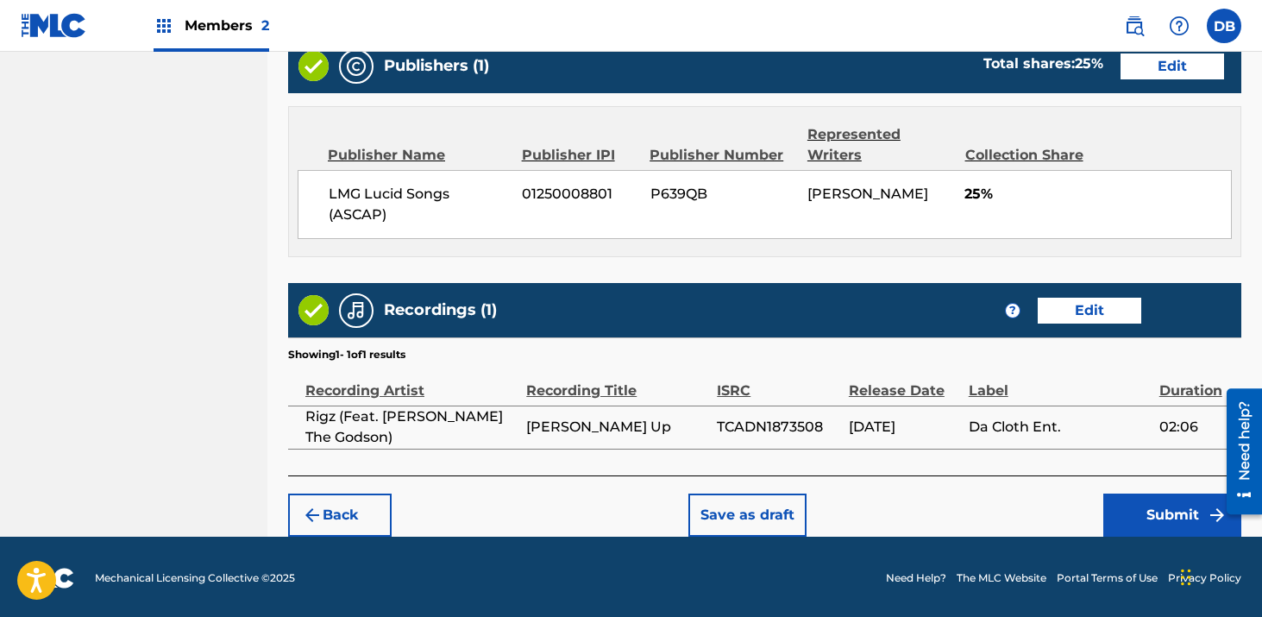
click at [1136, 524] on button "Submit" at bounding box center [1172, 514] width 138 height 43
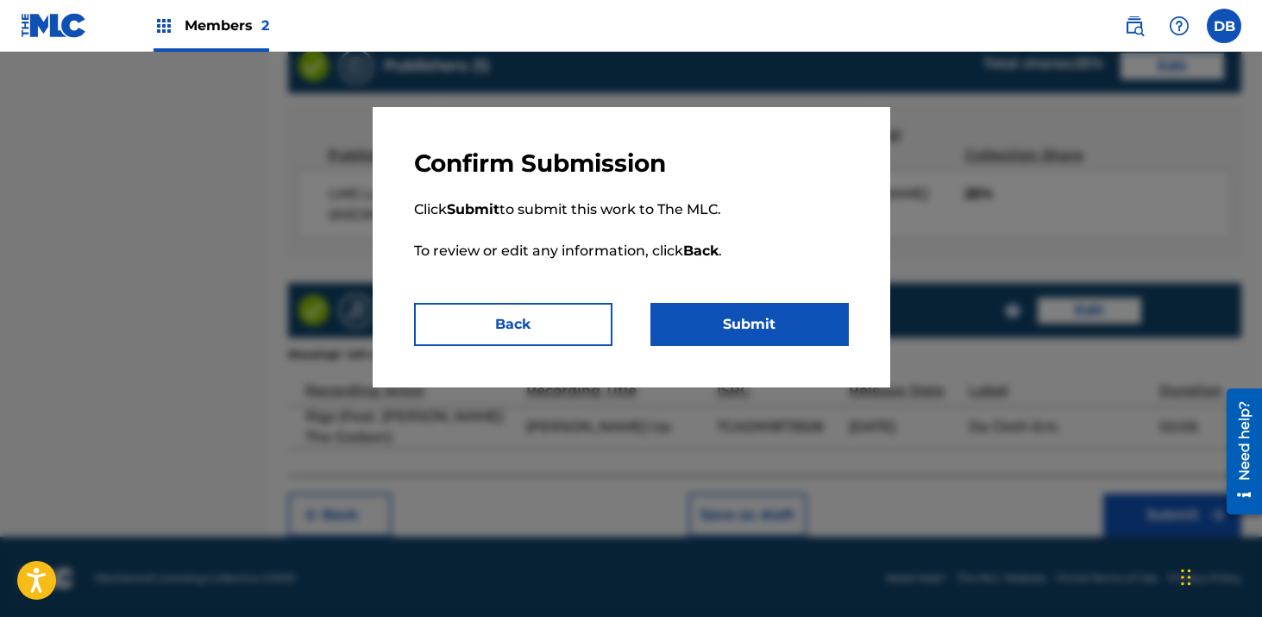
click at [780, 327] on button "Submit" at bounding box center [749, 324] width 198 height 43
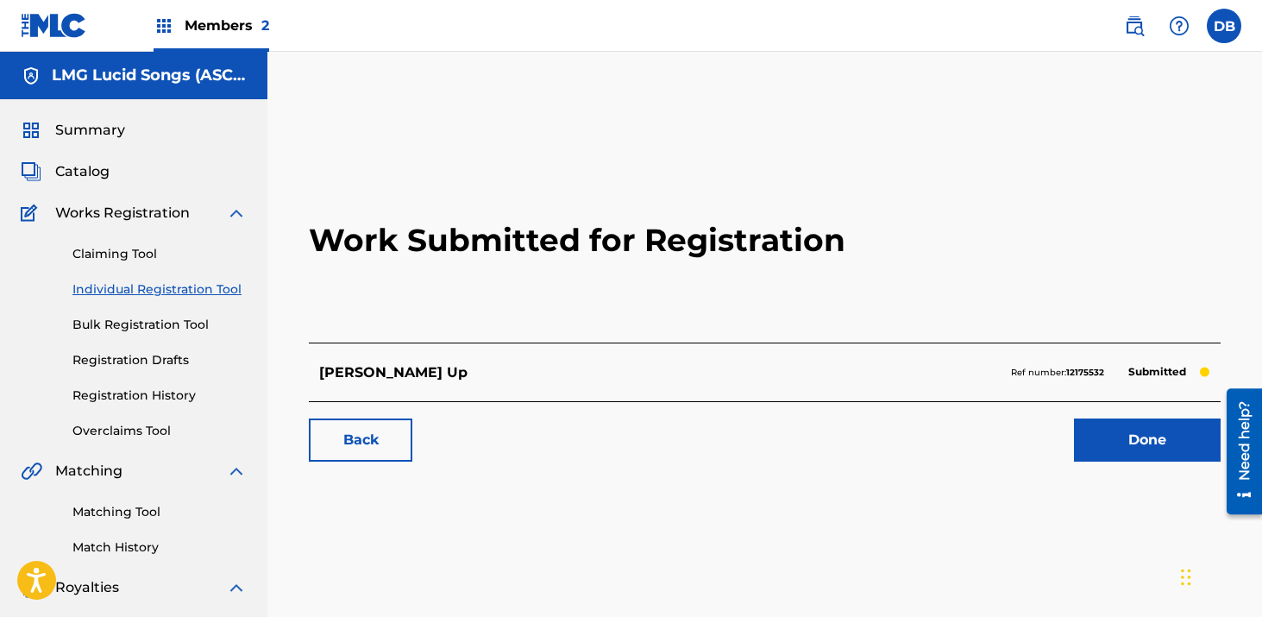
click at [1139, 26] on img at bounding box center [1134, 26] width 21 height 21
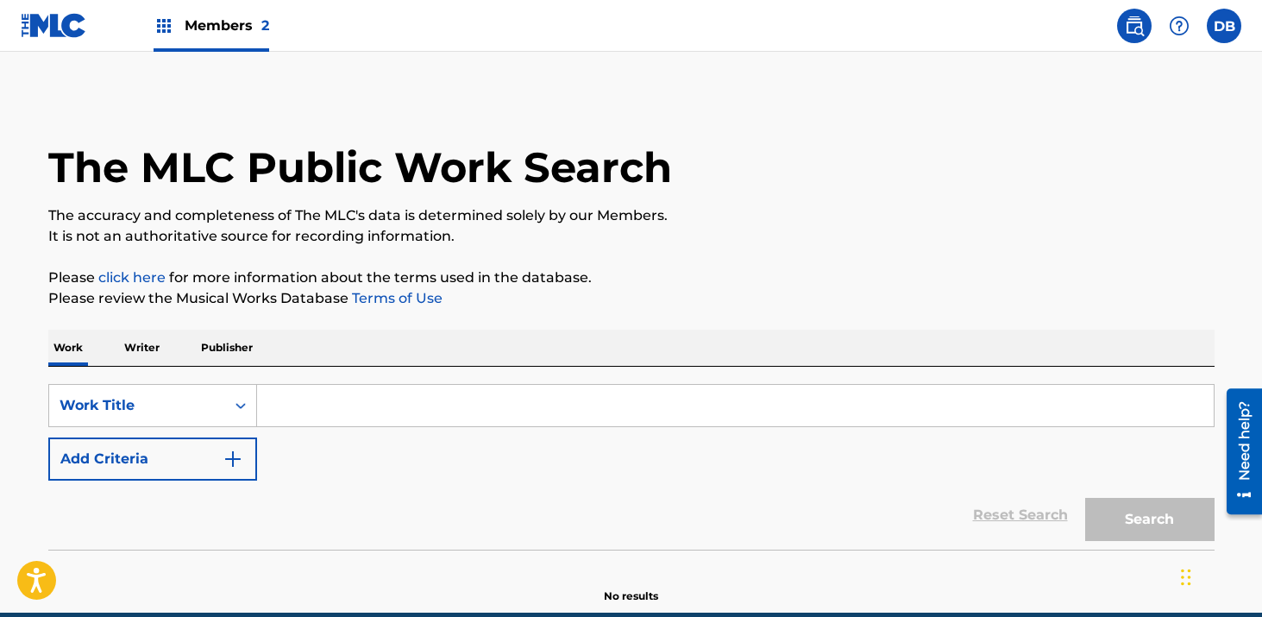
click at [388, 400] on input "Search Form" at bounding box center [735, 405] width 956 height 41
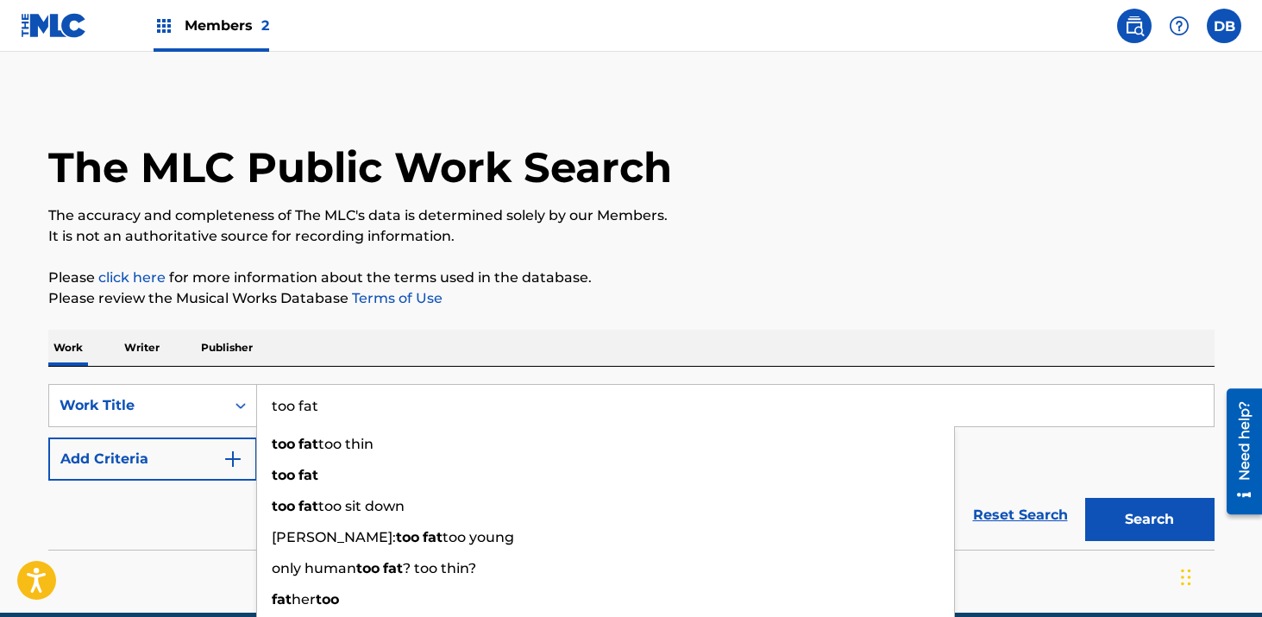
type input "too fat"
click at [569, 349] on div "Work Writer Publisher" at bounding box center [631, 347] width 1166 height 36
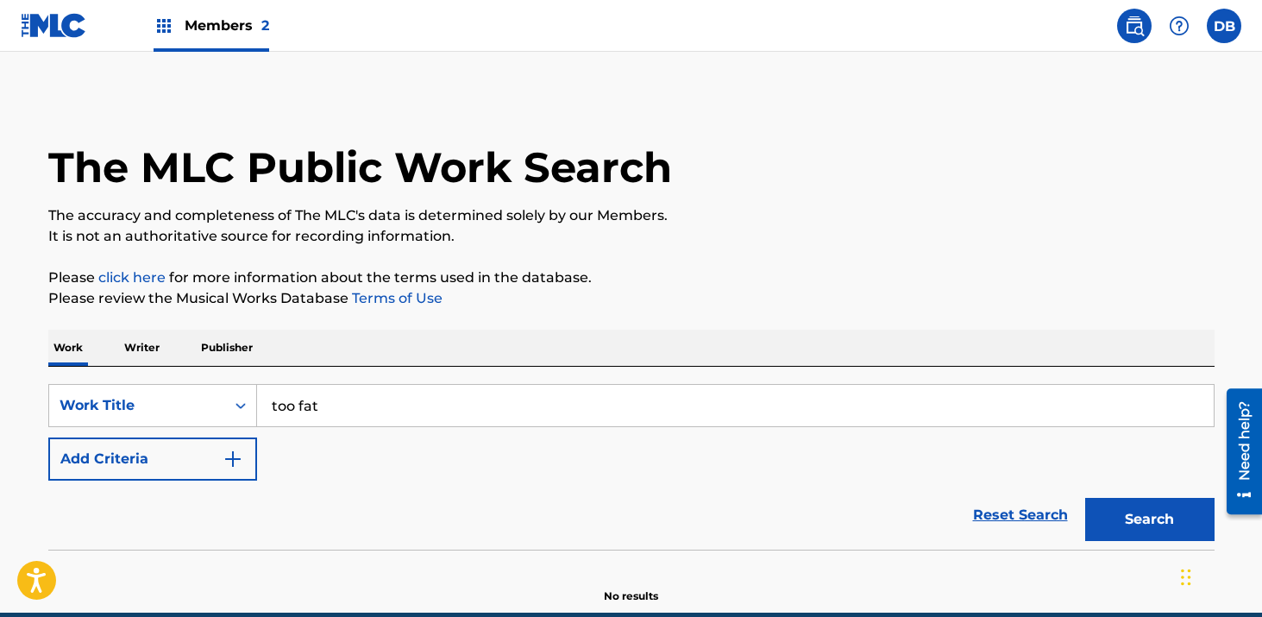
click at [240, 461] on img "Search Form" at bounding box center [232, 458] width 21 height 21
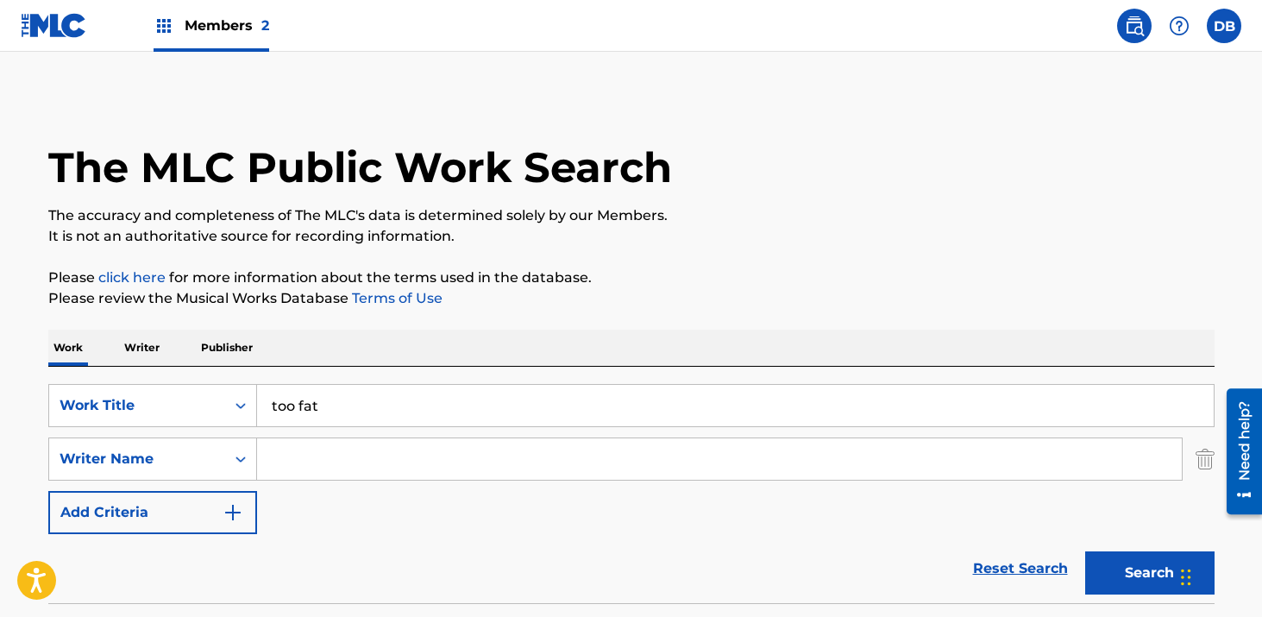
click at [305, 464] on input "Search Form" at bounding box center [719, 458] width 924 height 41
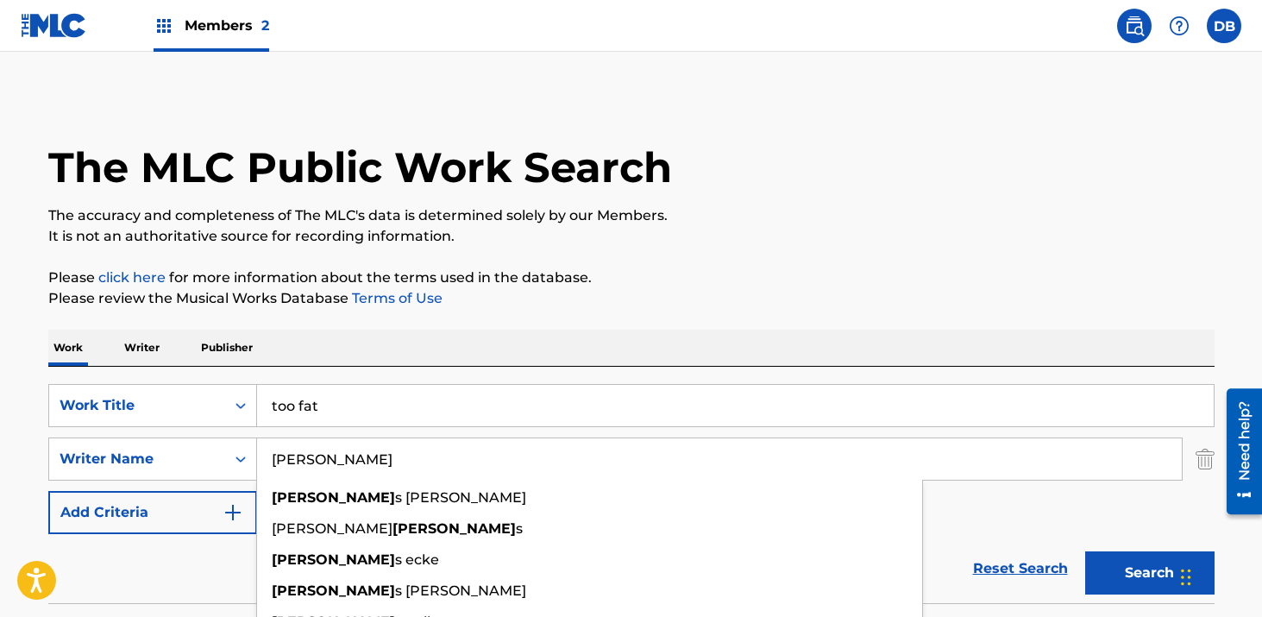
type input "[PERSON_NAME]"
click at [1085, 551] on button "Search" at bounding box center [1149, 572] width 129 height 43
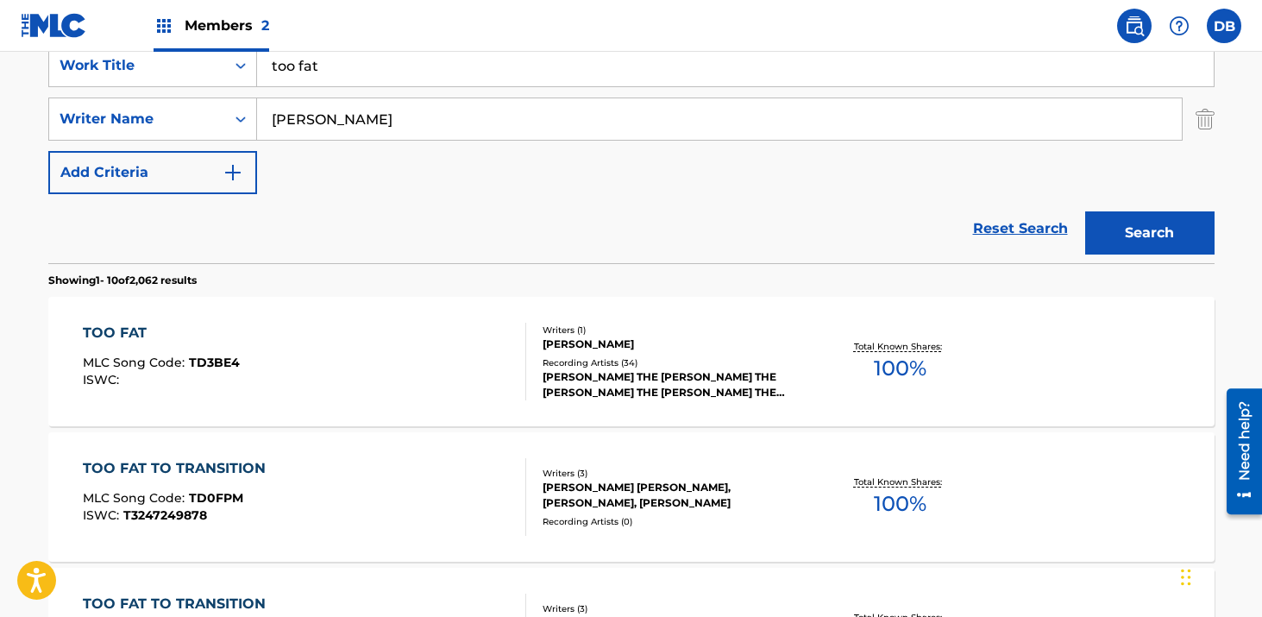
scroll to position [343, 0]
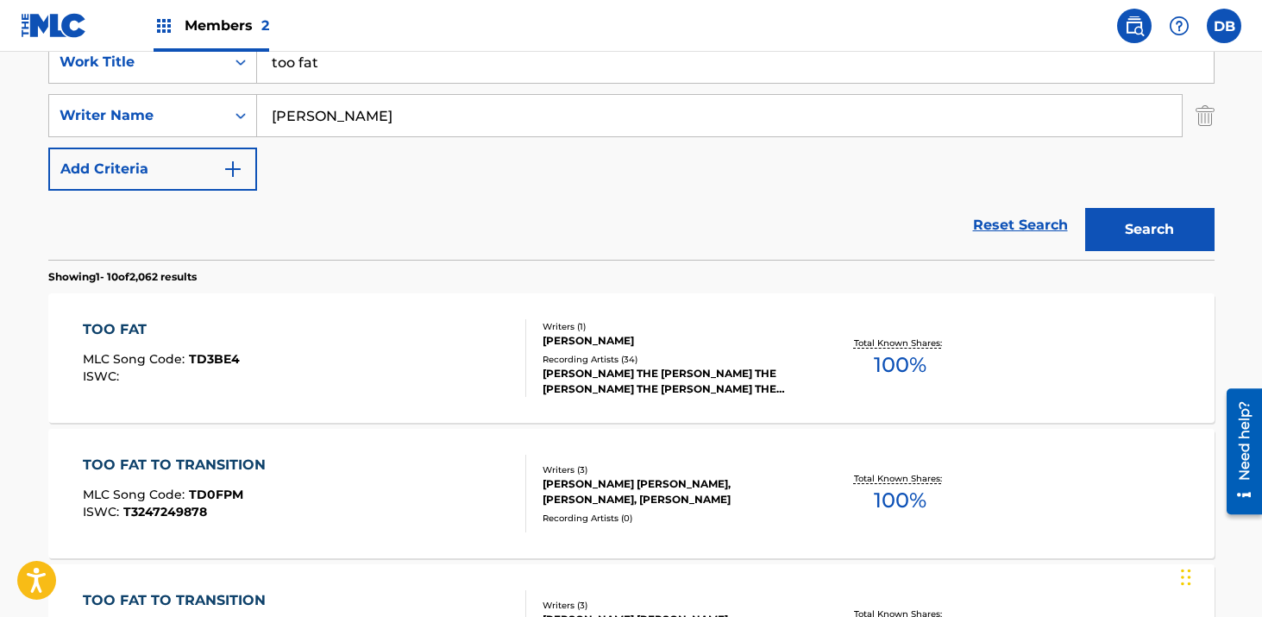
click at [638, 398] on div "TOO FAT MLC Song Code : TD3BE4 ISWC : Writers ( 1 ) [PERSON_NAME] Recording Art…" at bounding box center [631, 357] width 1166 height 129
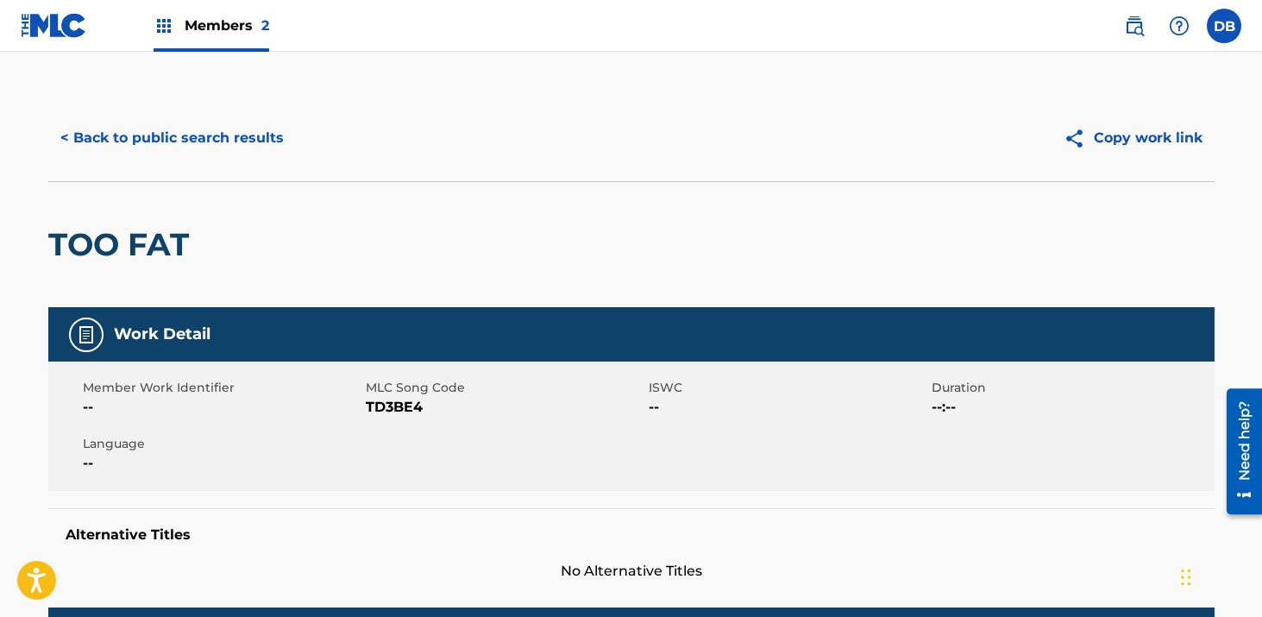
click at [266, 148] on button "< Back to public search results" at bounding box center [171, 137] width 247 height 43
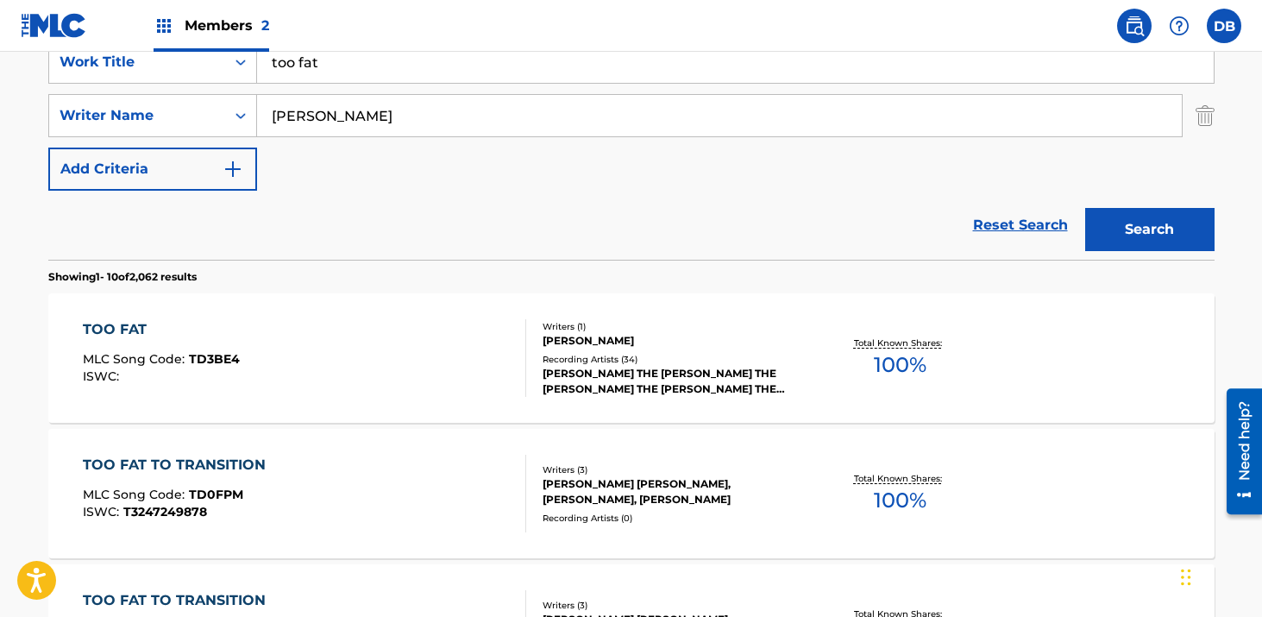
click at [347, 73] on input "too fat" at bounding box center [735, 61] width 956 height 41
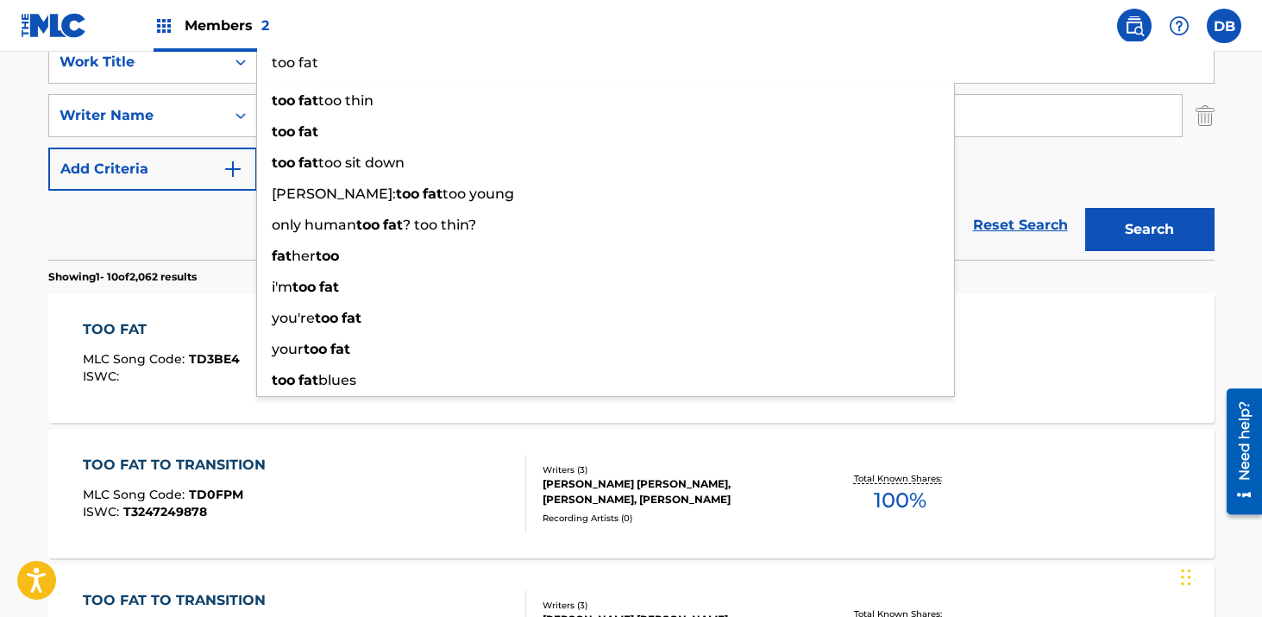
click at [347, 73] on input "too fat" at bounding box center [735, 61] width 956 height 41
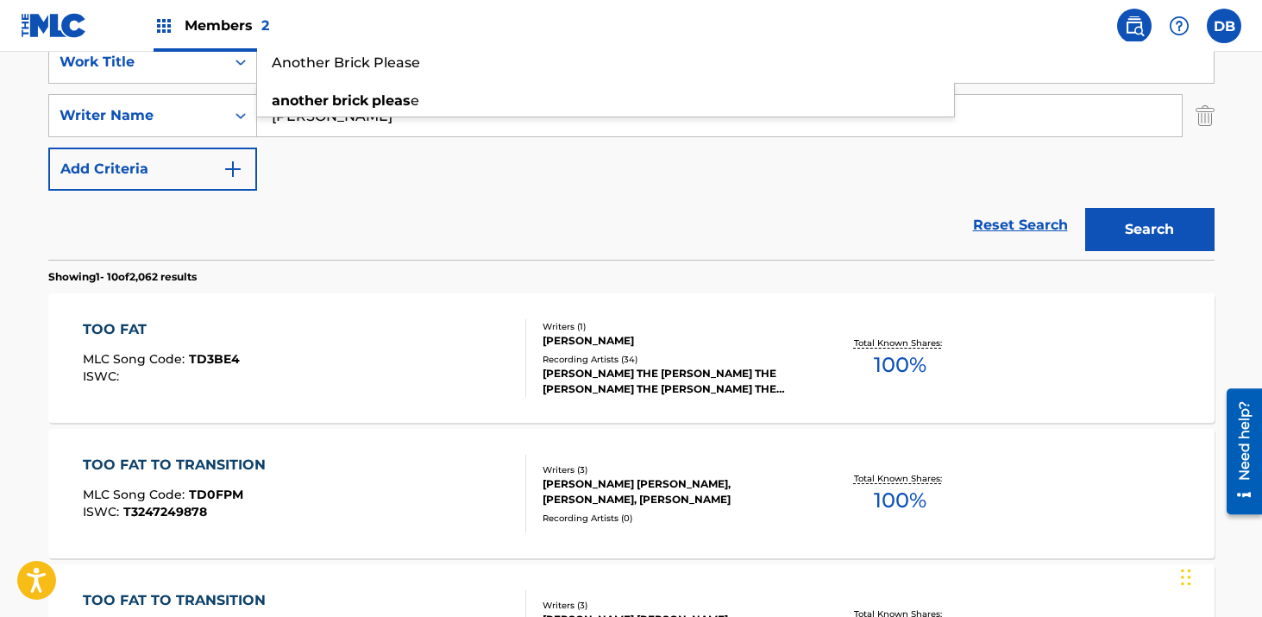
type input "Another Brick Please"
click at [1085, 208] on button "Search" at bounding box center [1149, 229] width 129 height 43
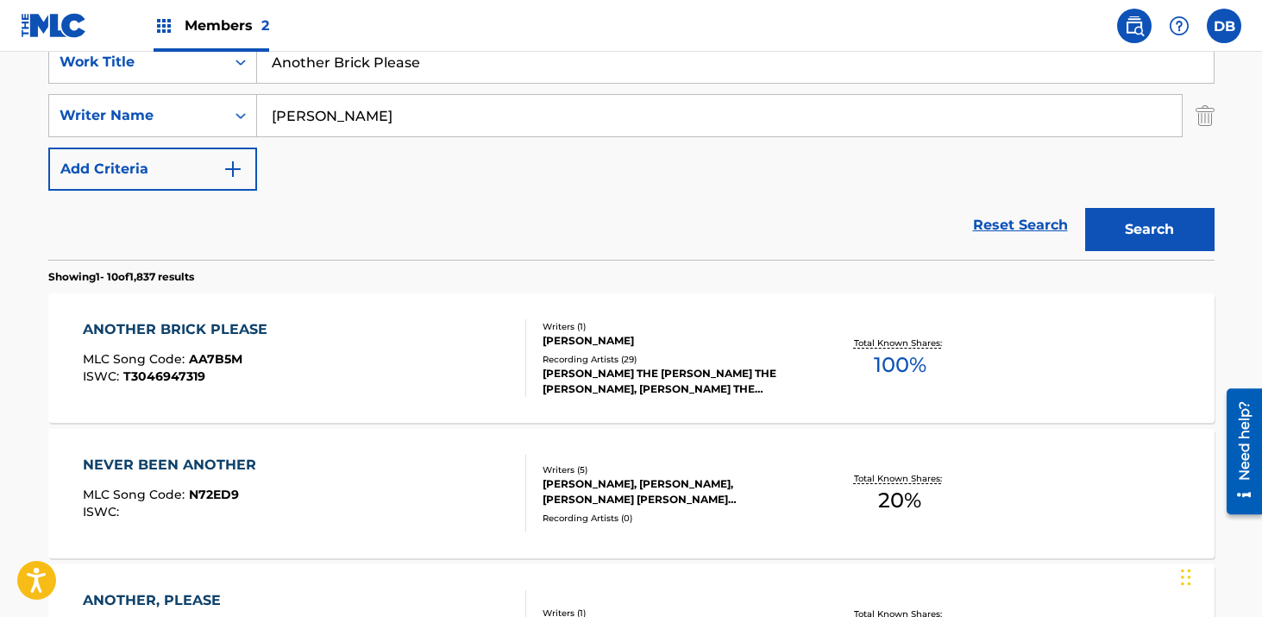
click at [595, 353] on div "Recording Artists ( 29 )" at bounding box center [672, 359] width 260 height 13
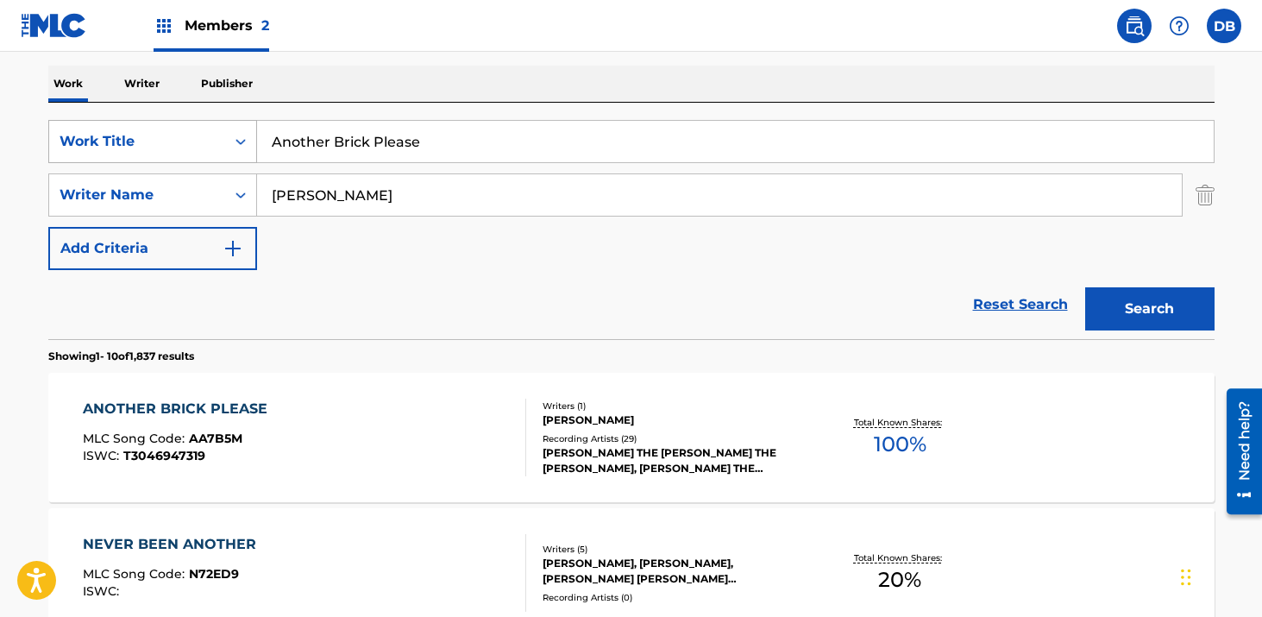
drag, startPoint x: 460, startPoint y: 138, endPoint x: 214, endPoint y: 138, distance: 246.6
click at [215, 138] on div "SearchWithCriteriab361f8d3-75f0-42f0-8555-6ac30d7ffd2a Work Title Another Brick…" at bounding box center [631, 141] width 1166 height 43
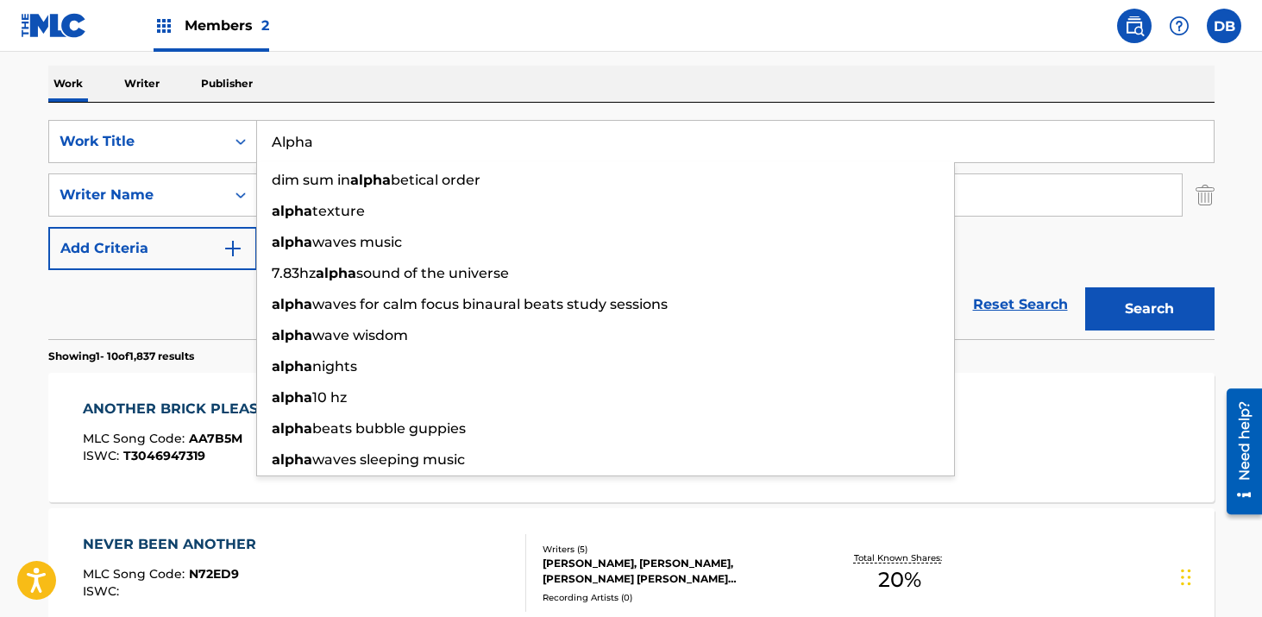
type input "Alpha"
click at [335, 75] on div "Work Writer Publisher" at bounding box center [631, 84] width 1166 height 36
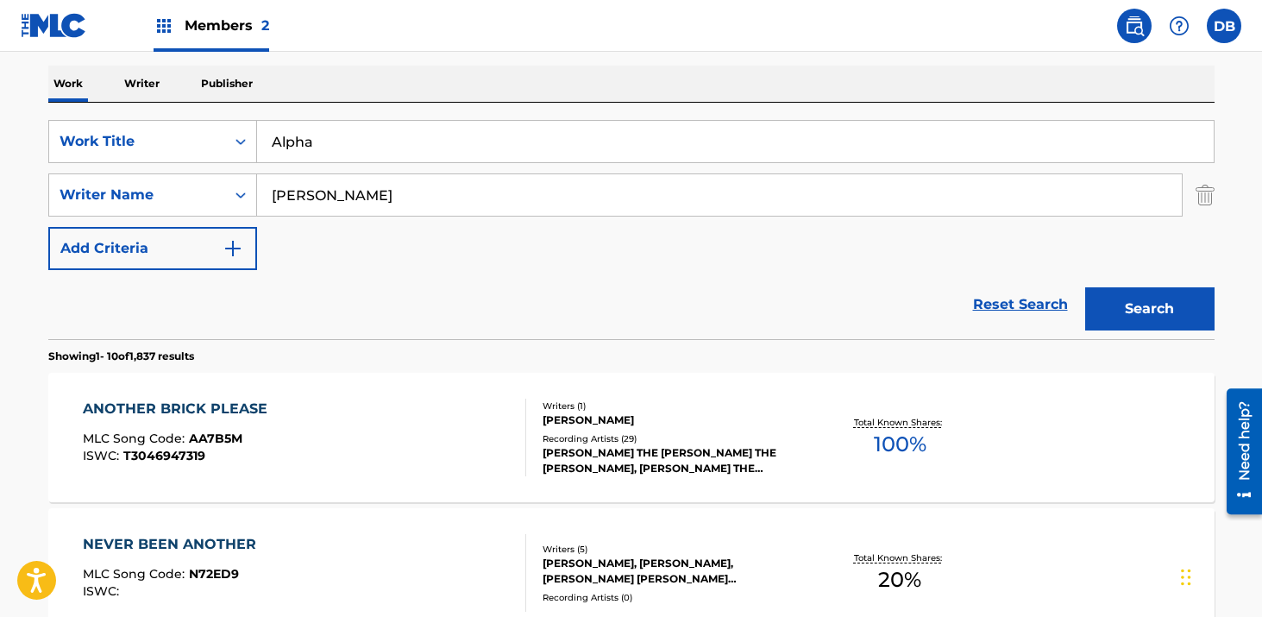
click at [1144, 300] on button "Search" at bounding box center [1149, 308] width 129 height 43
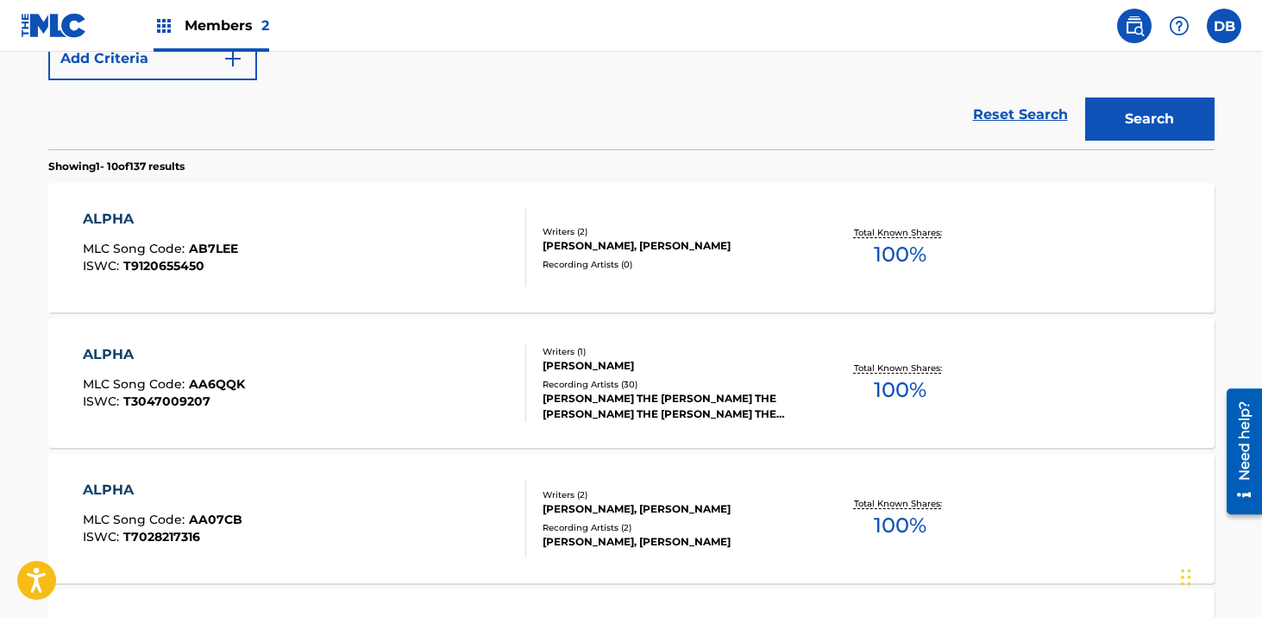
scroll to position [454, 0]
click at [685, 388] on div "Recording Artists ( 30 )" at bounding box center [672, 383] width 260 height 13
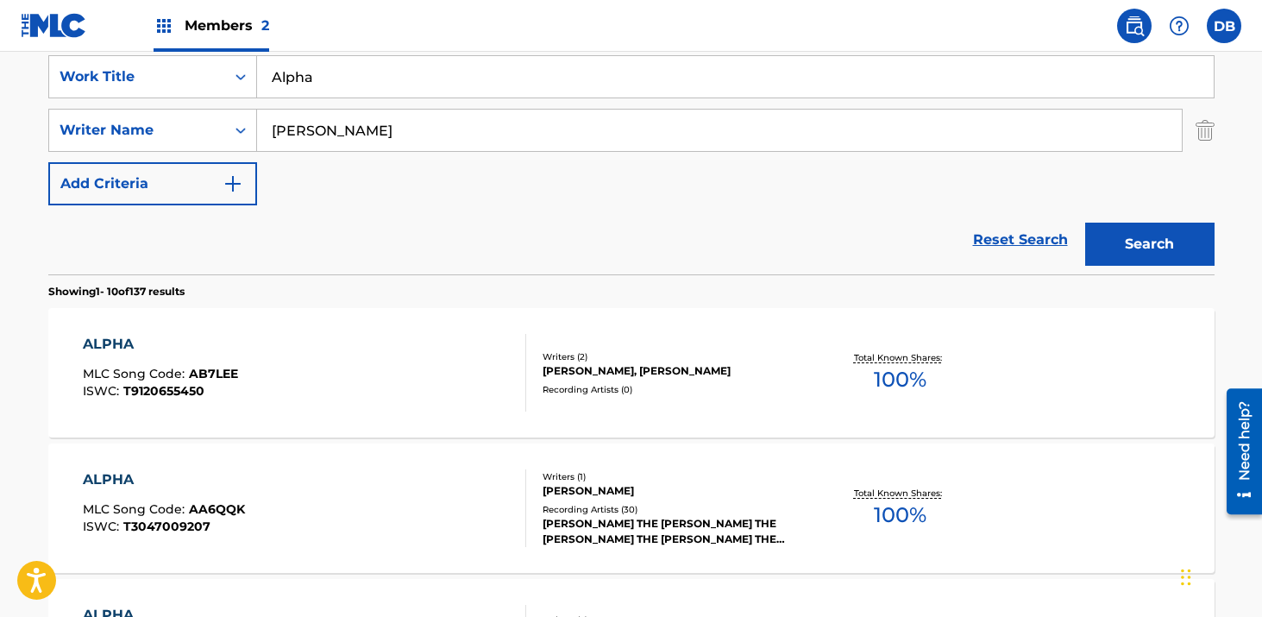
scroll to position [473, 0]
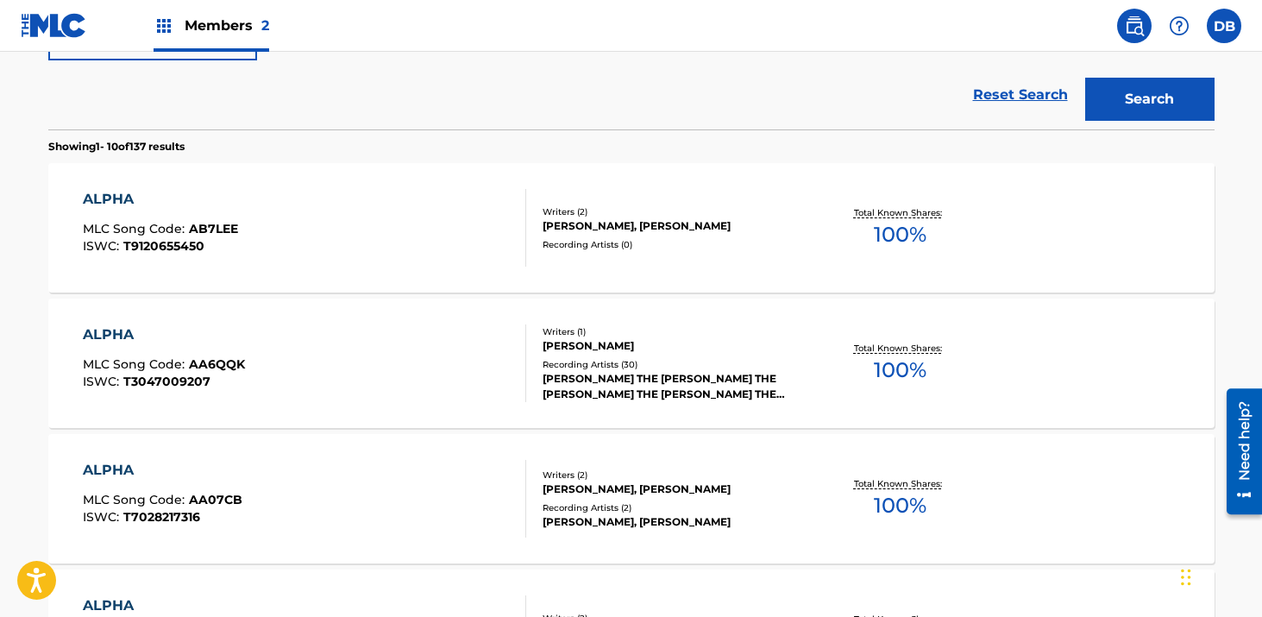
click at [630, 381] on div "[PERSON_NAME] THE [PERSON_NAME] THE [PERSON_NAME] THE [PERSON_NAME] THE [PERSON…" at bounding box center [672, 386] width 260 height 31
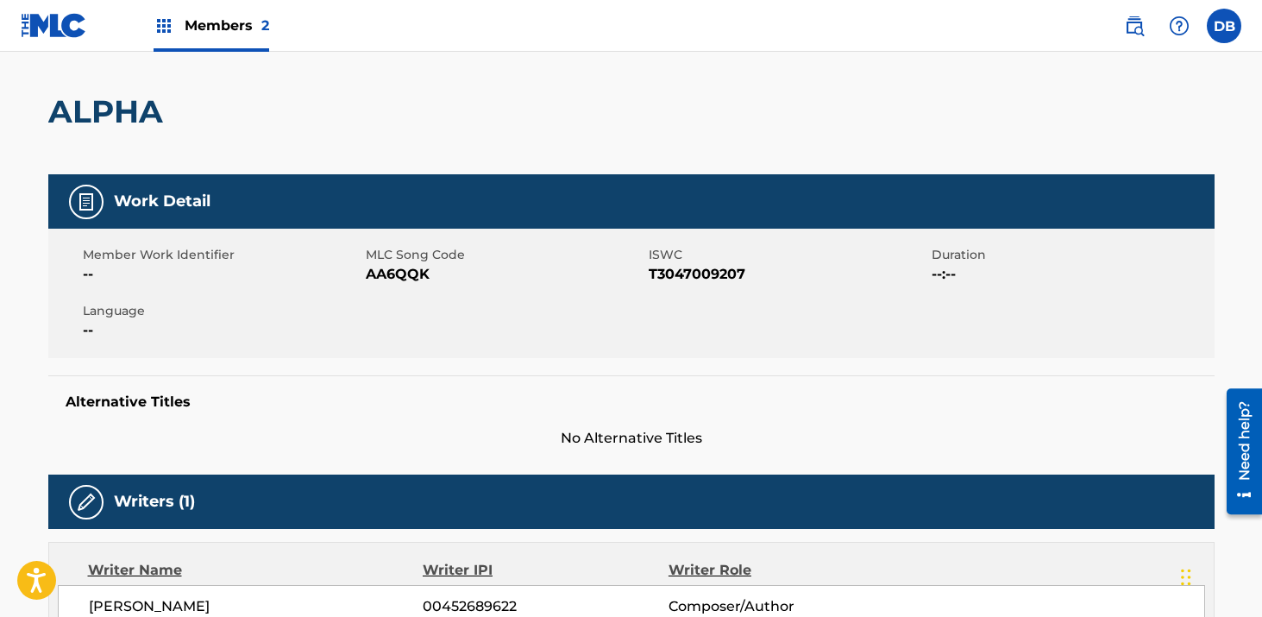
scroll to position [116, 0]
